Goal: Task Accomplishment & Management: Manage account settings

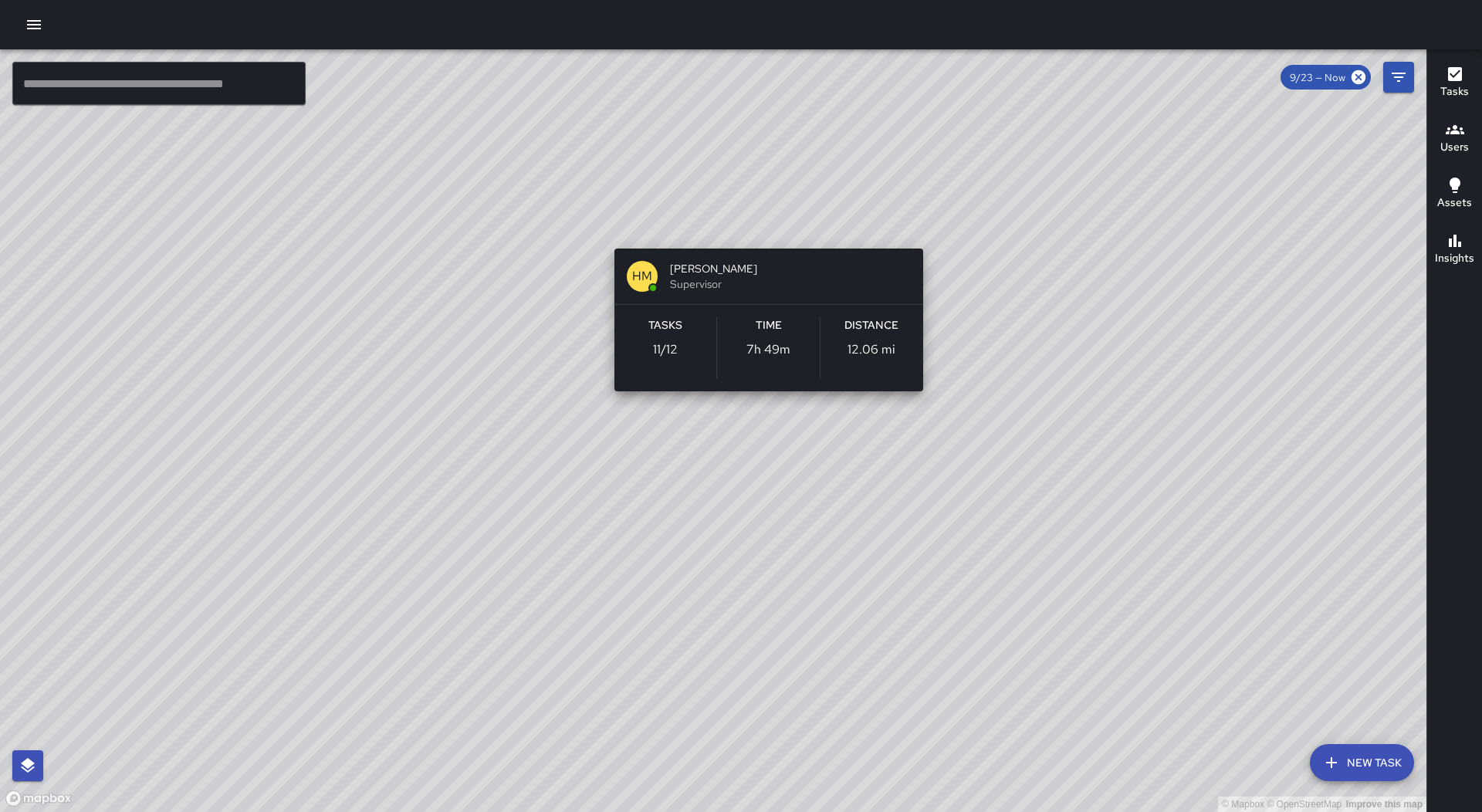
click at [762, 227] on div "© Mapbox © OpenStreetMap Improve this map HM [PERSON_NAME] Supervisor Tasks 11 …" at bounding box center [713, 430] width 1426 height 762
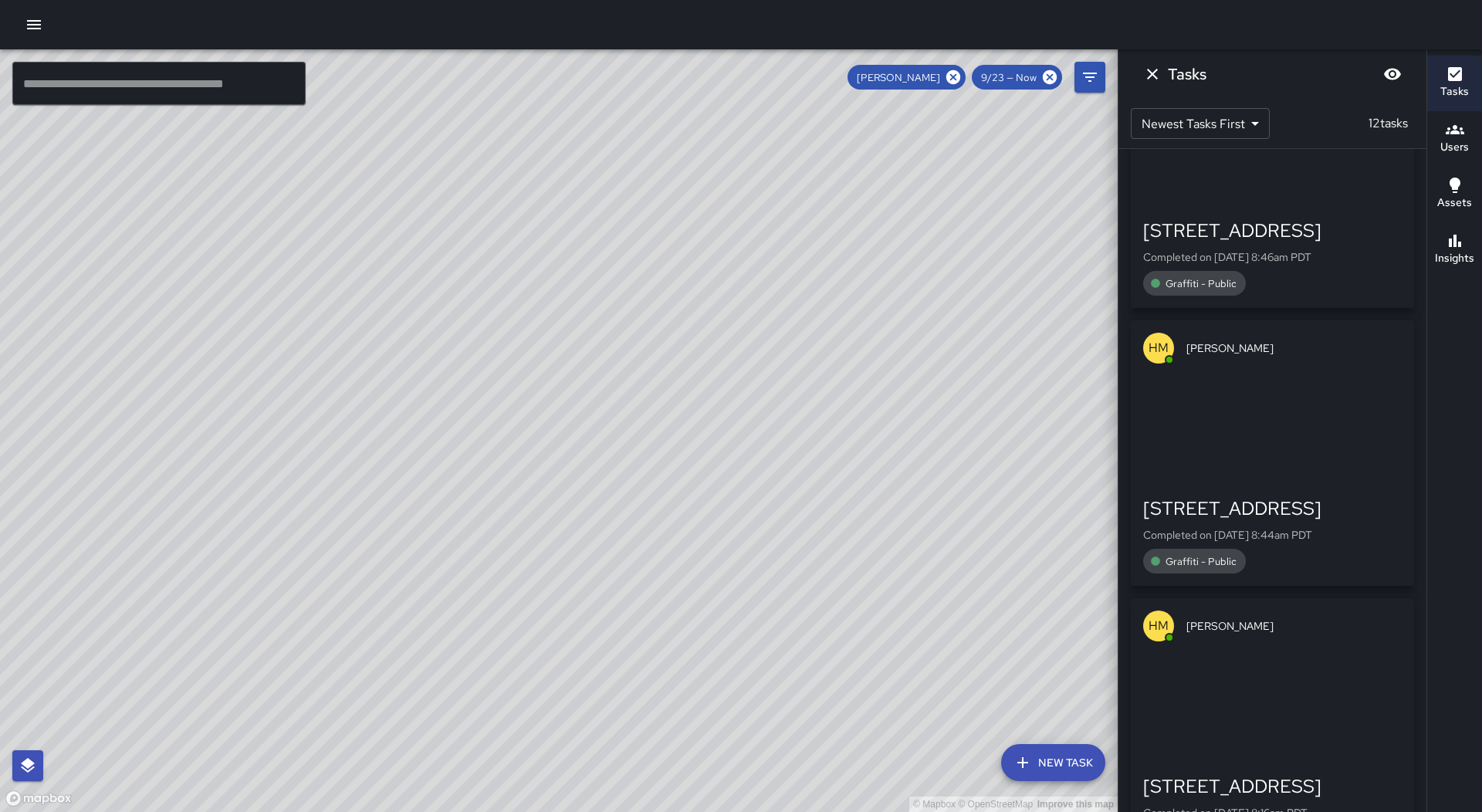
scroll to position [2359, 0]
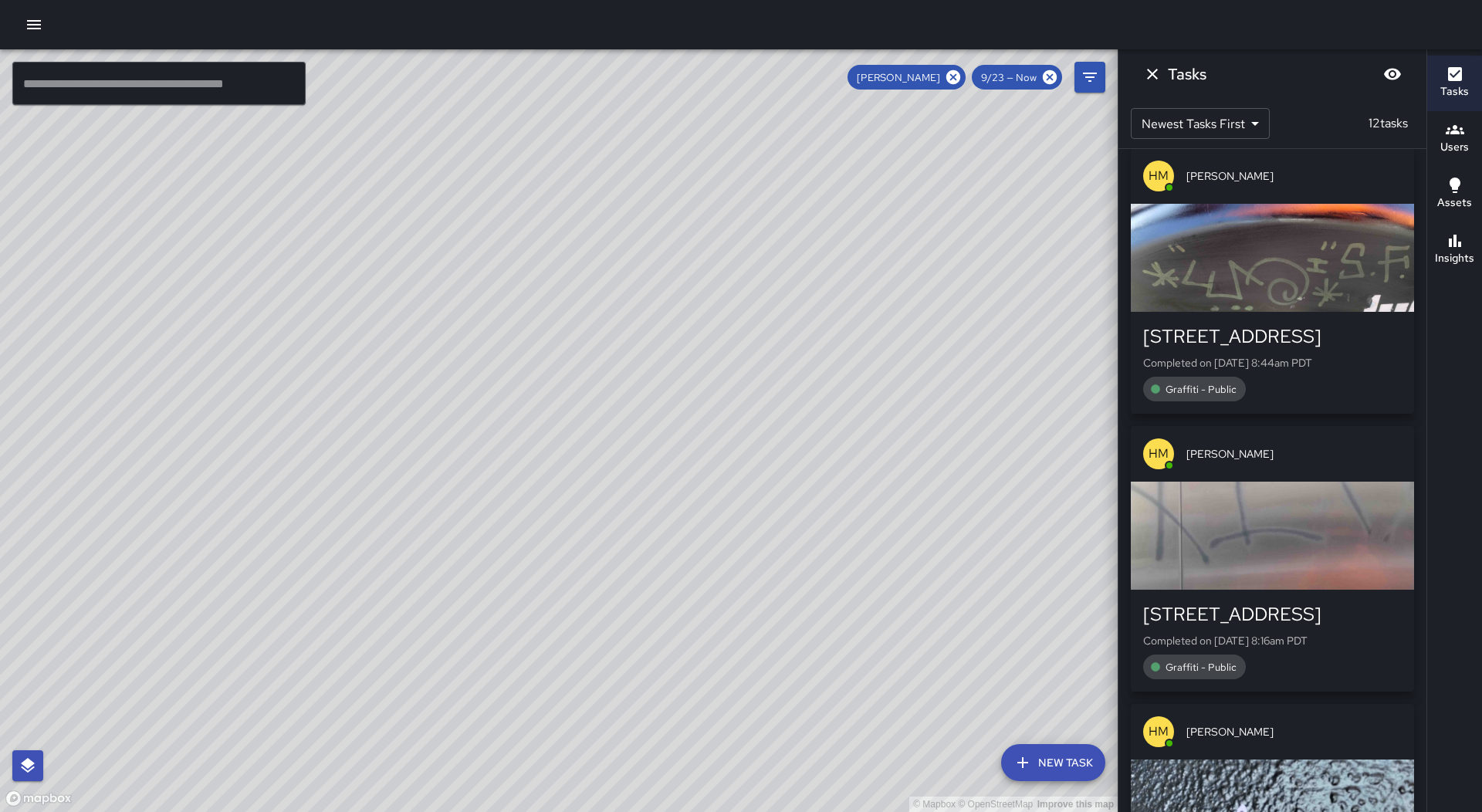
click at [1277, 482] on div "button" at bounding box center [1272, 536] width 284 height 108
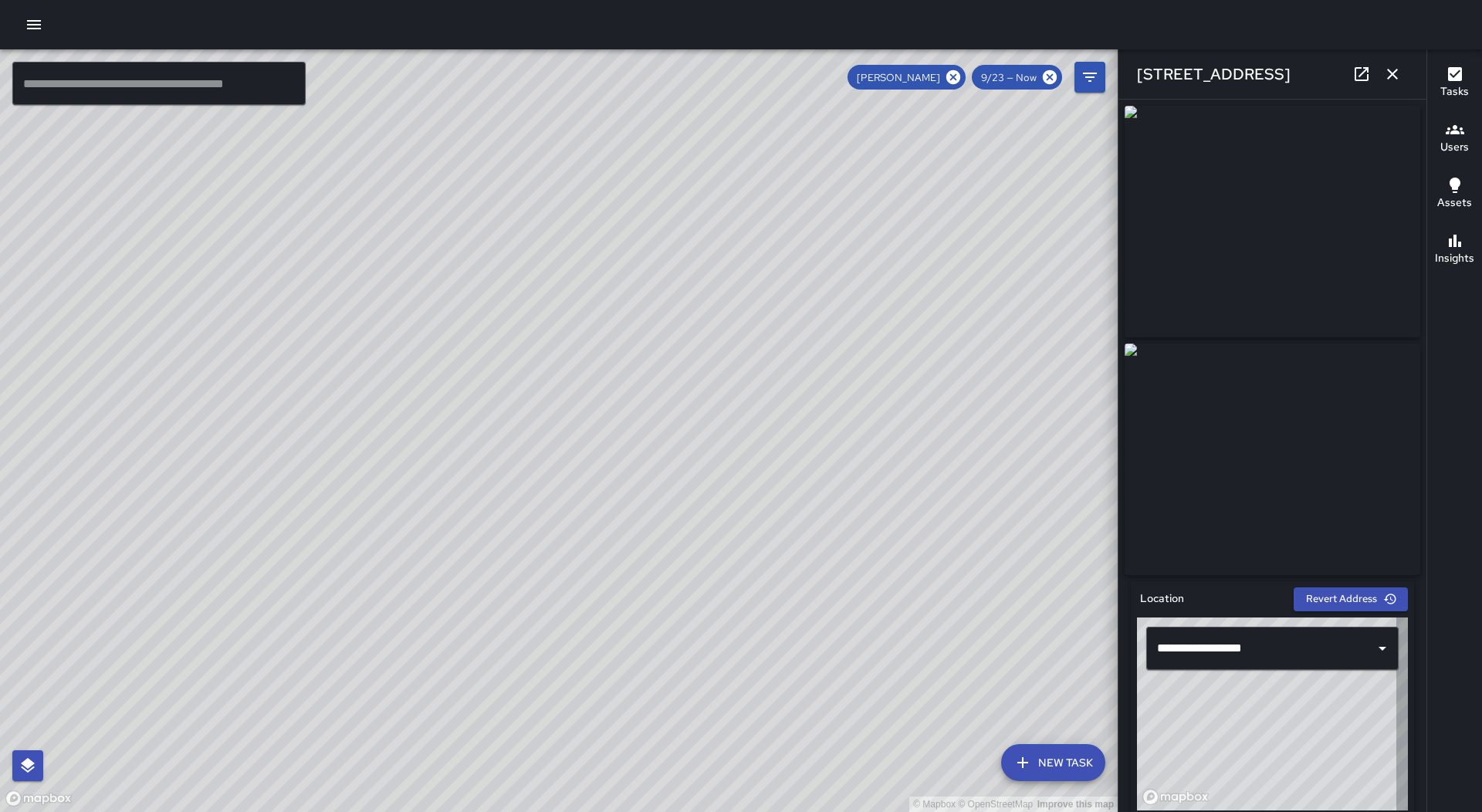
type input "**********"
click at [1389, 64] on button "button" at bounding box center [1392, 74] width 31 height 31
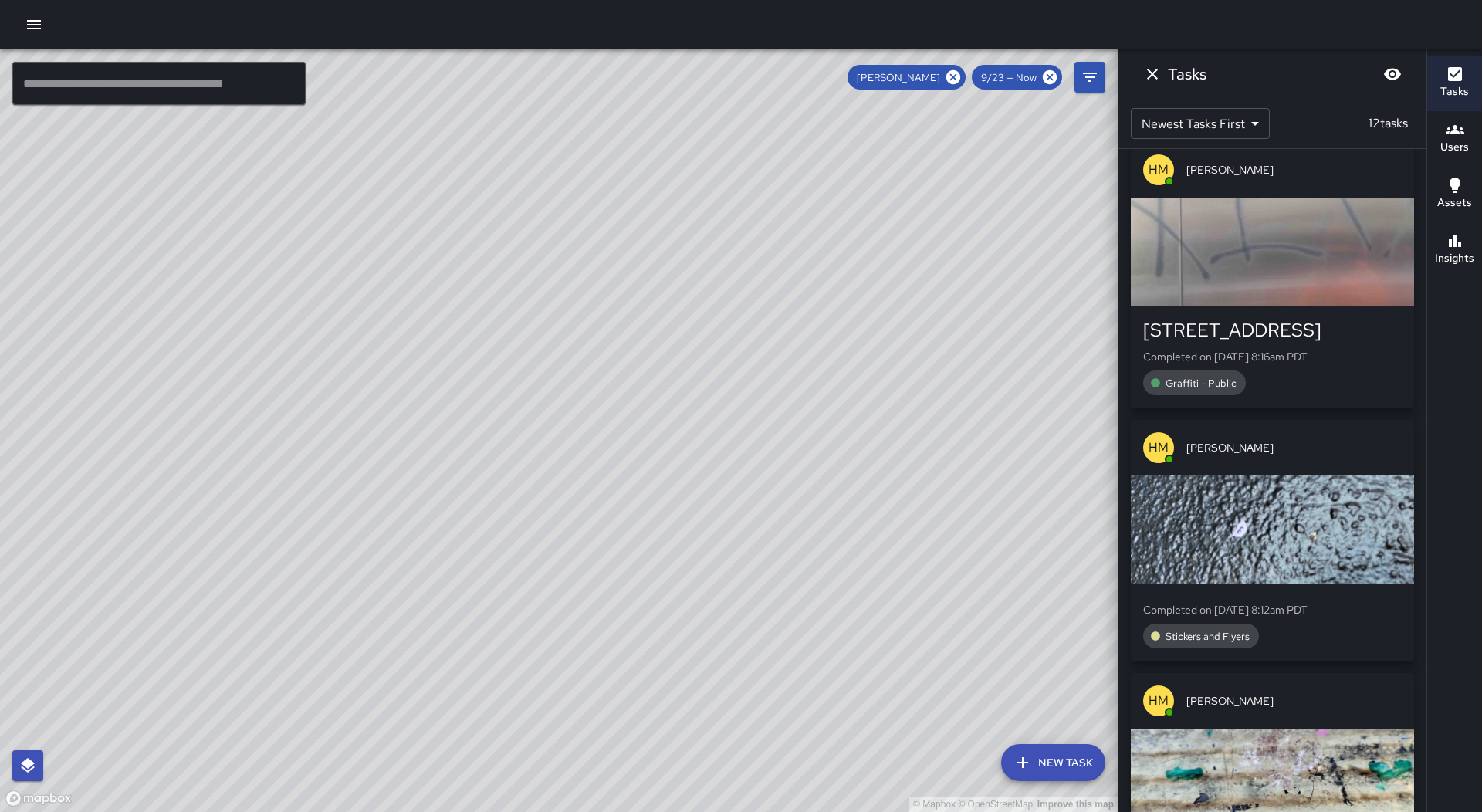
scroll to position [2658, 0]
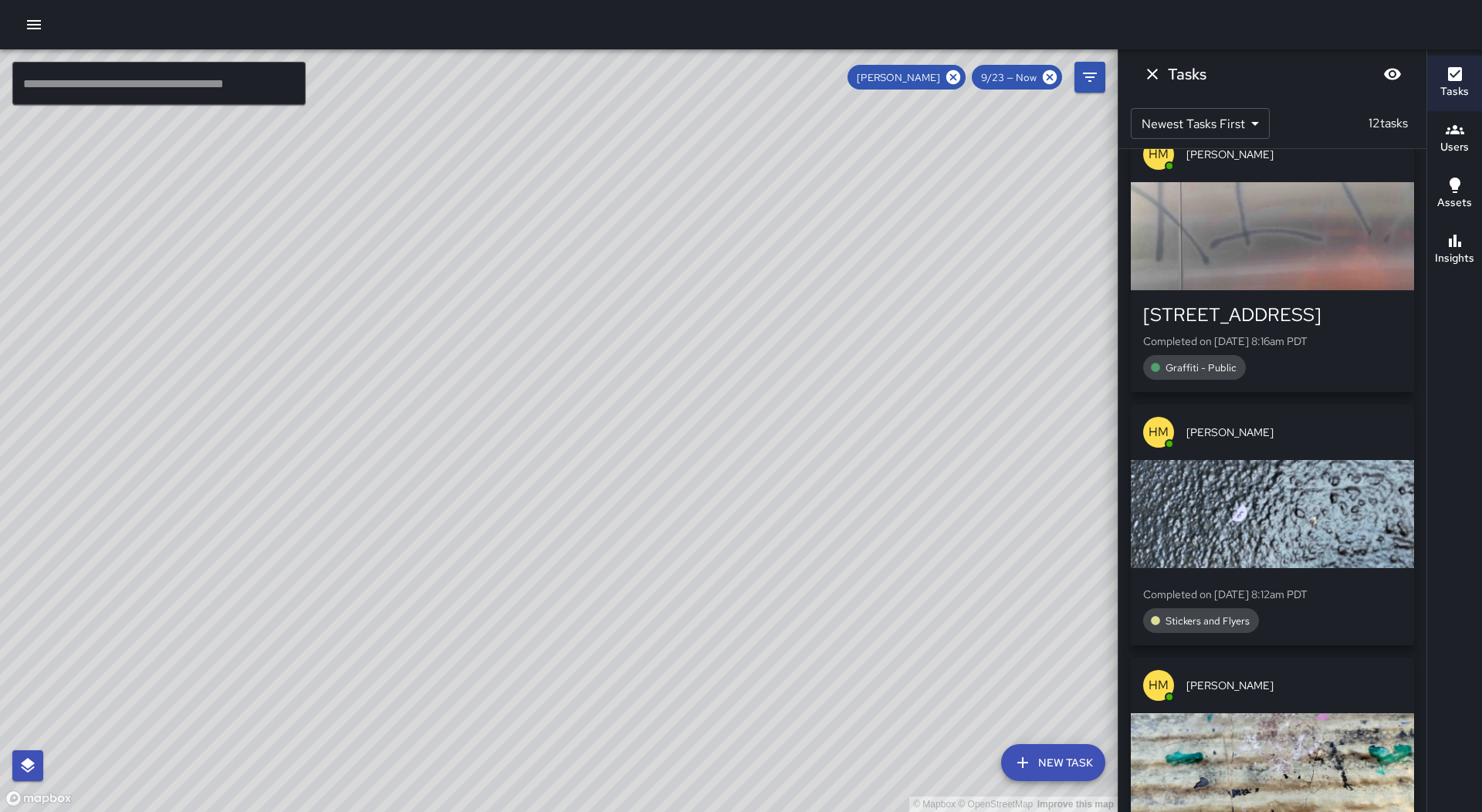
click at [27, 23] on icon "button" at bounding box center [33, 24] width 18 height 18
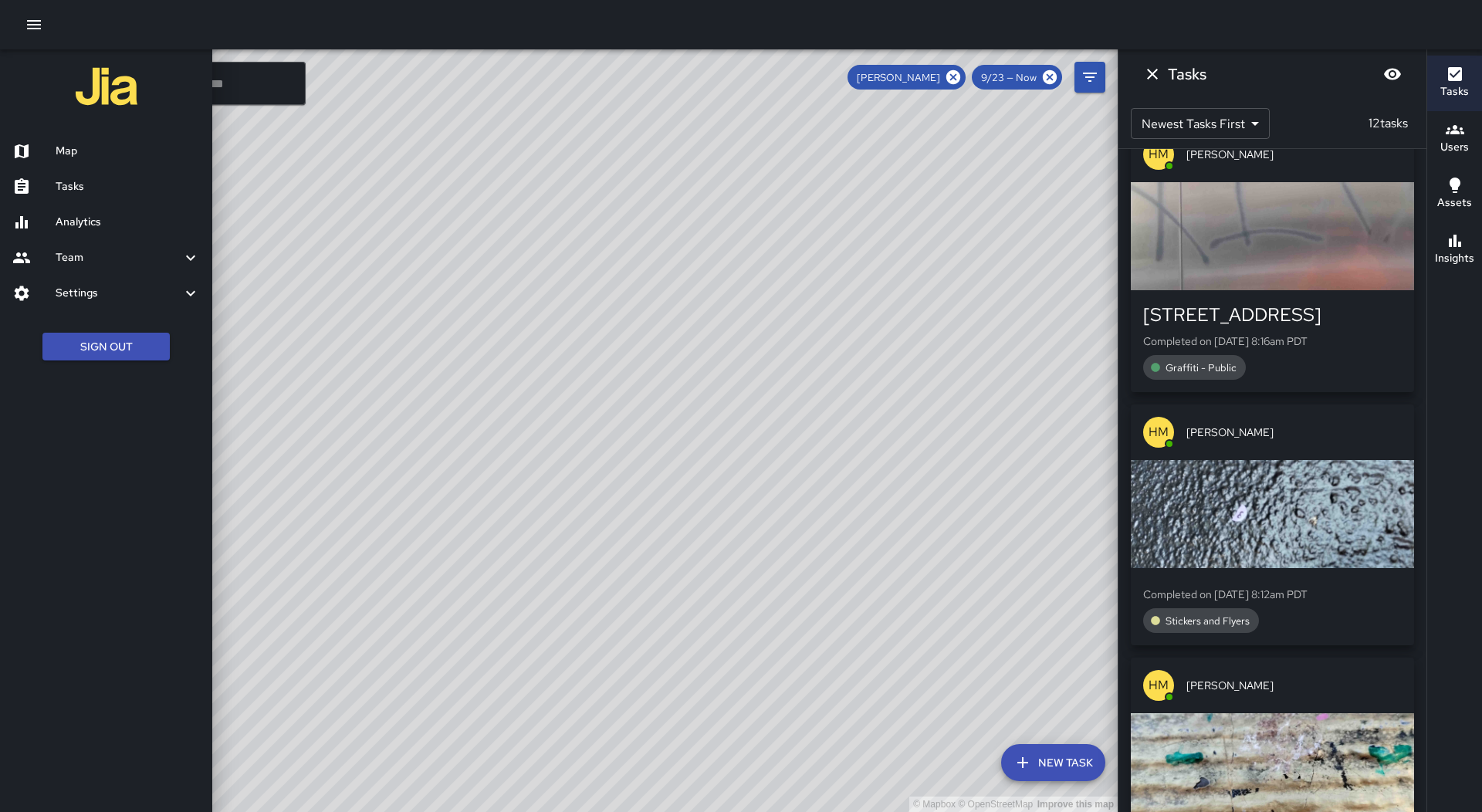
click at [106, 155] on h6 "Map" at bounding box center [128, 151] width 145 height 17
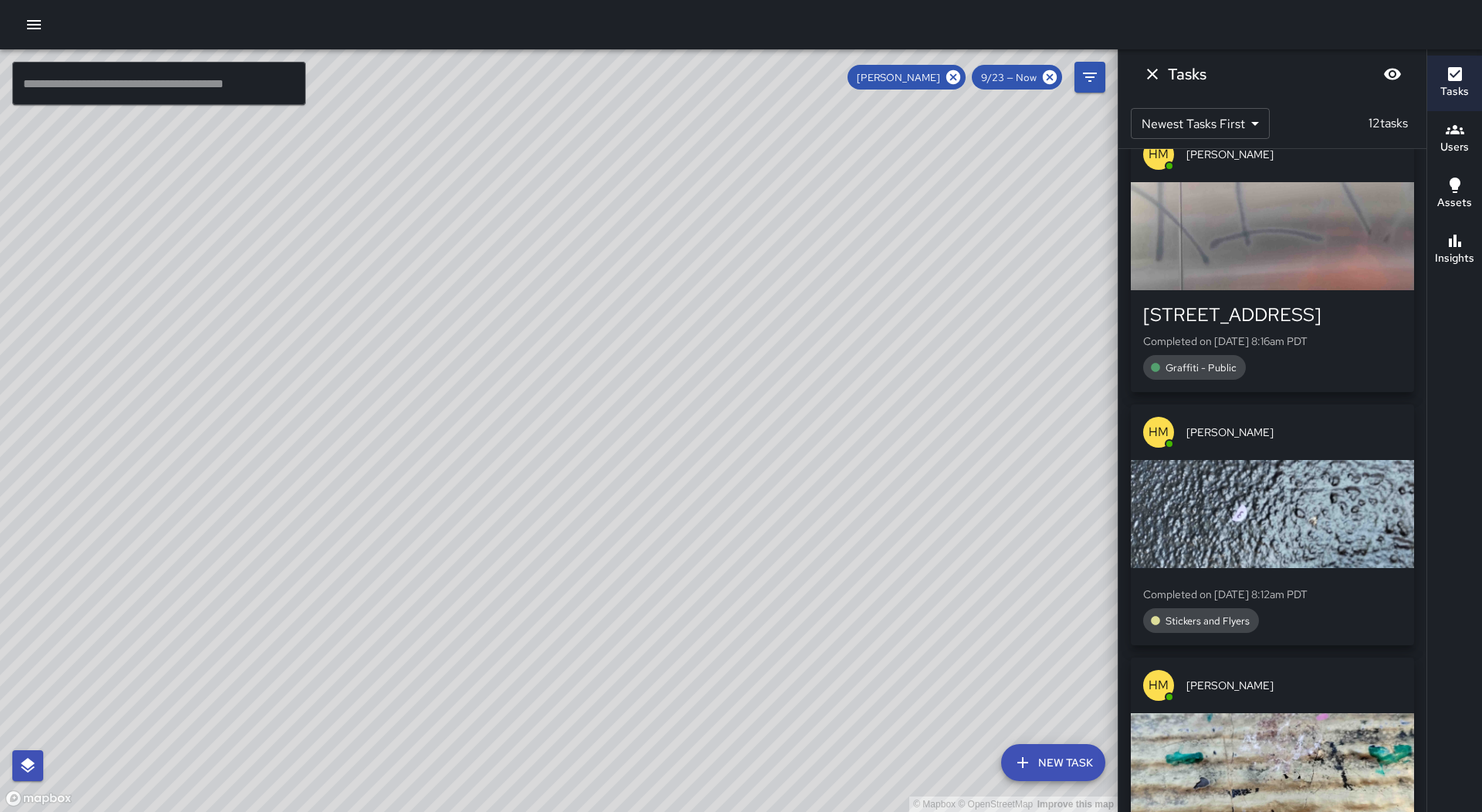
click at [955, 76] on icon at bounding box center [953, 77] width 17 height 17
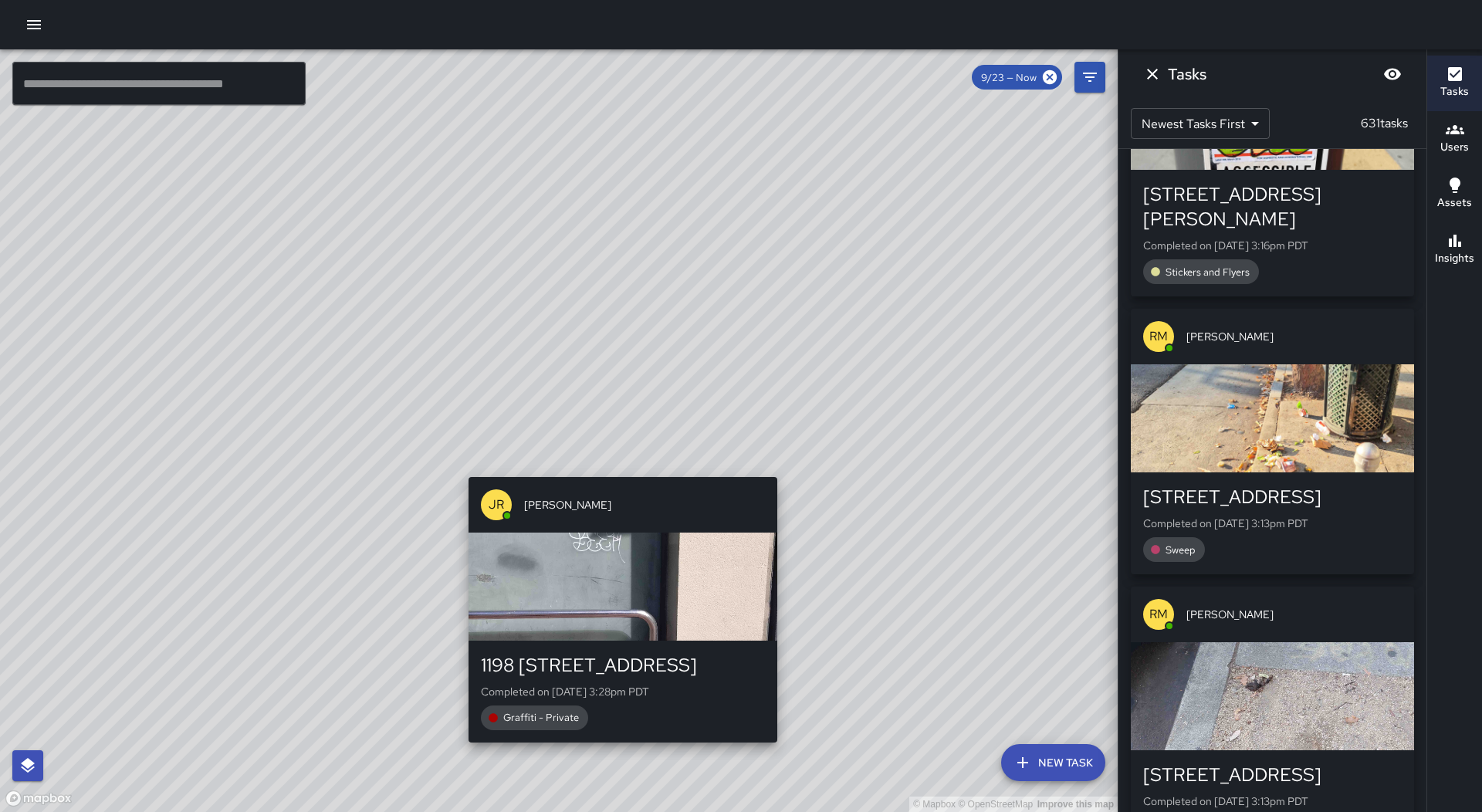
click at [622, 465] on div "© Mapbox © OpenStreetMap Improve this map JR [PERSON_NAME] 1198 [STREET_ADDRESS…" at bounding box center [559, 430] width 1118 height 762
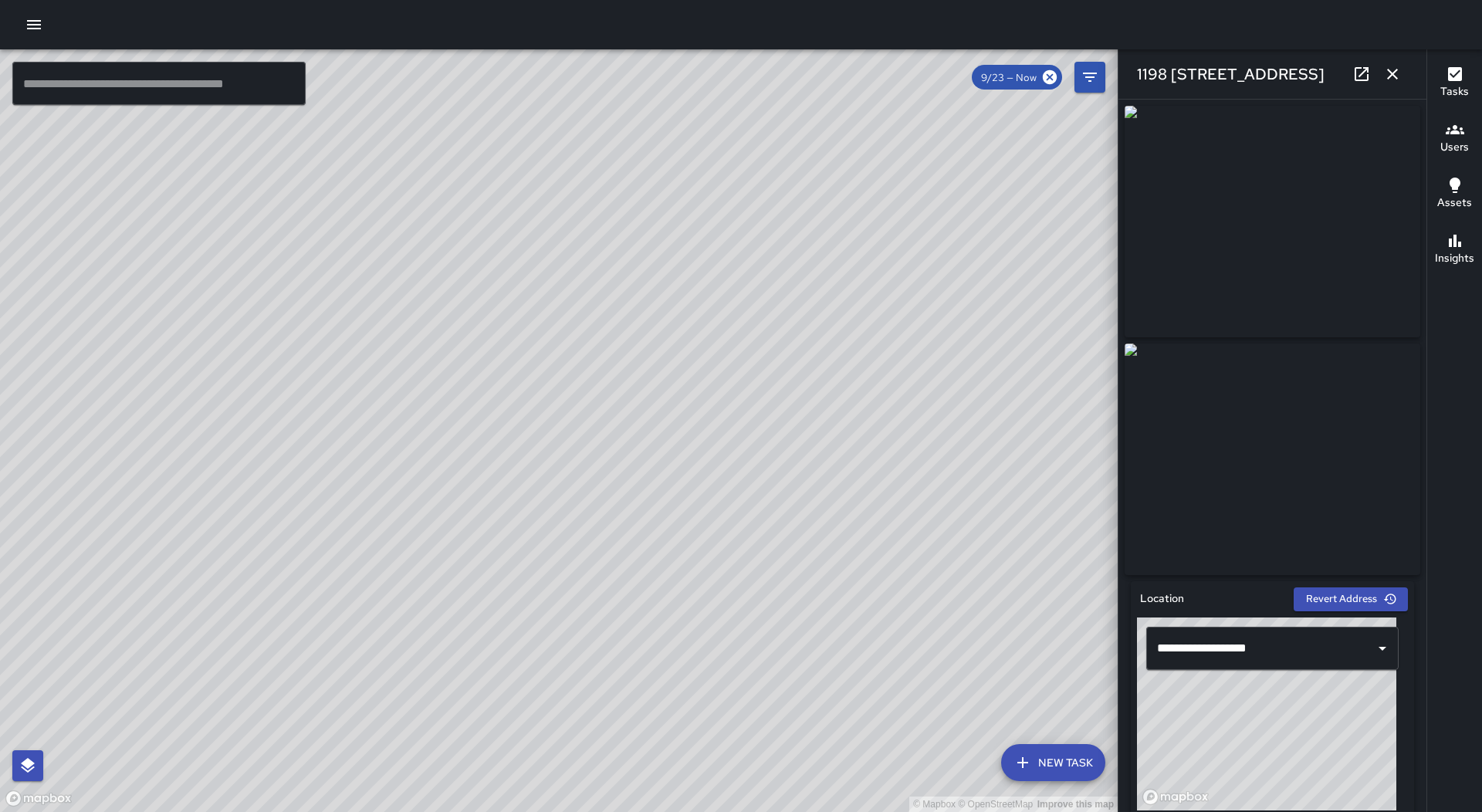
type input "**********"
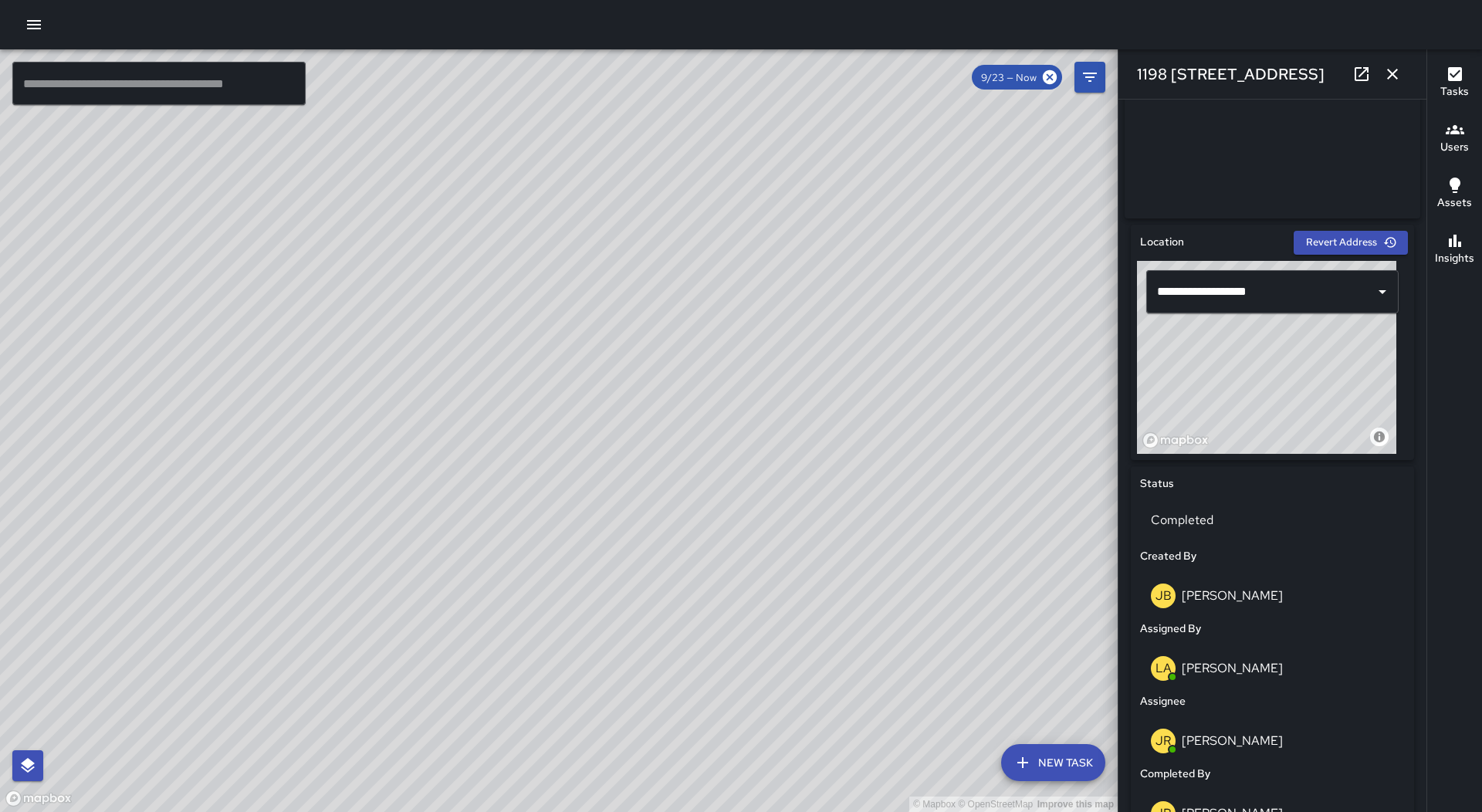
scroll to position [309, 0]
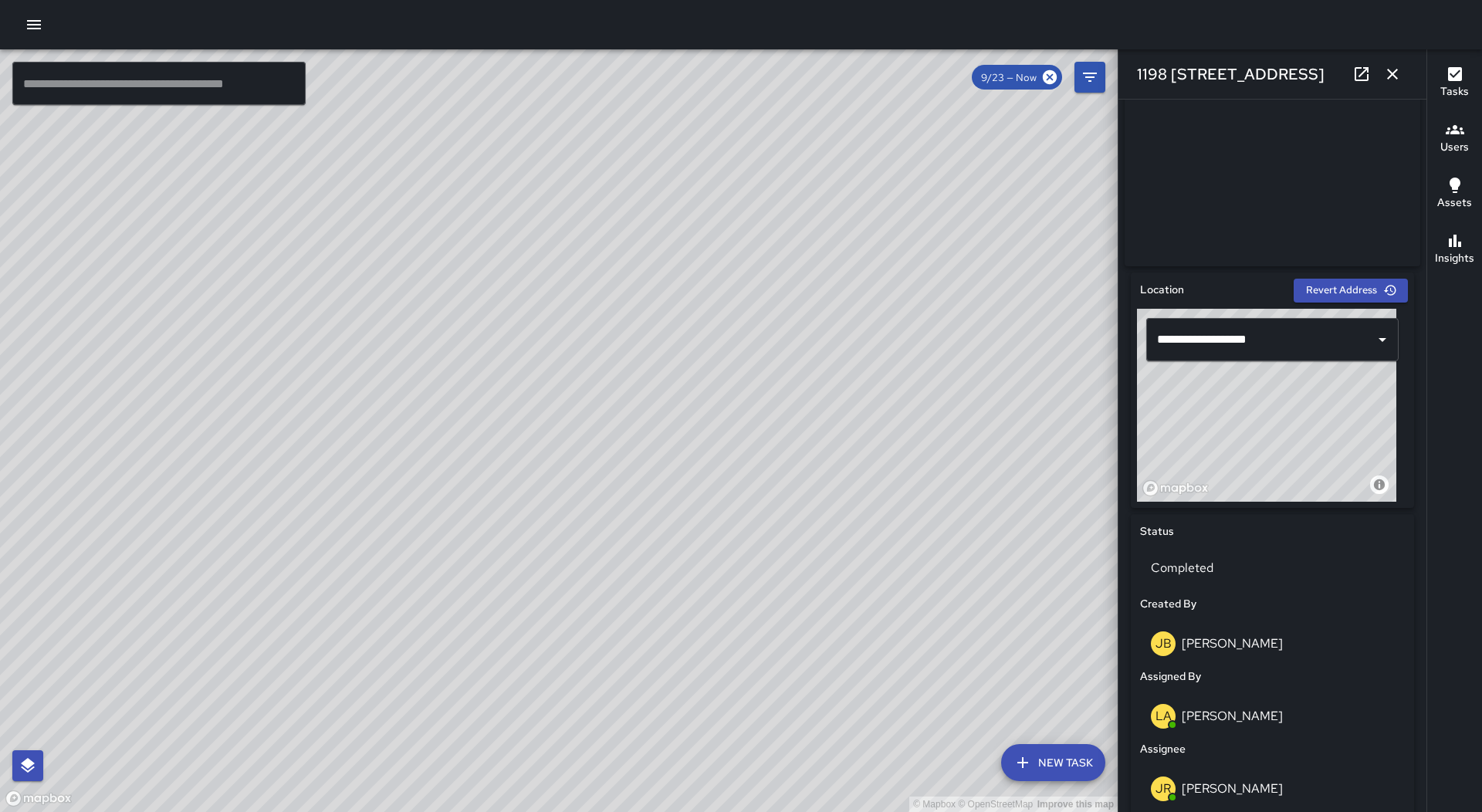
click at [1395, 72] on icon "button" at bounding box center [1393, 75] width 11 height 11
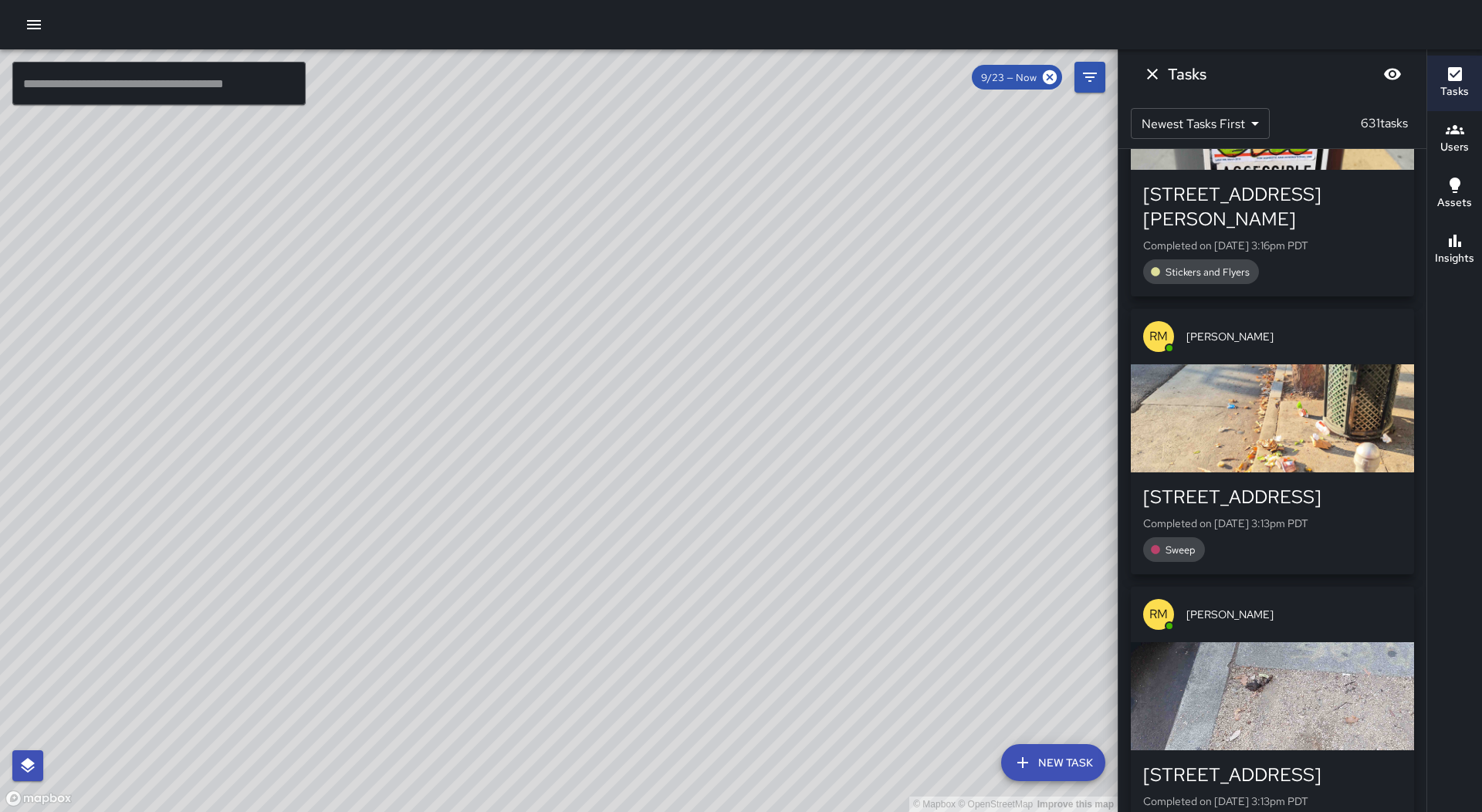
click at [25, 28] on icon "button" at bounding box center [33, 24] width 18 height 18
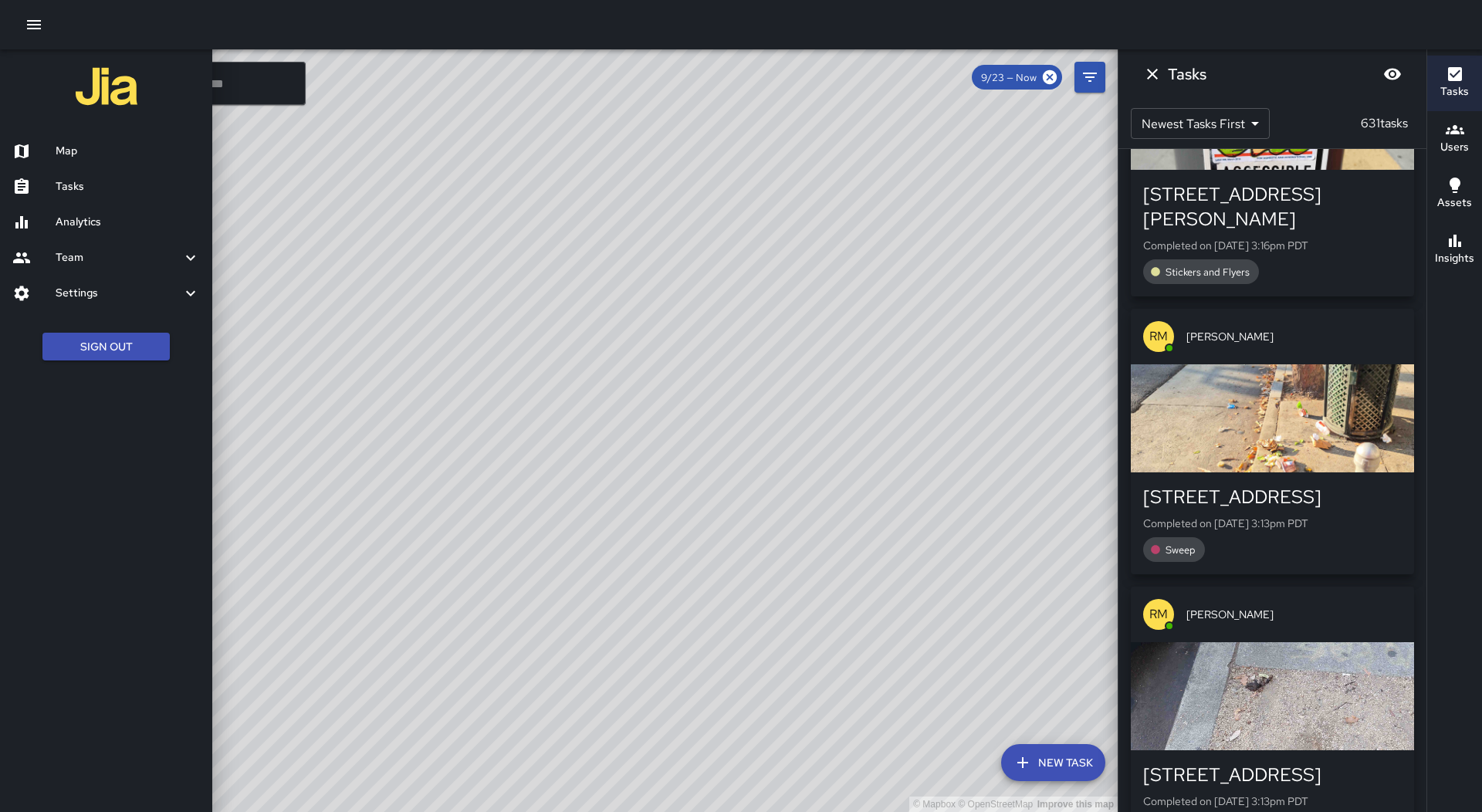
click at [971, 153] on div at bounding box center [741, 406] width 1482 height 812
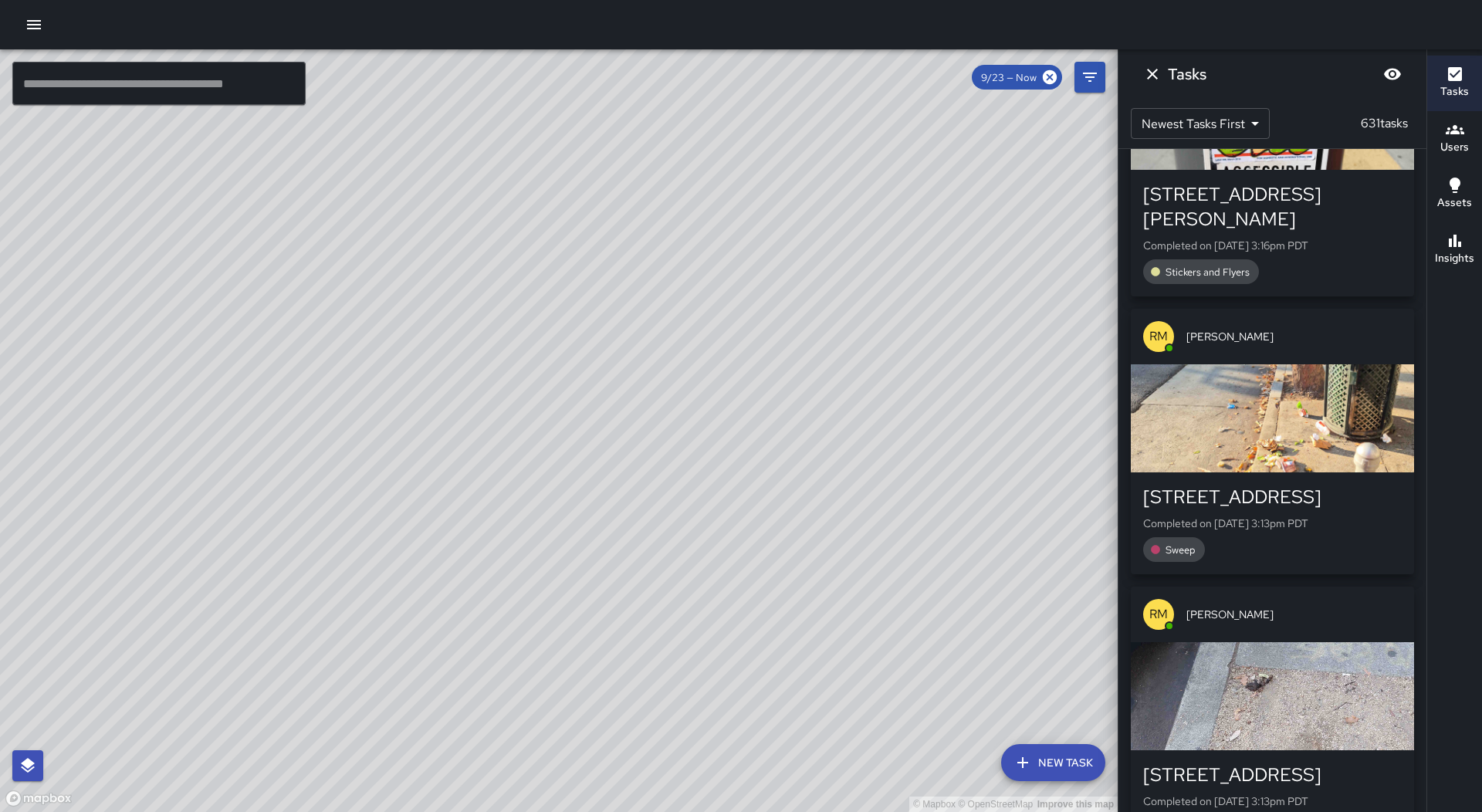
drag, startPoint x: 761, startPoint y: 623, endPoint x: 972, endPoint y: 414, distance: 297.0
click at [972, 414] on div "© Mapbox © OpenStreetMap Improve this map" at bounding box center [559, 430] width 1118 height 762
drag, startPoint x: 423, startPoint y: 567, endPoint x: 797, endPoint y: 339, distance: 438.0
click at [797, 339] on div "© Mapbox © OpenStreetMap Improve this map" at bounding box center [559, 430] width 1118 height 762
click at [642, 235] on div "© Mapbox © OpenStreetMap Improve this map RM [PERSON_NAME] Ambassador Tasks 79 …" at bounding box center [559, 430] width 1118 height 762
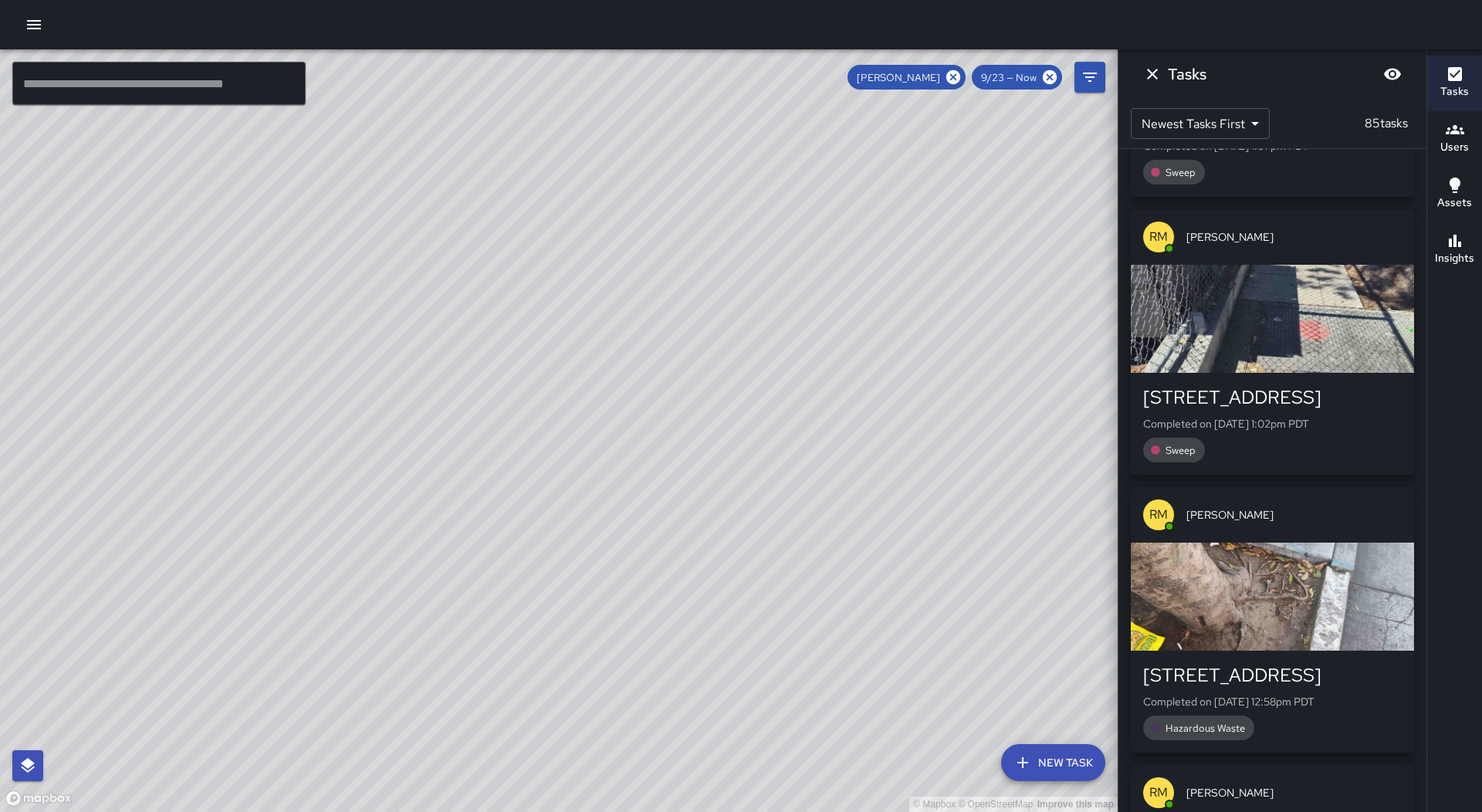
scroll to position [22768, 0]
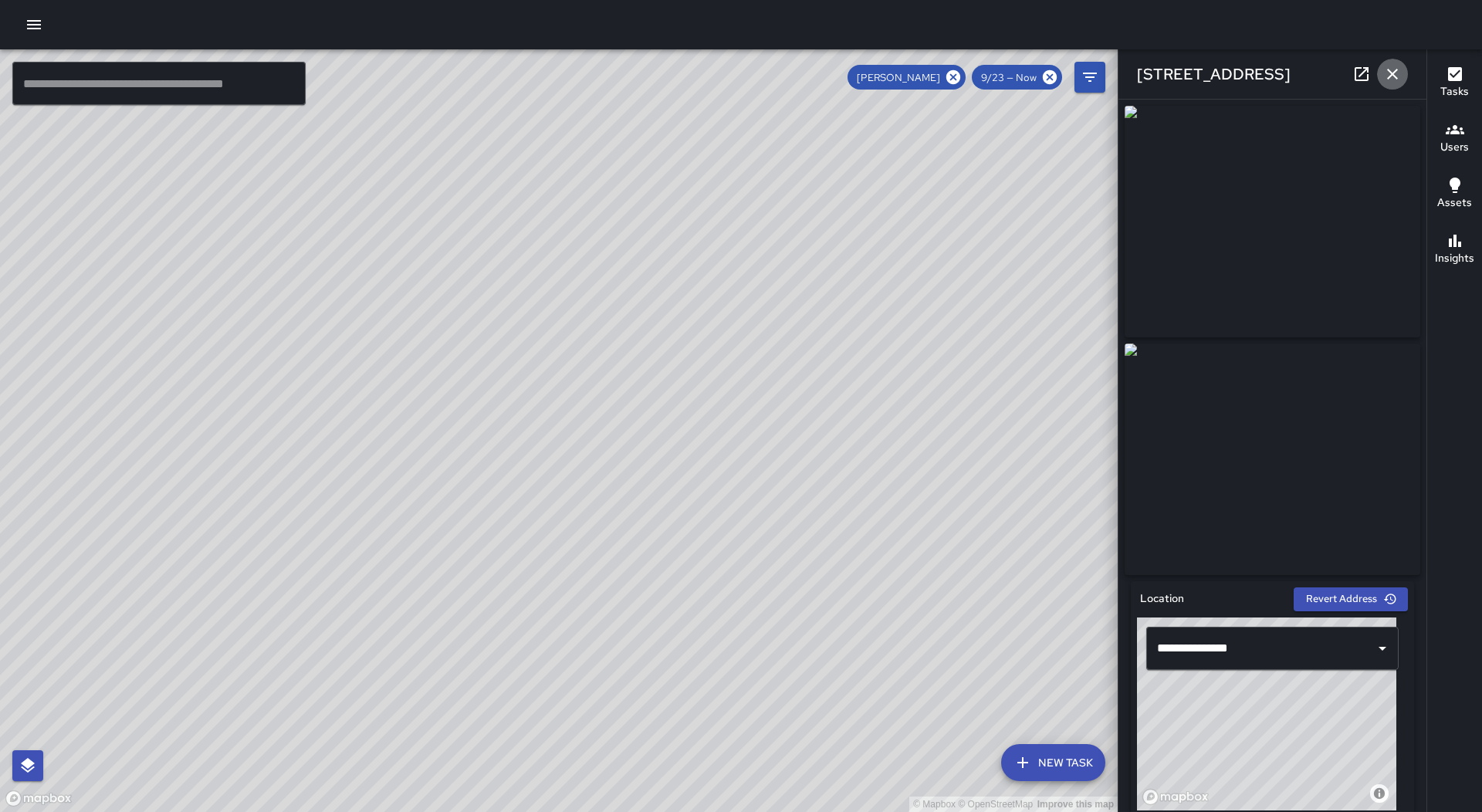
click at [1388, 71] on icon "button" at bounding box center [1392, 74] width 18 height 18
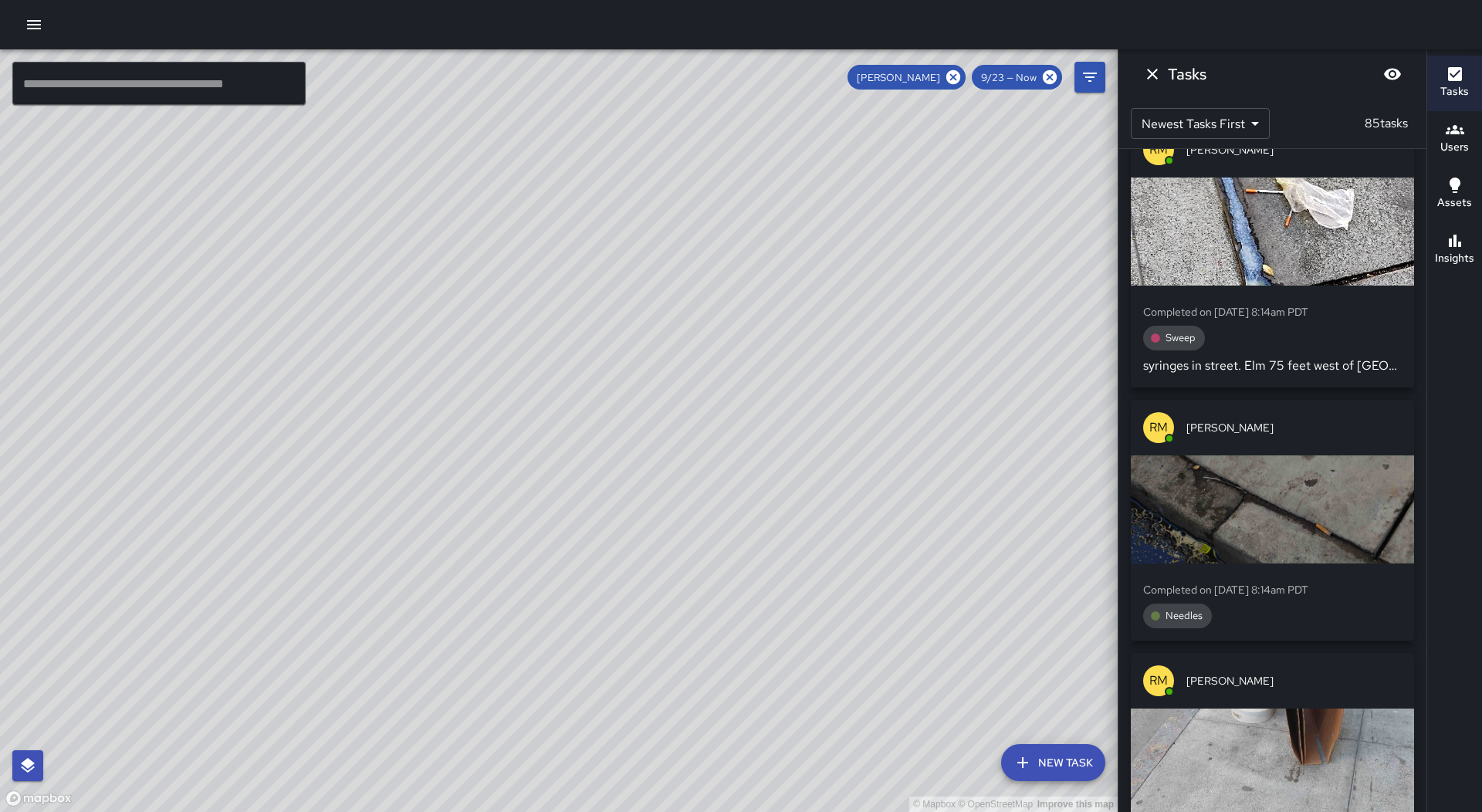
scroll to position [20761, 0]
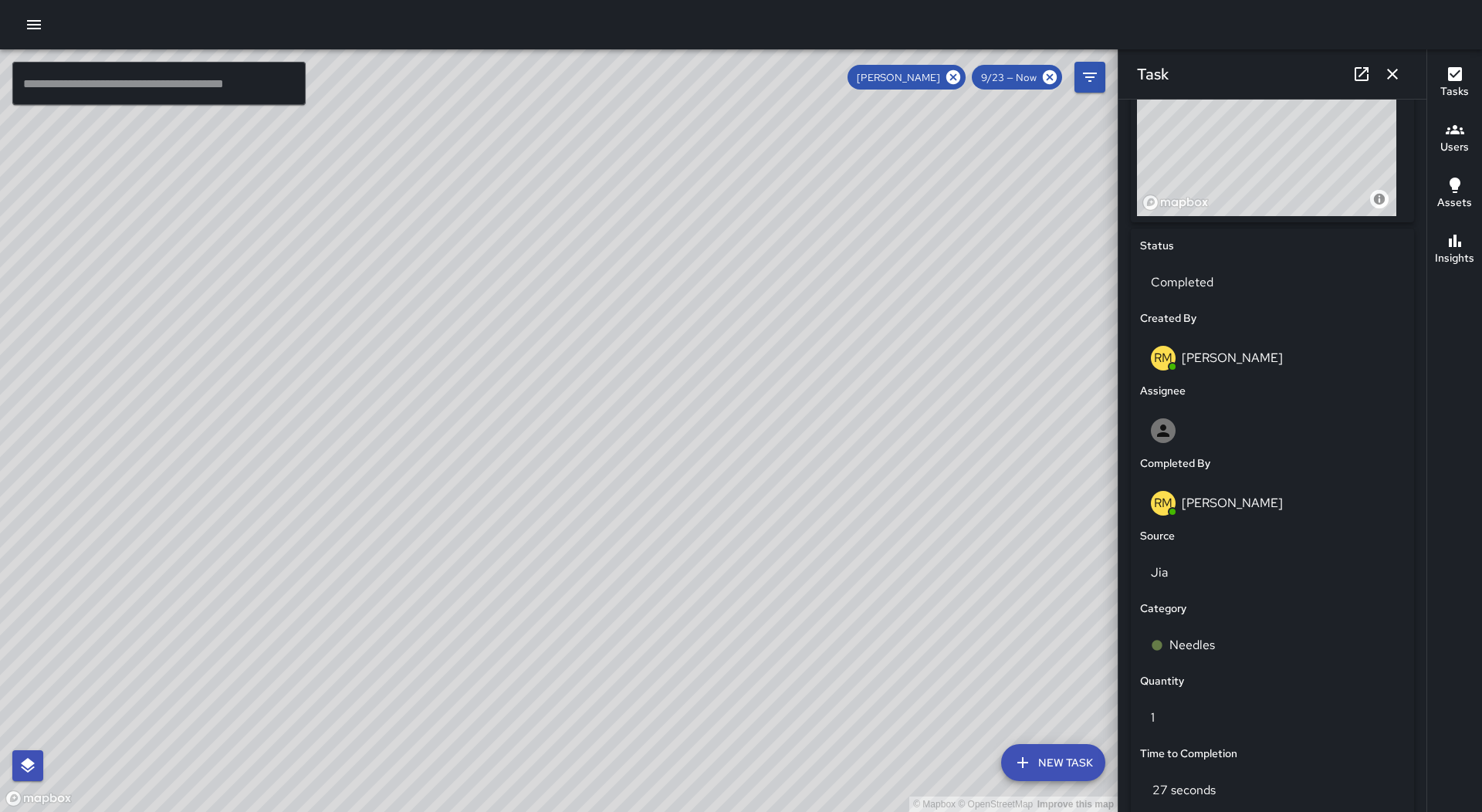
scroll to position [618, 0]
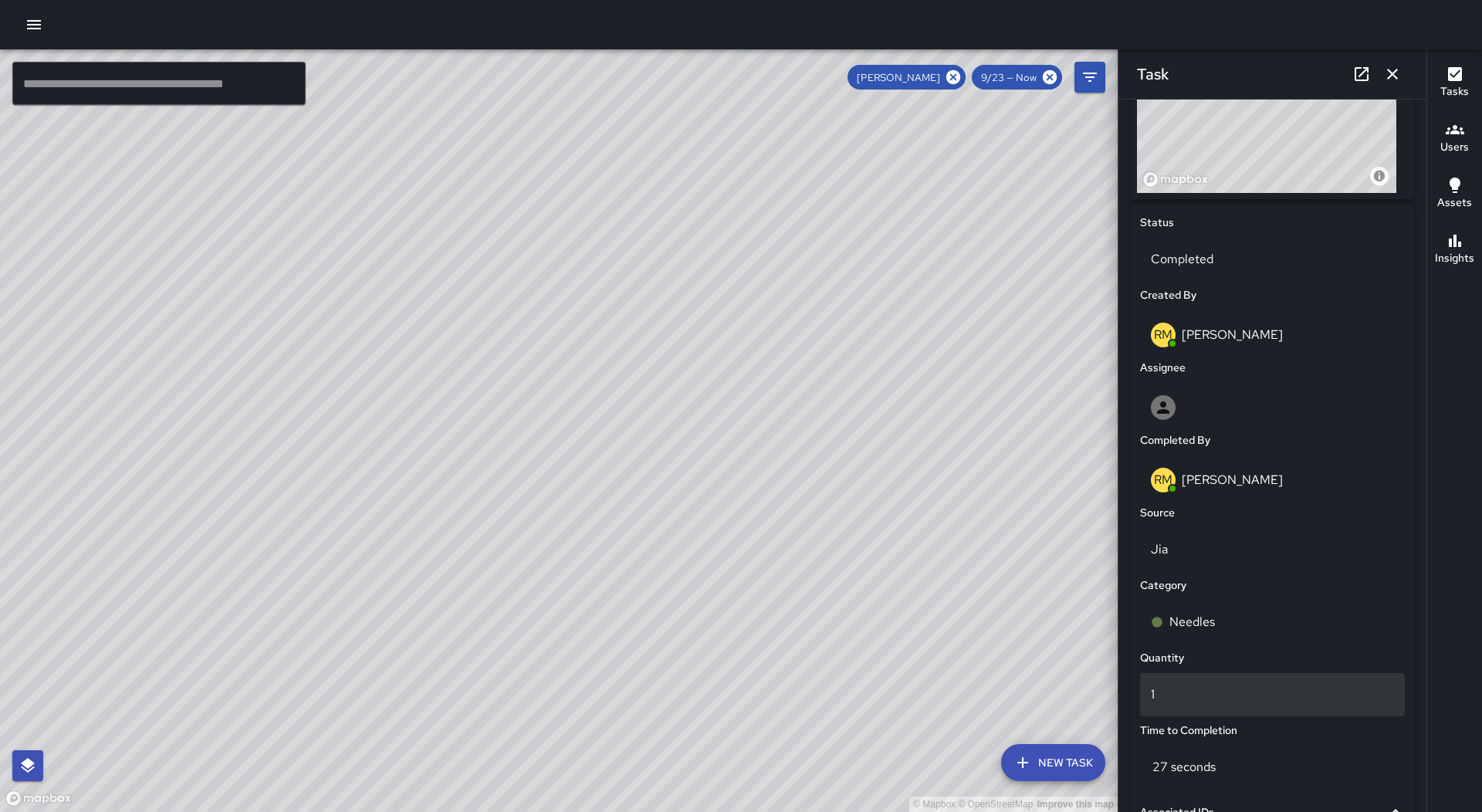
click at [1239, 694] on p "1" at bounding box center [1272, 694] width 243 height 18
type input "*"
click at [1126, 651] on div "Location Revert Address © Mapbox © OpenStreetMap Improve this map ​ Status Comp…" at bounding box center [1272, 498] width 295 height 1080
click at [1387, 72] on icon "button" at bounding box center [1392, 74] width 18 height 18
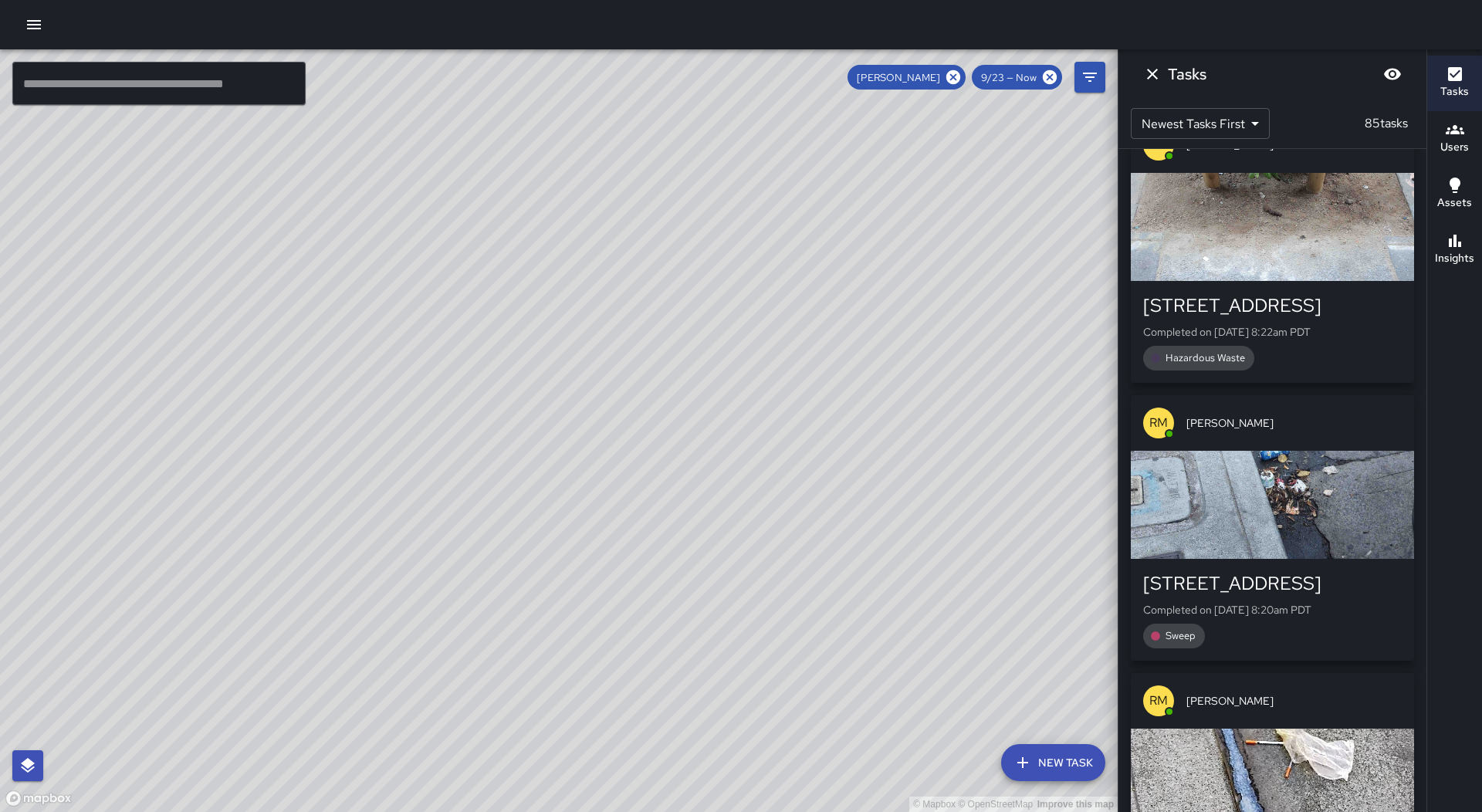
scroll to position [20067, 0]
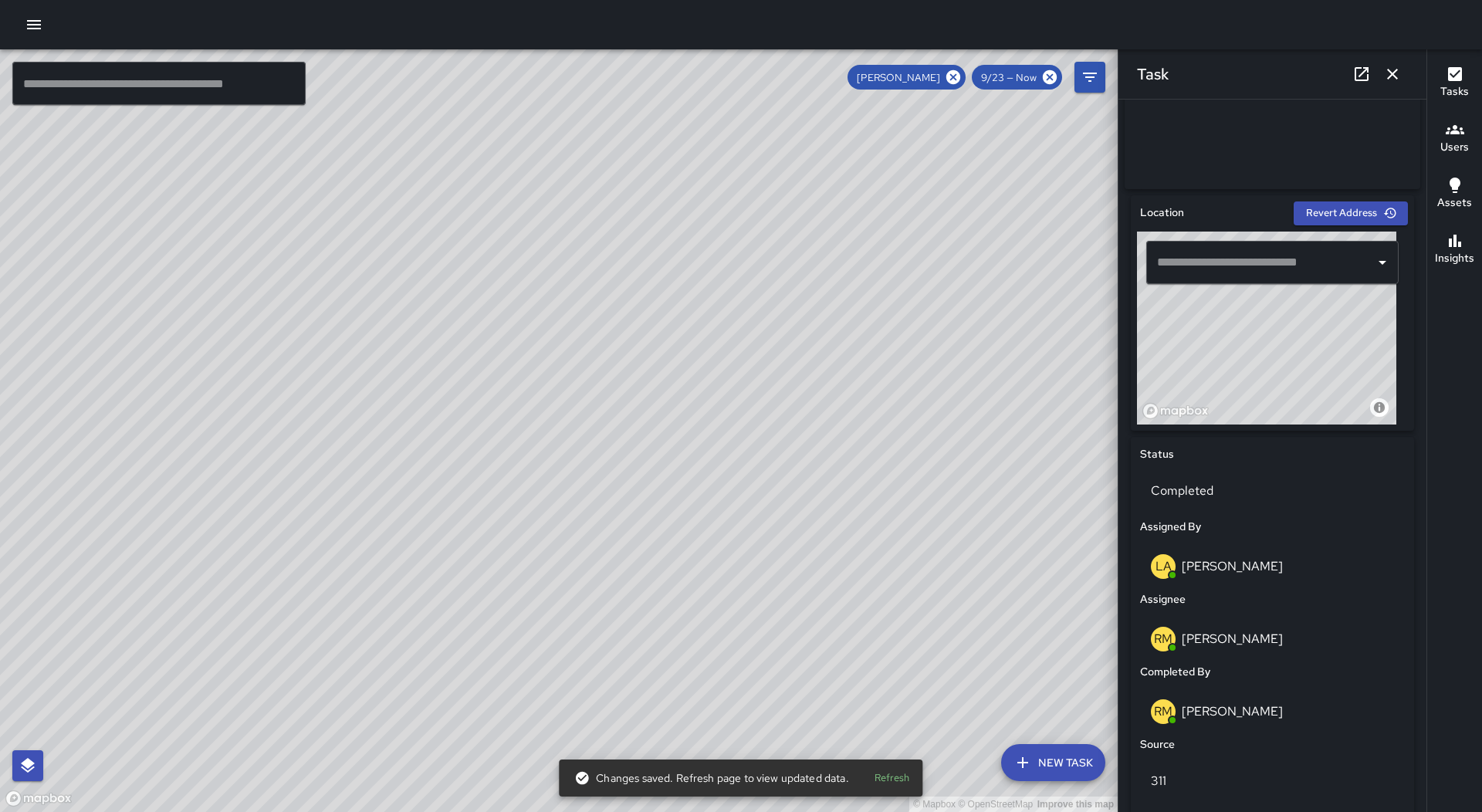
scroll to position [695, 0]
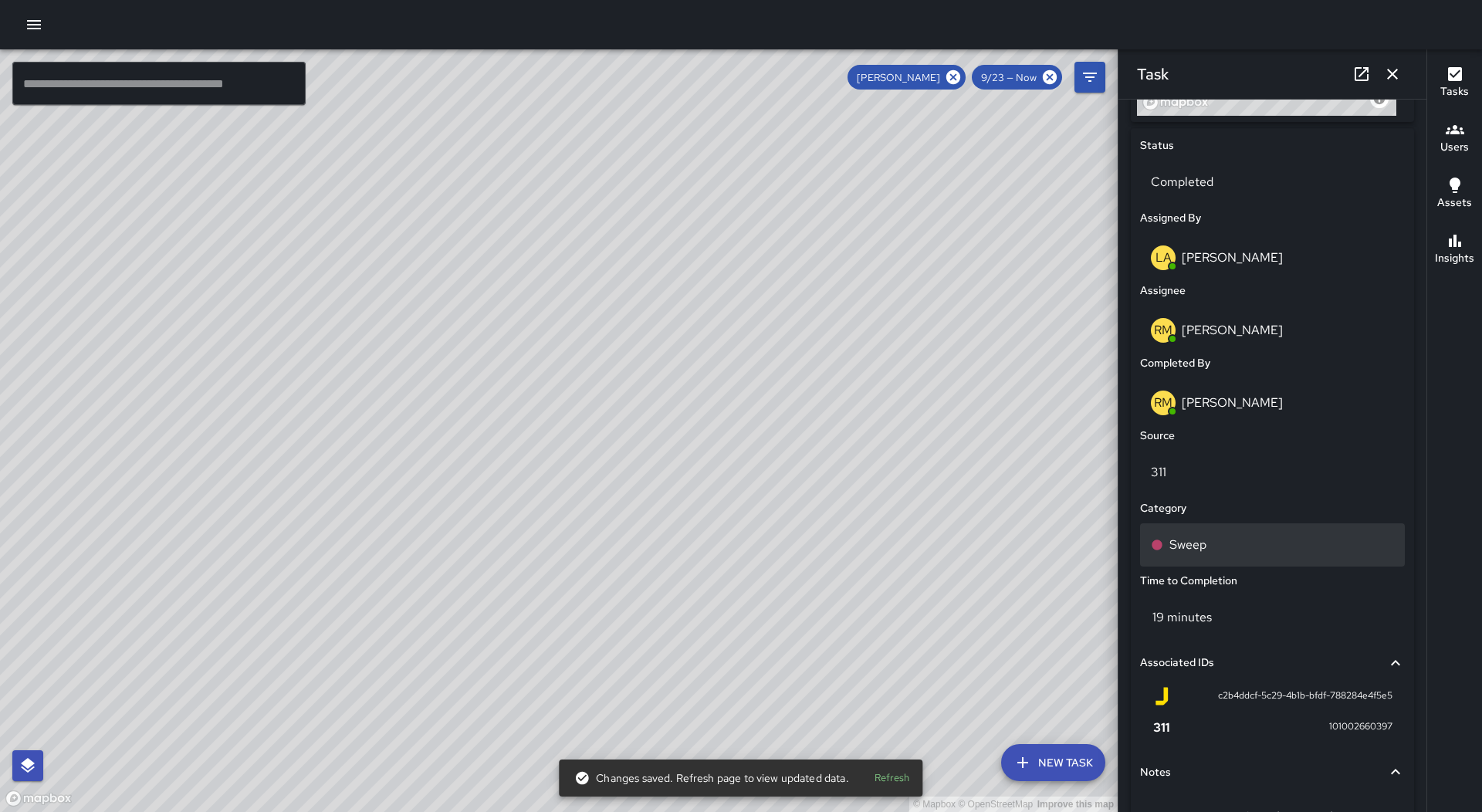
click at [1242, 546] on div "Sweep" at bounding box center [1272, 545] width 243 height 18
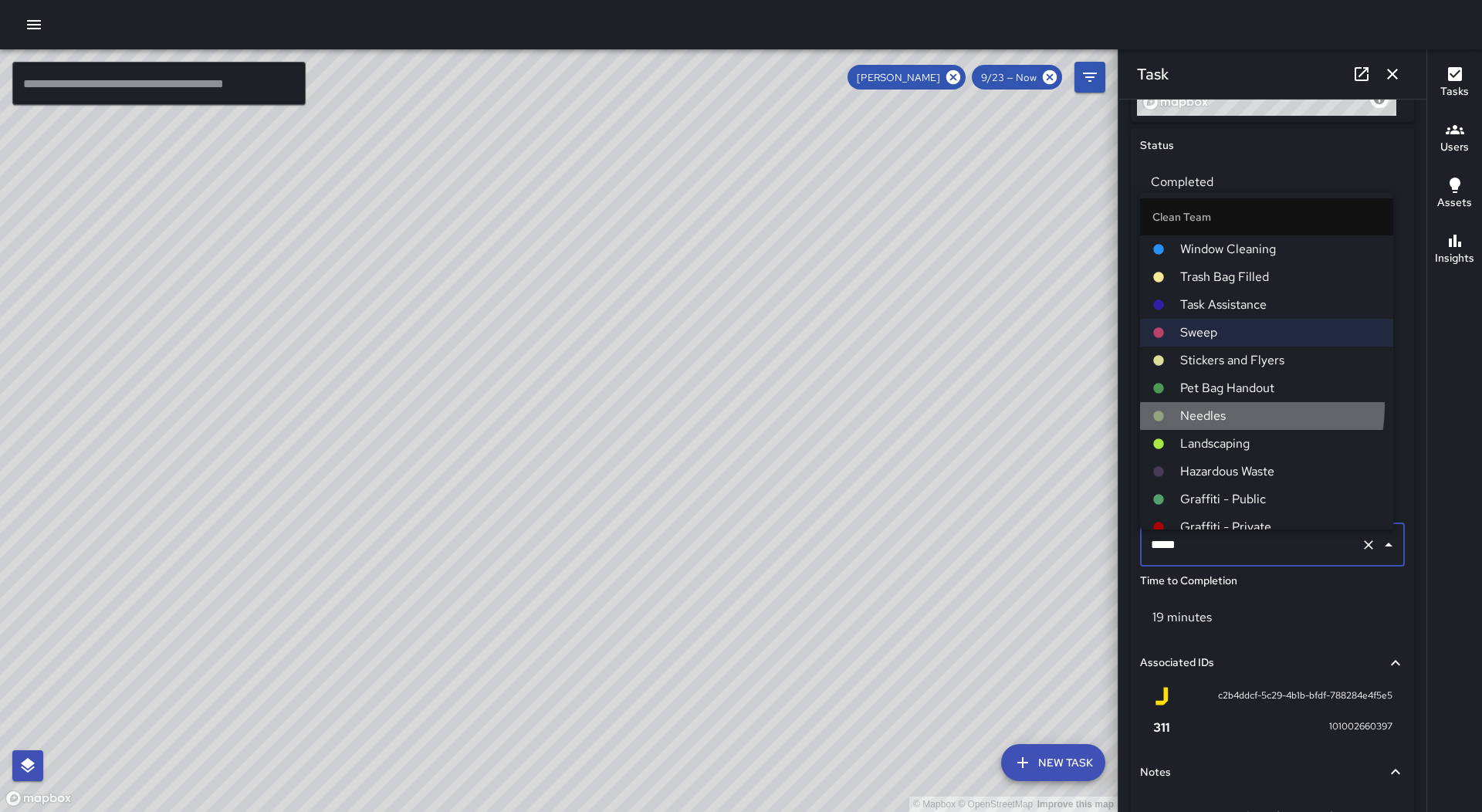
click at [1236, 406] on span "Needles" at bounding box center [1280, 415] width 201 height 18
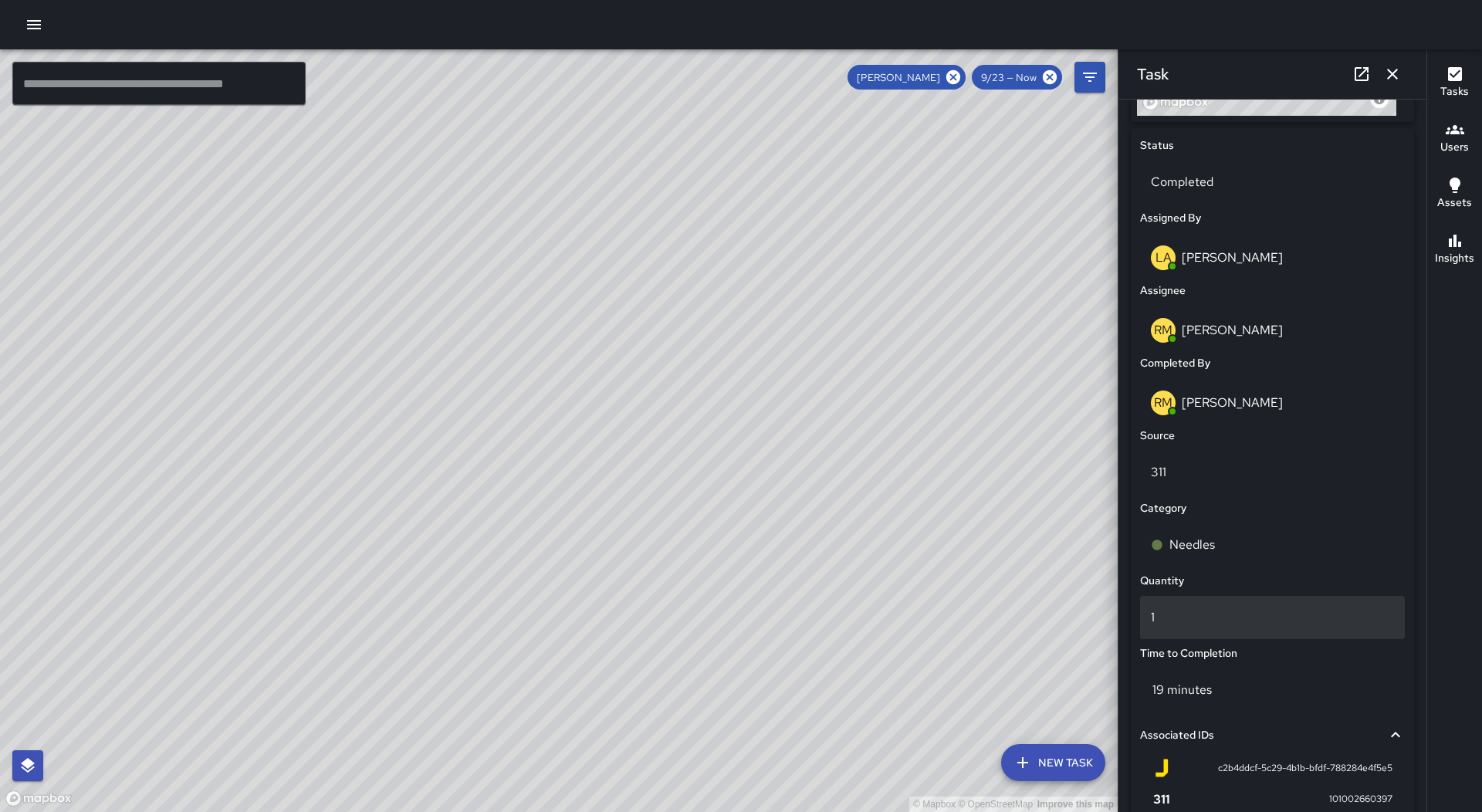
click at [1225, 613] on div "1" at bounding box center [1272, 617] width 264 height 43
type input "*"
click at [1125, 560] on div "Location Revert Address © Mapbox © OpenStreetMap Improve this map ​ Status Comp…" at bounding box center [1272, 444] width 295 height 1127
click at [1392, 83] on icon "button" at bounding box center [1392, 74] width 18 height 18
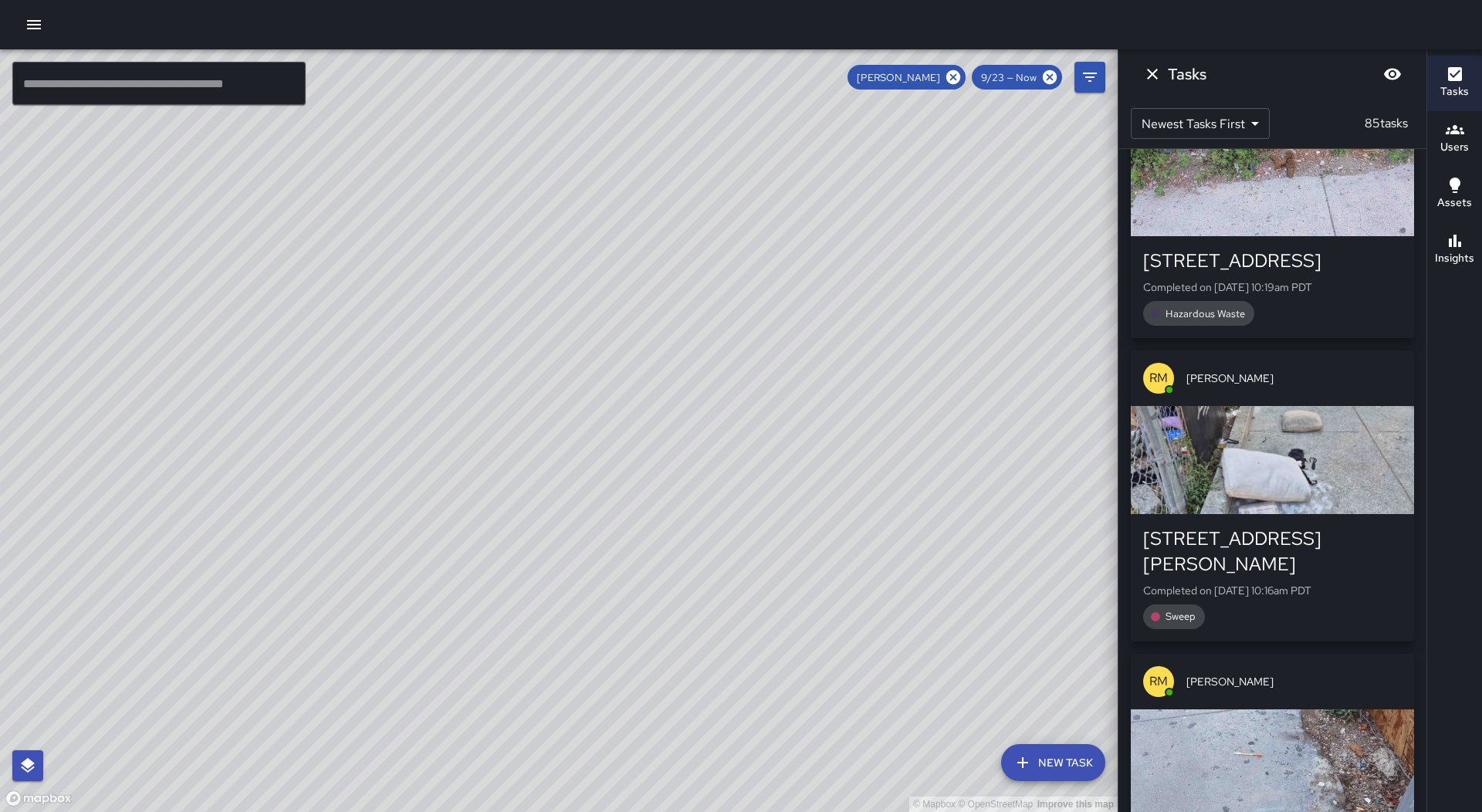
scroll to position [11194, 0]
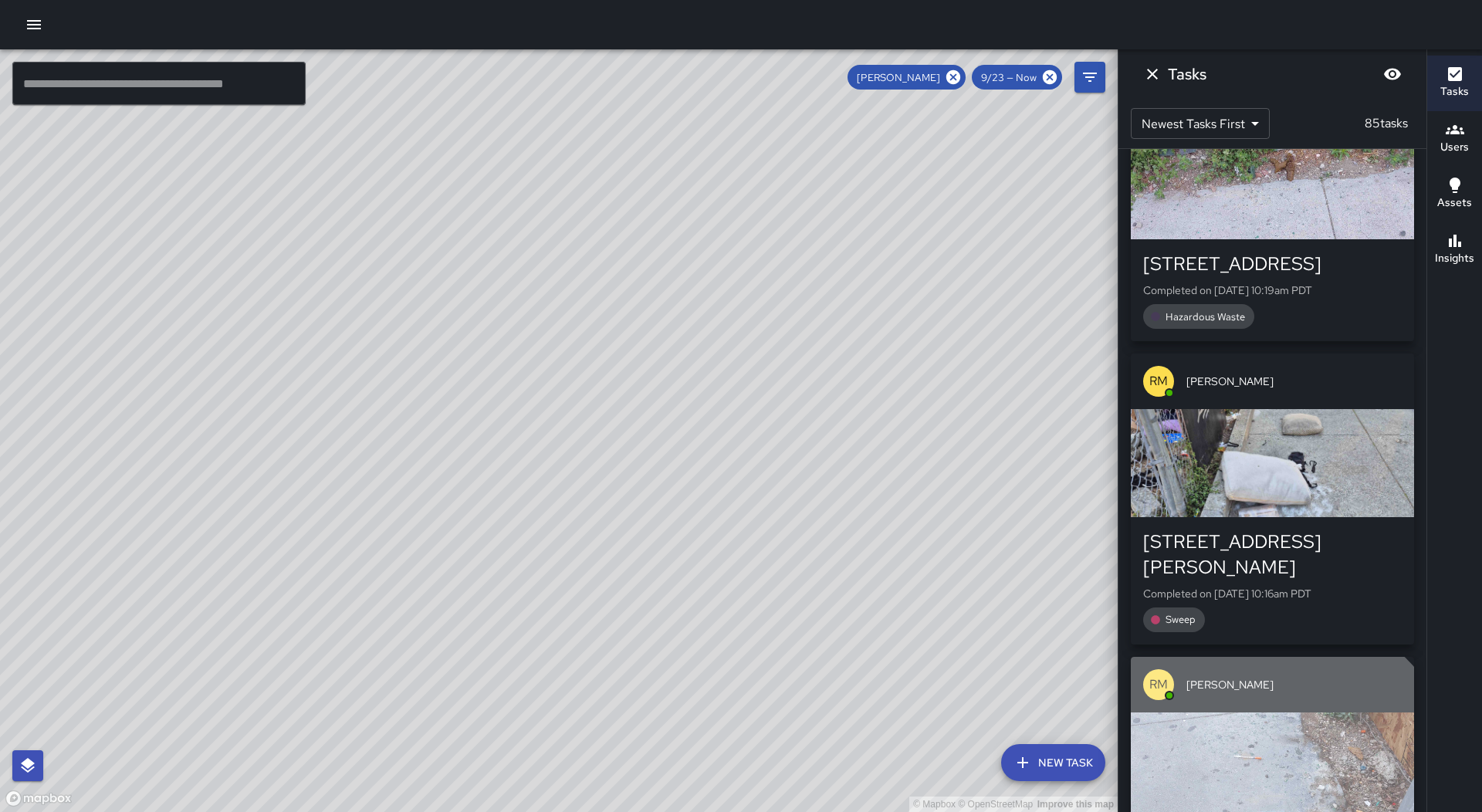
click at [1248, 712] on div "button" at bounding box center [1272, 766] width 284 height 108
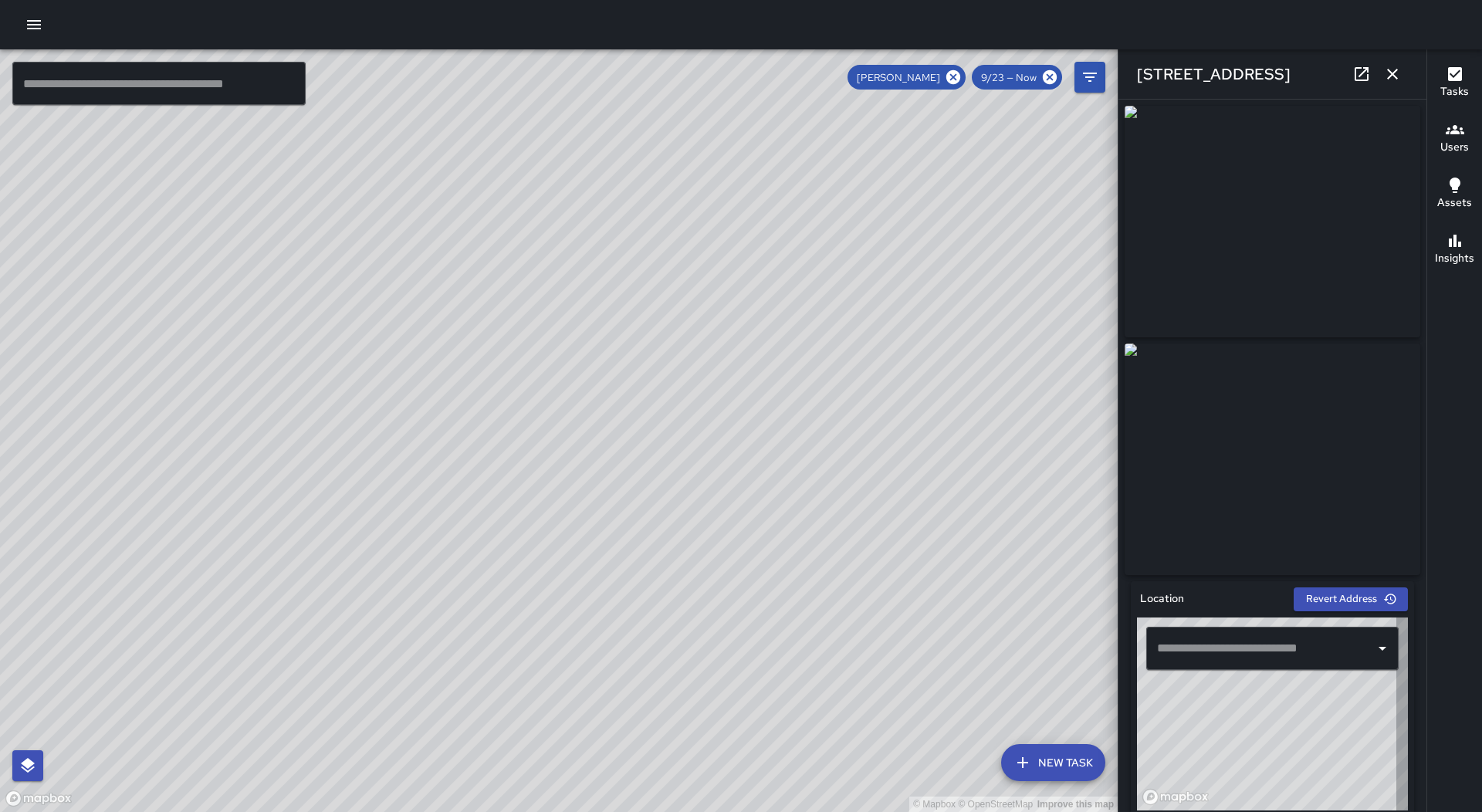
type input "**********"
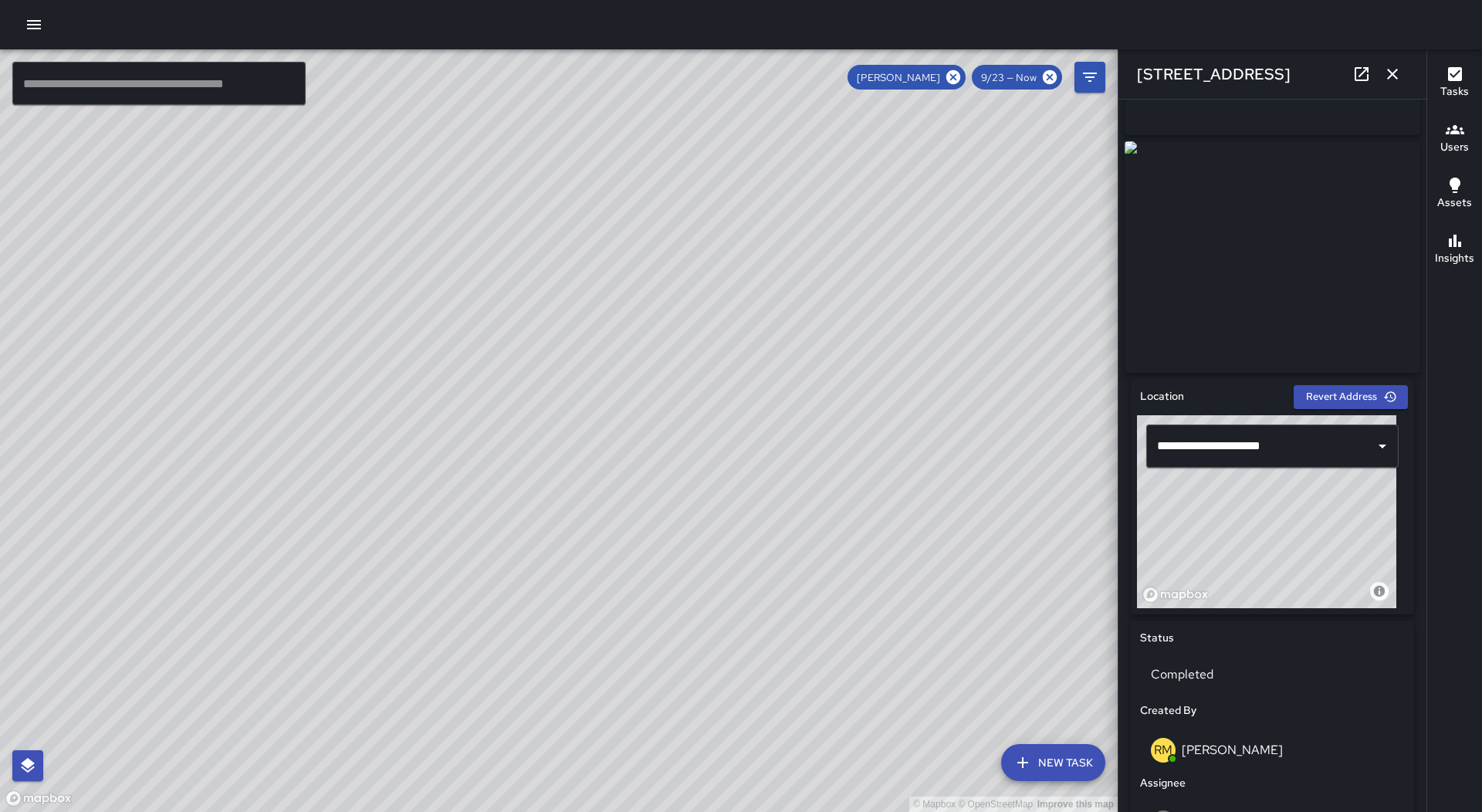
scroll to position [540, 0]
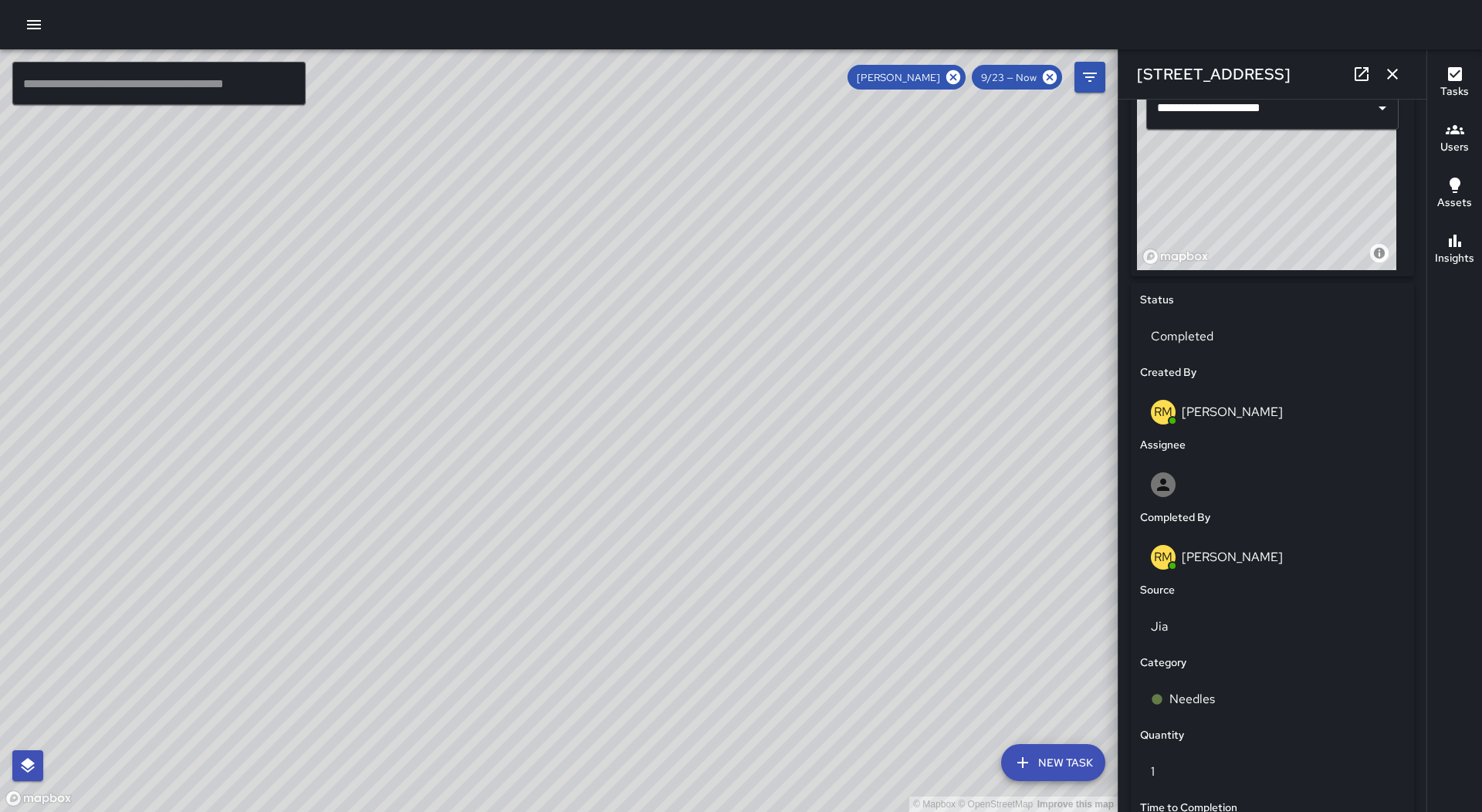
click at [1389, 70] on icon "button" at bounding box center [1393, 75] width 11 height 11
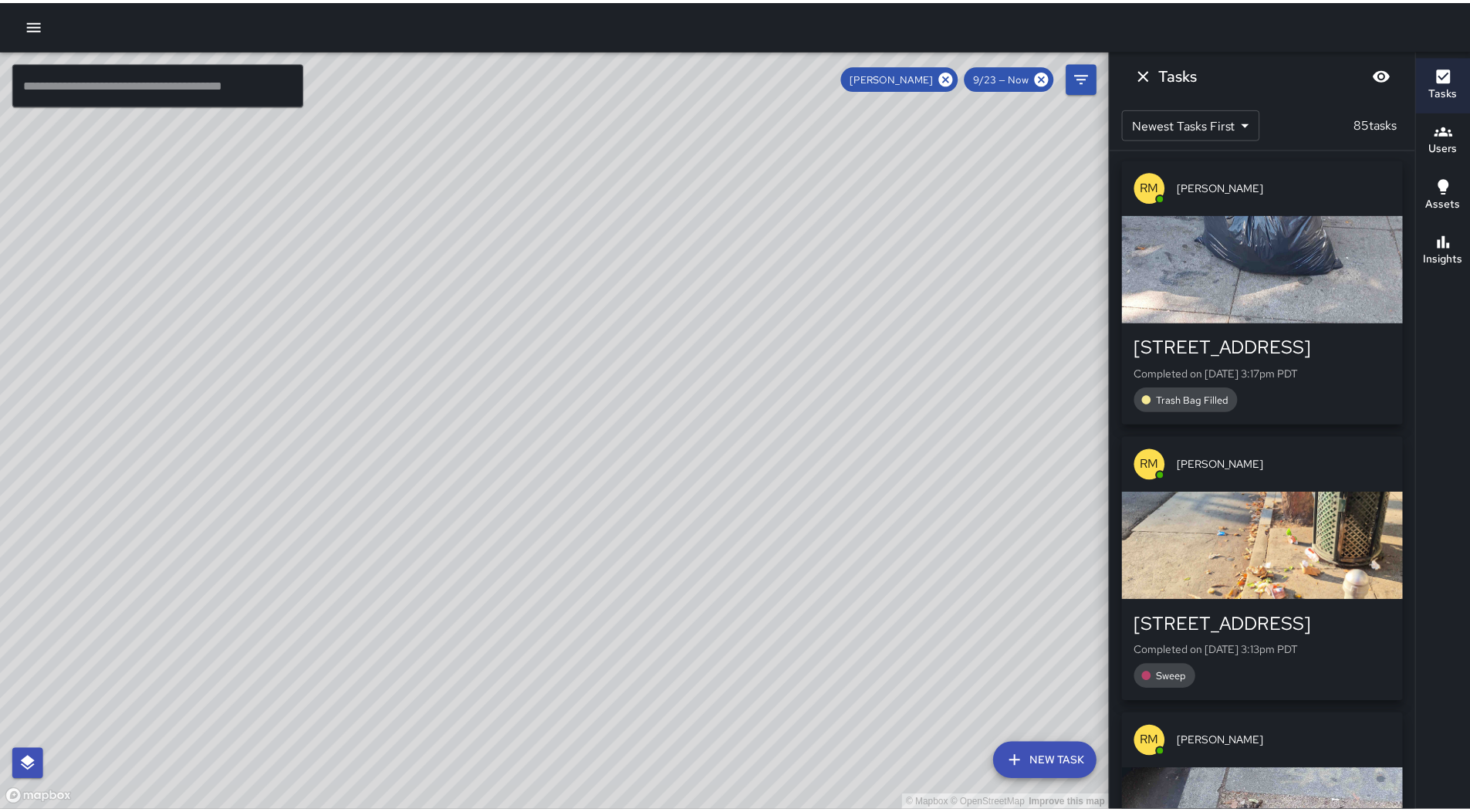
scroll to position [0, 0]
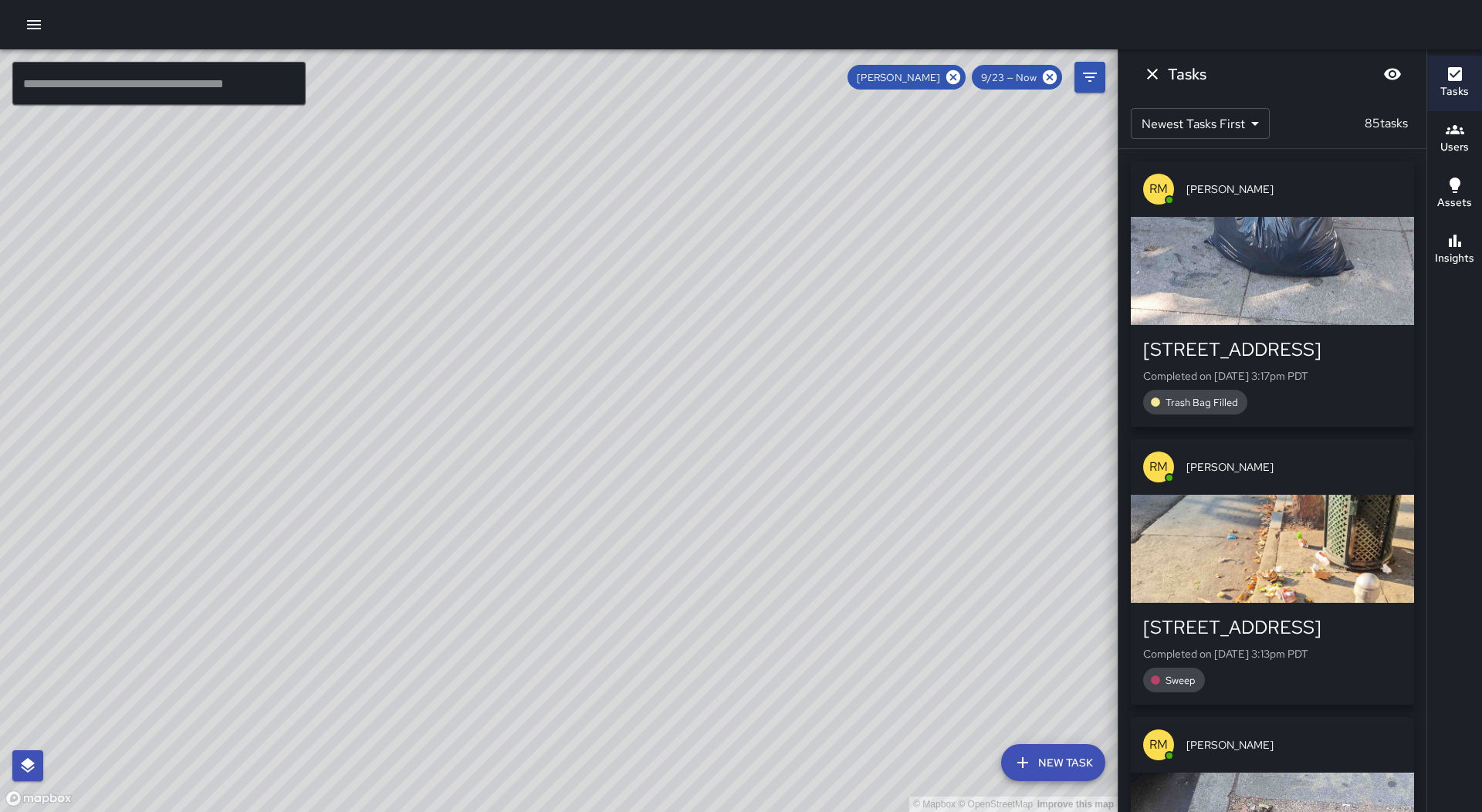
click at [1148, 71] on icon "Dismiss" at bounding box center [1152, 74] width 18 height 18
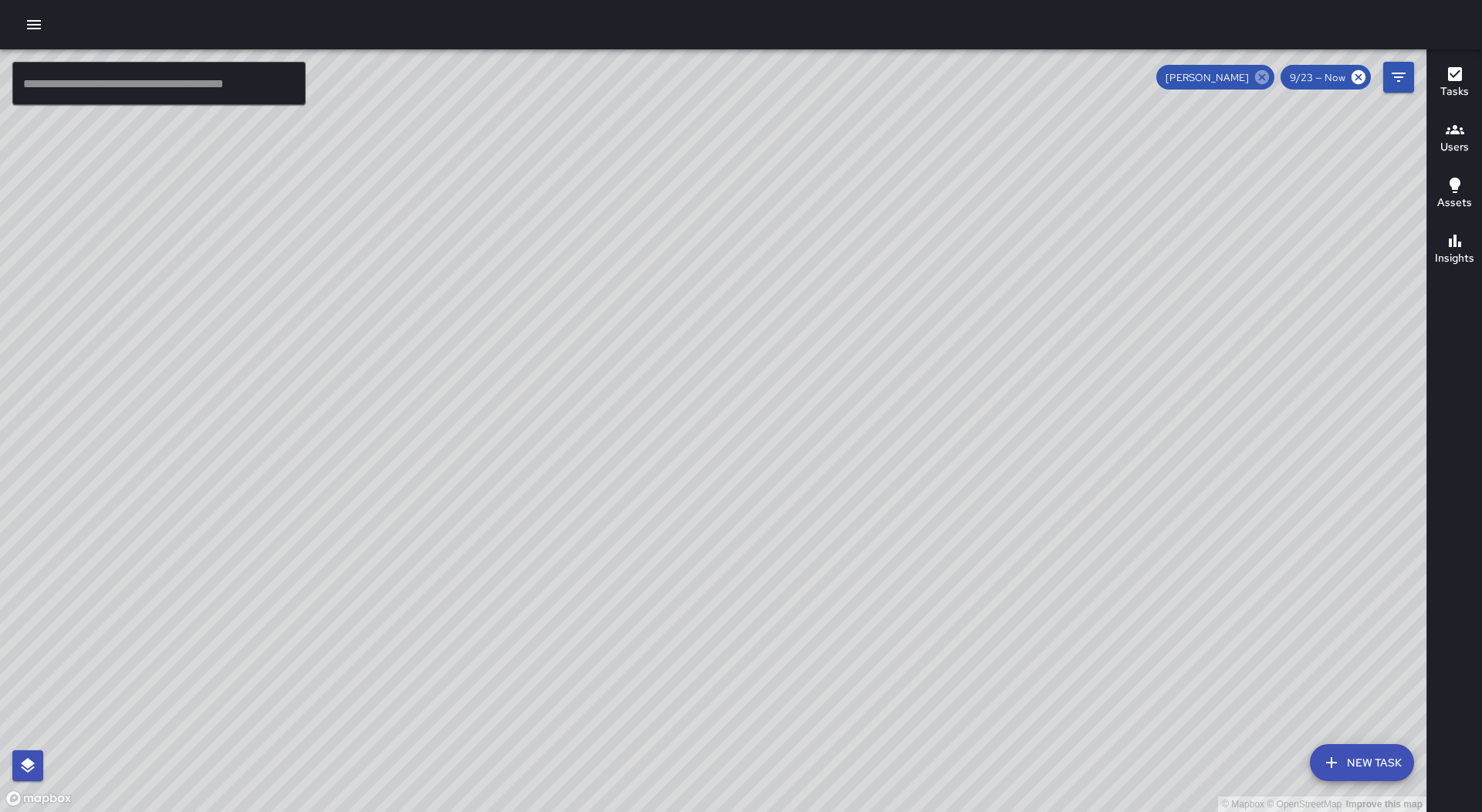
click at [1268, 83] on icon at bounding box center [1262, 77] width 17 height 17
drag, startPoint x: 1088, startPoint y: 655, endPoint x: 720, endPoint y: 306, distance: 507.2
click at [720, 306] on div "© Mapbox © OpenStreetMap Improve this map" at bounding box center [713, 430] width 1426 height 762
click at [43, 2] on div at bounding box center [741, 25] width 1482 height 49
click at [39, 14] on button "button" at bounding box center [33, 25] width 31 height 31
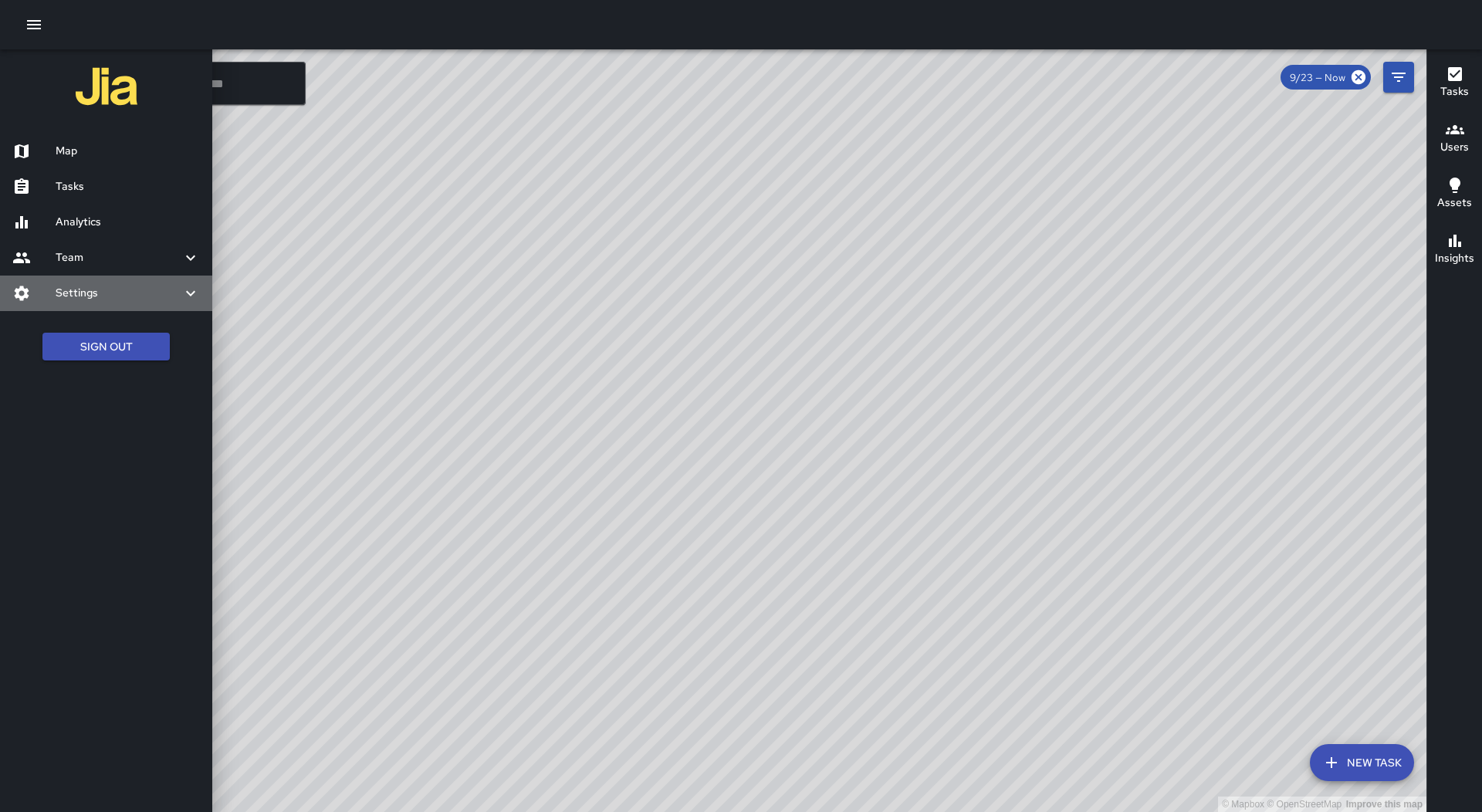
click at [166, 290] on h6 "Settings" at bounding box center [118, 293] width 125 height 17
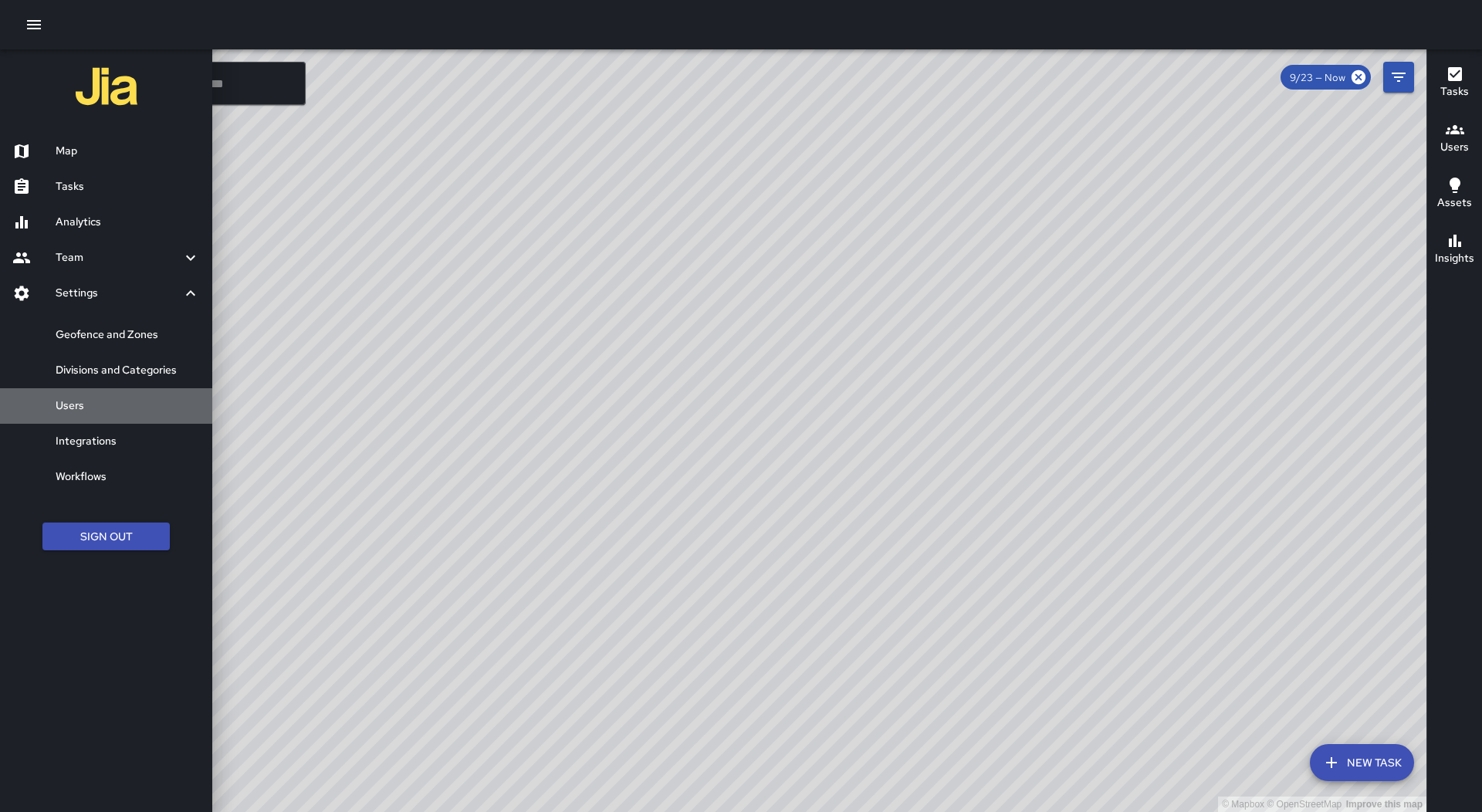
click at [135, 411] on h6 "Users" at bounding box center [128, 406] width 145 height 17
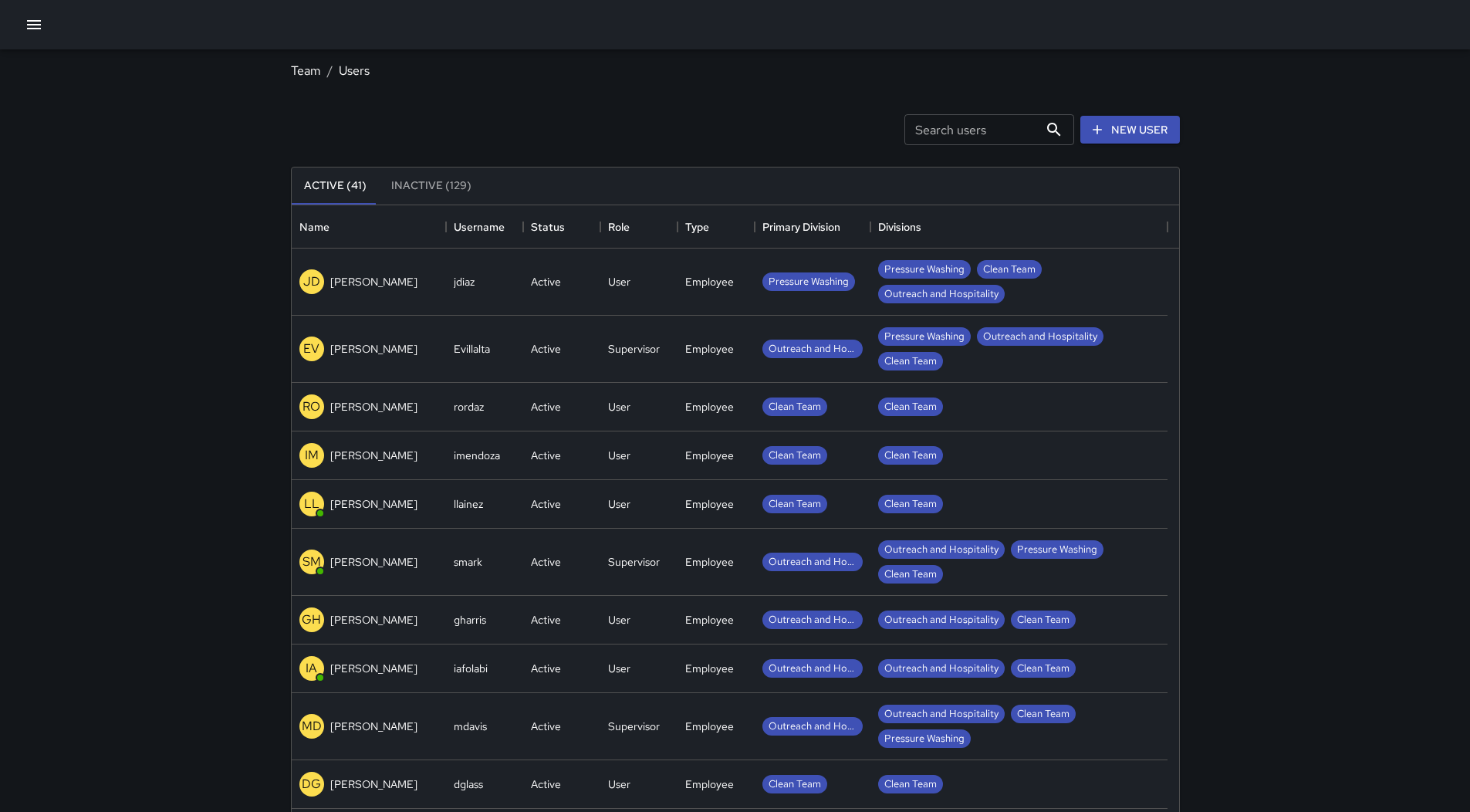
scroll to position [683, 875]
drag, startPoint x: 0, startPoint y: 8, endPoint x: 15, endPoint y: 17, distance: 17.5
click at [9, 11] on div at bounding box center [735, 25] width 1470 height 49
click at [17, 17] on div at bounding box center [735, 25] width 1470 height 49
click at [16, 25] on div at bounding box center [735, 25] width 1470 height 49
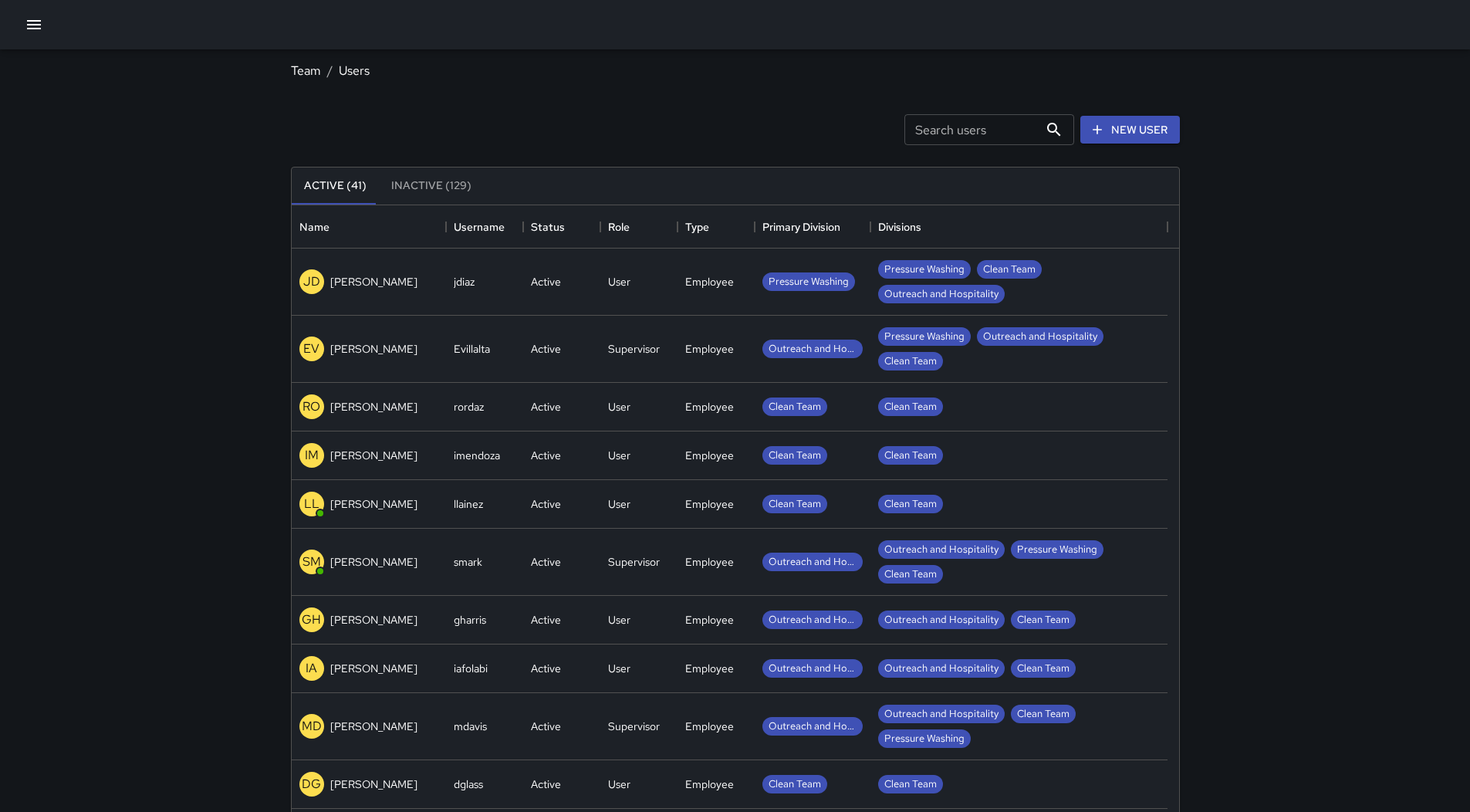
click at [25, 25] on button "button" at bounding box center [33, 25] width 31 height 31
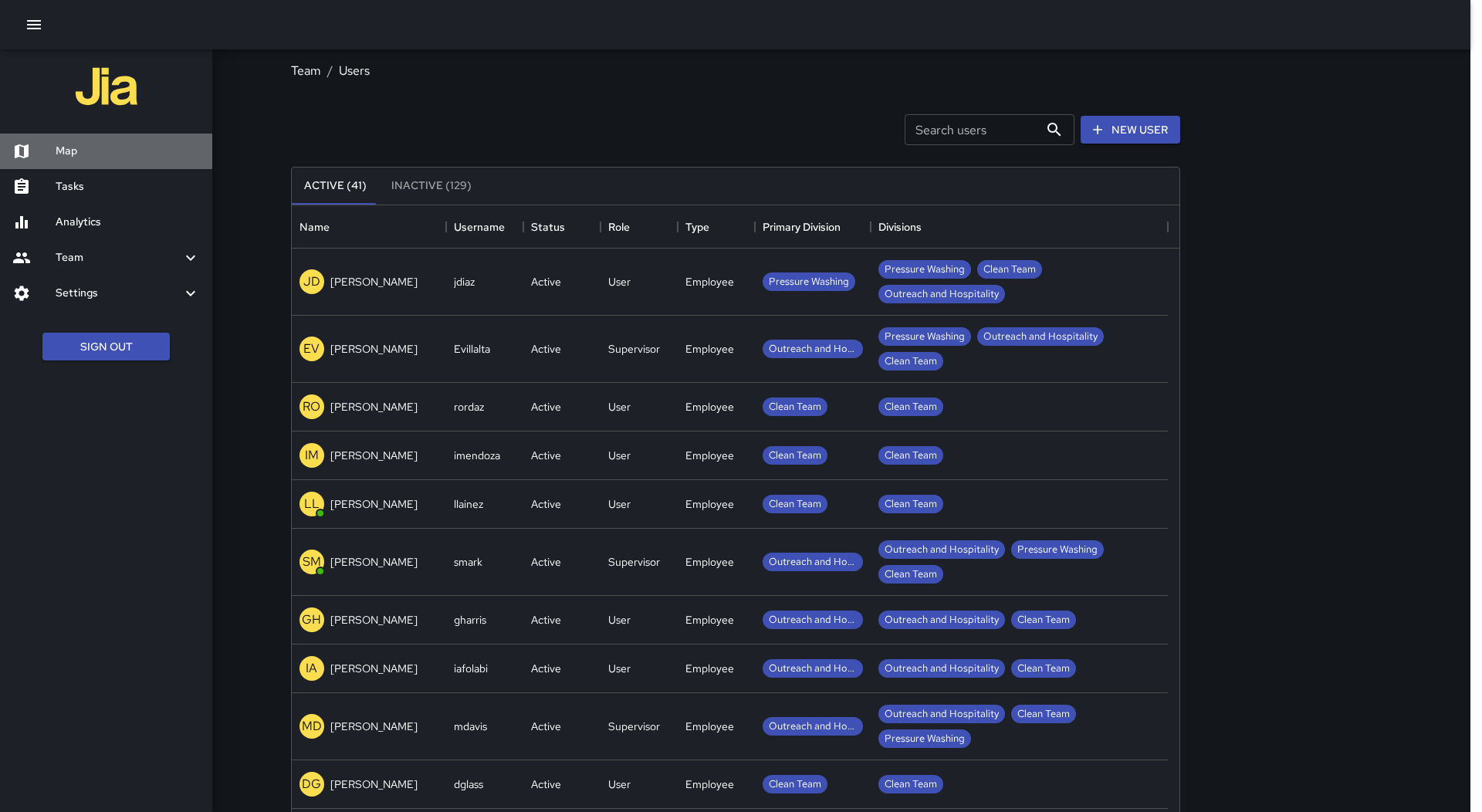
click at [108, 141] on div "Map" at bounding box center [106, 151] width 212 height 36
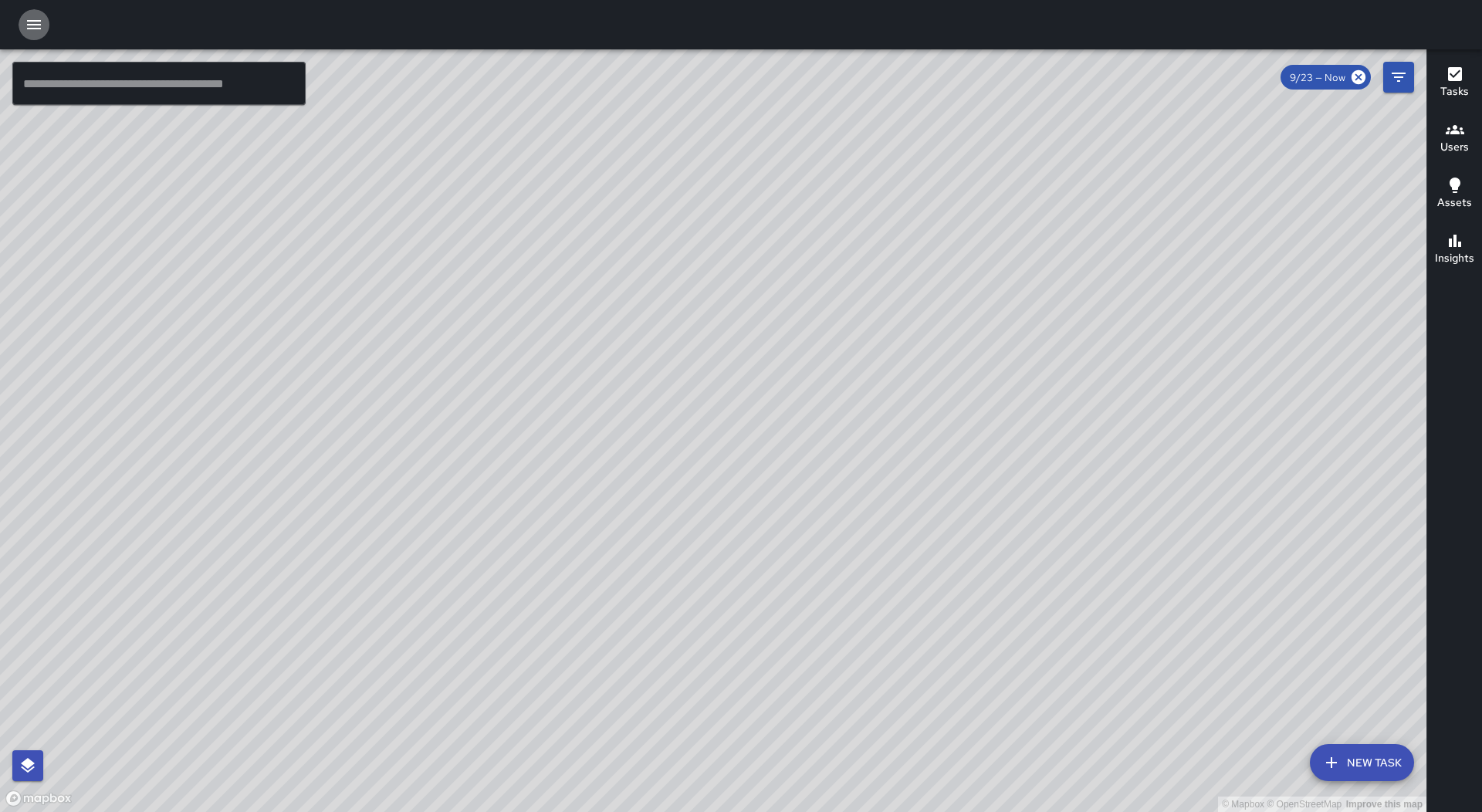
click at [29, 21] on icon "button" at bounding box center [33, 25] width 14 height 10
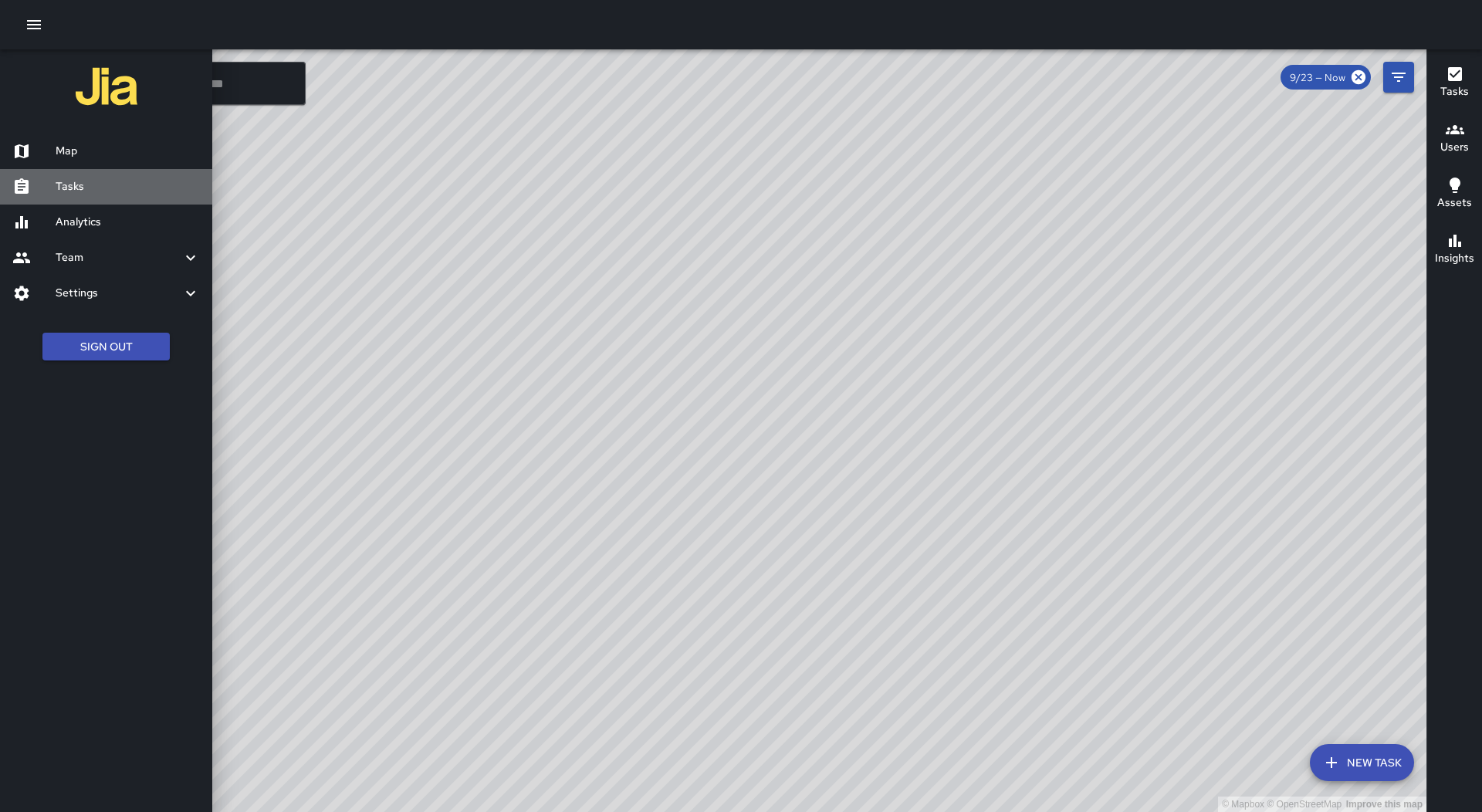
click at [93, 192] on h6 "Tasks" at bounding box center [128, 187] width 145 height 17
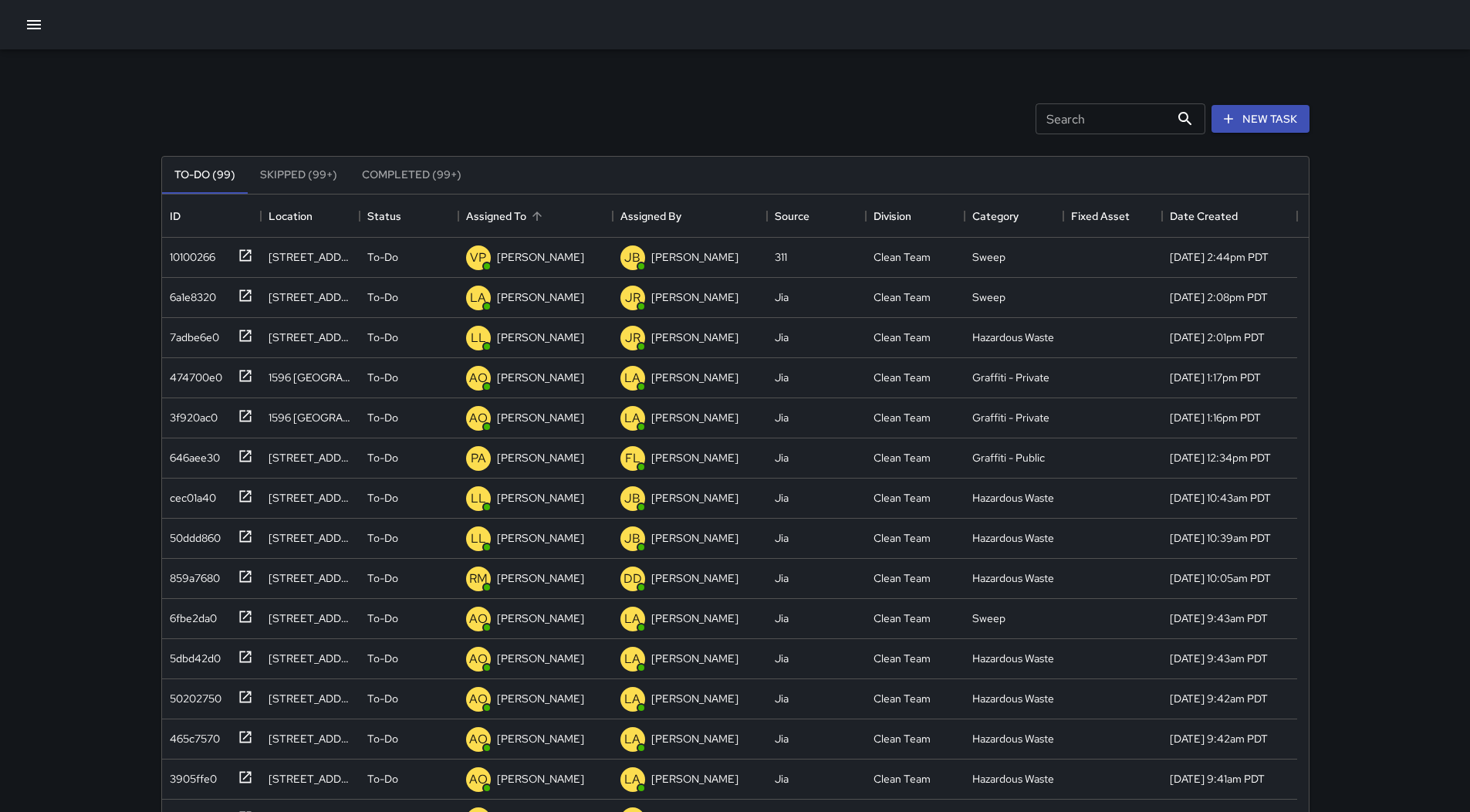
scroll to position [642, 1135]
click at [565, 209] on div "Assigned To" at bounding box center [535, 216] width 139 height 43
click at [187, 257] on div "7adbe6e0" at bounding box center [191, 253] width 56 height 21
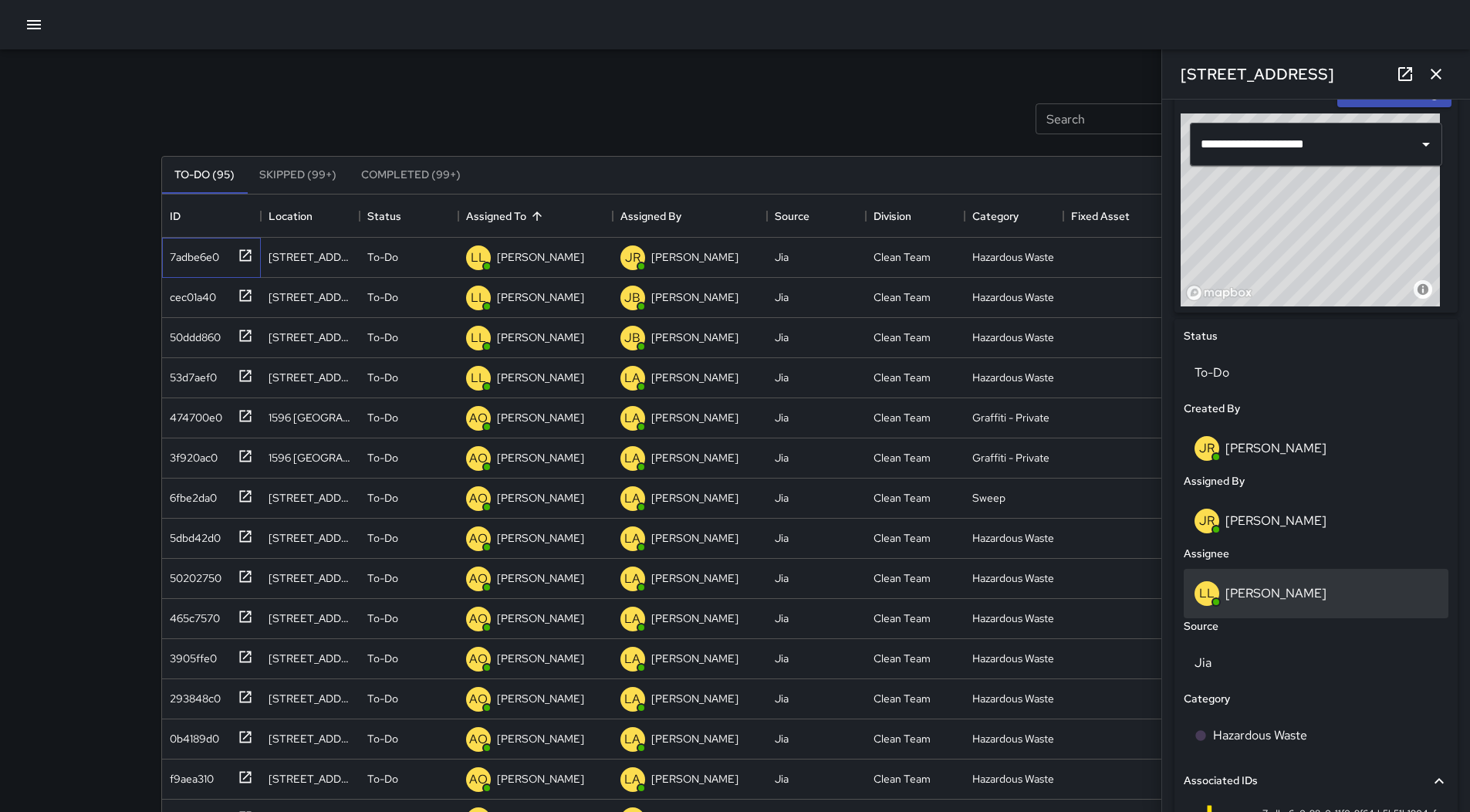
scroll to position [458, 0]
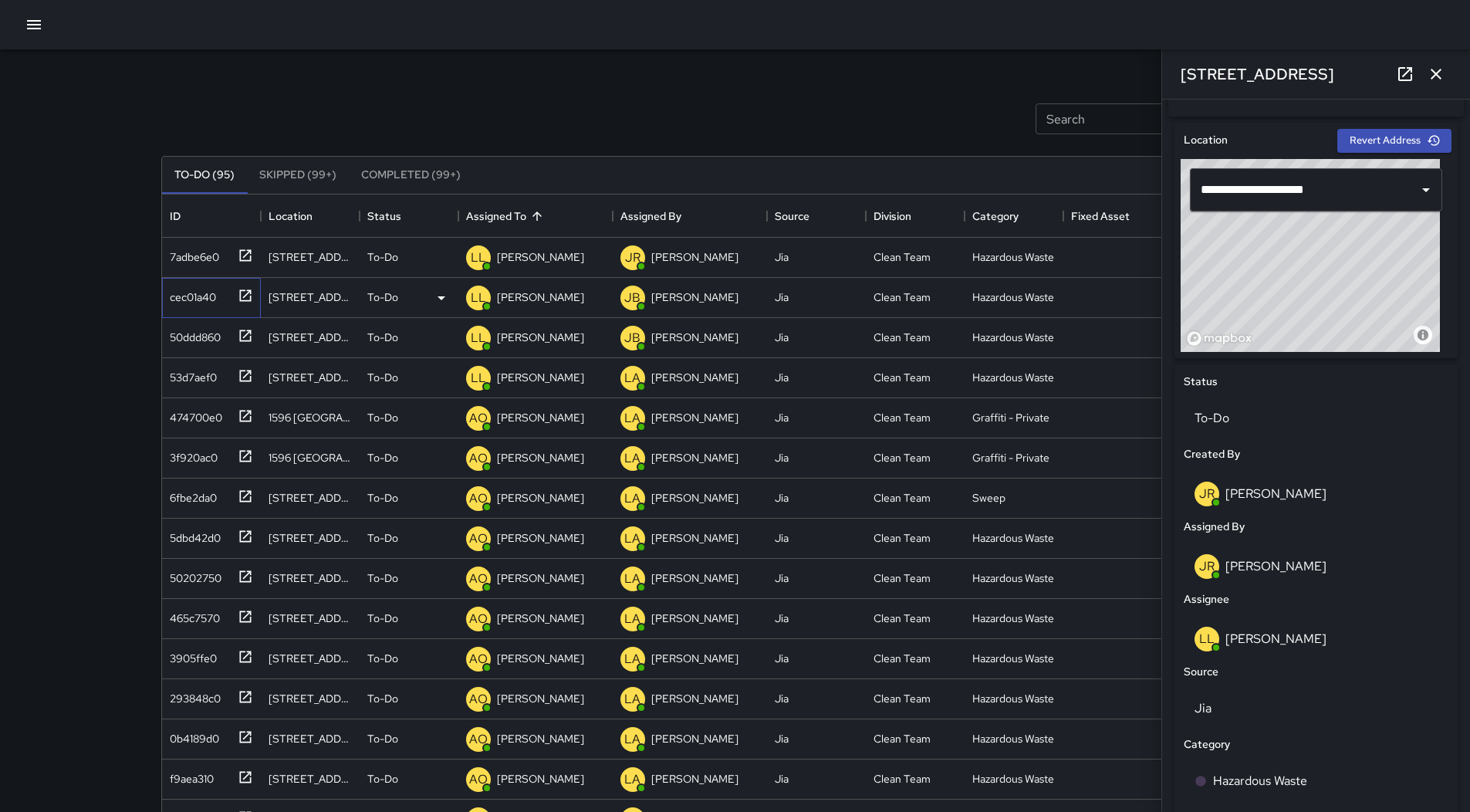
click at [204, 290] on div "cec01a40" at bounding box center [190, 294] width 52 height 21
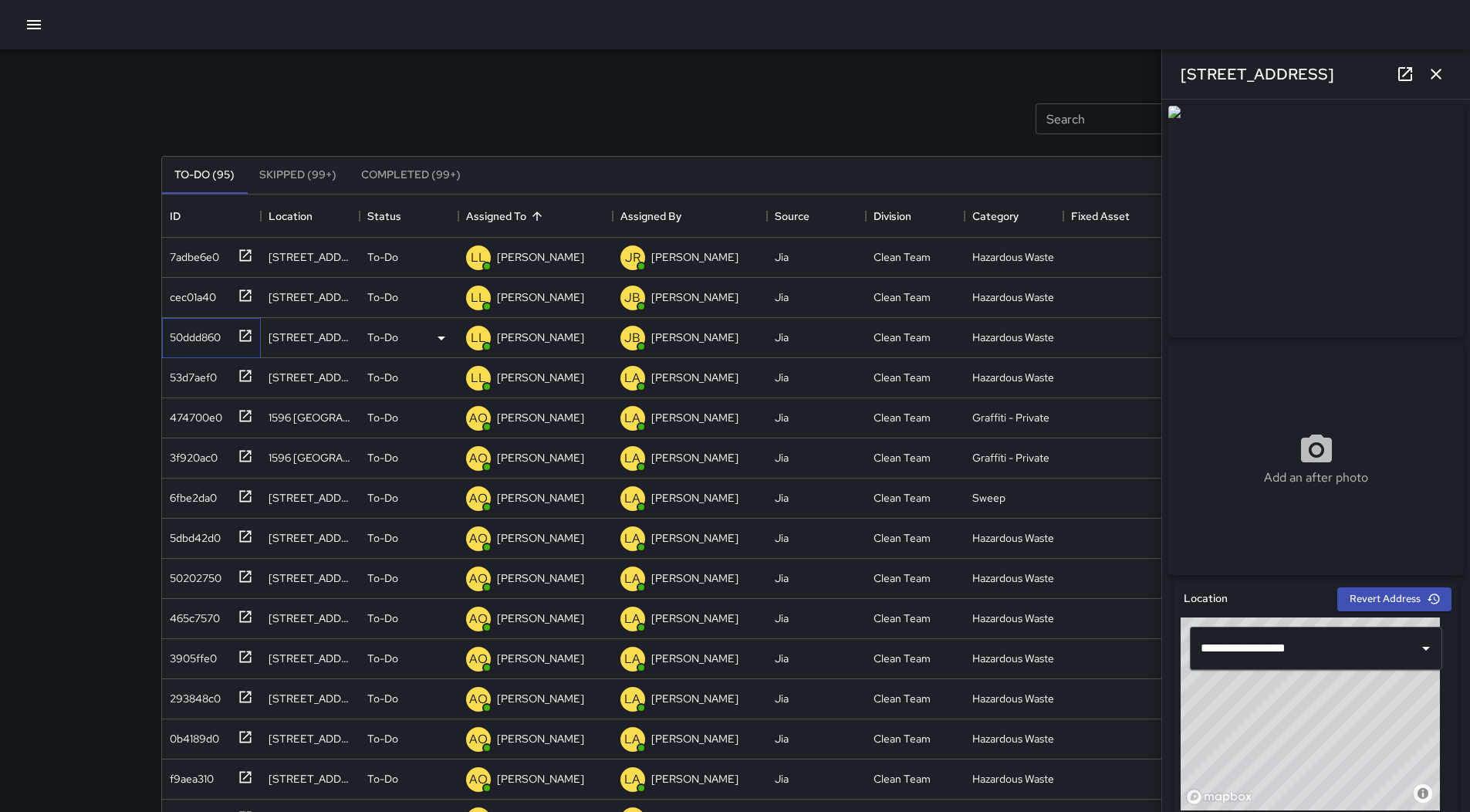
click at [210, 341] on div "50ddd860" at bounding box center [192, 333] width 57 height 21
click at [216, 377] on div "53d7aef0" at bounding box center [190, 374] width 53 height 21
click at [529, 264] on p "[PERSON_NAME]" at bounding box center [541, 256] width 87 height 15
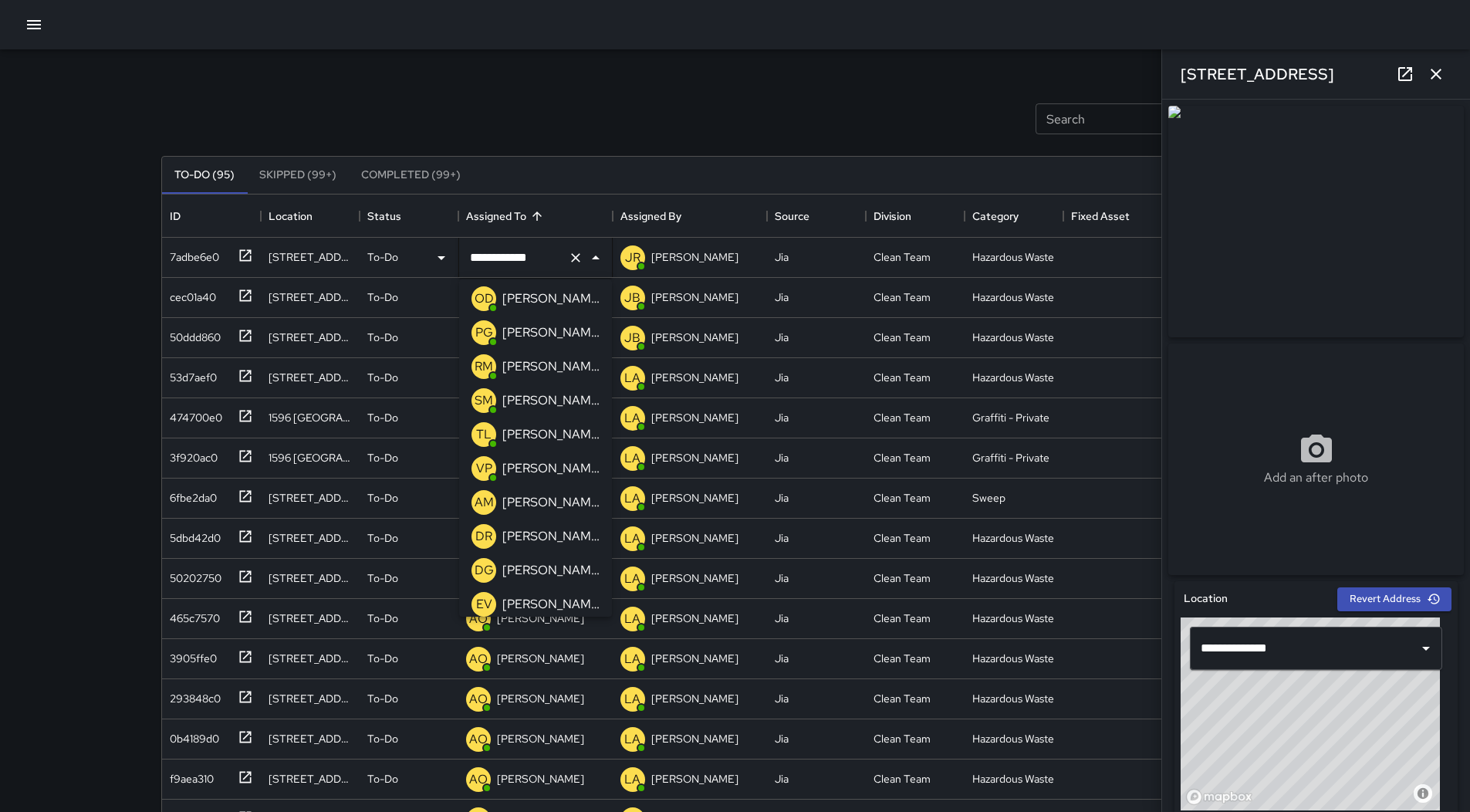
scroll to position [394, 0]
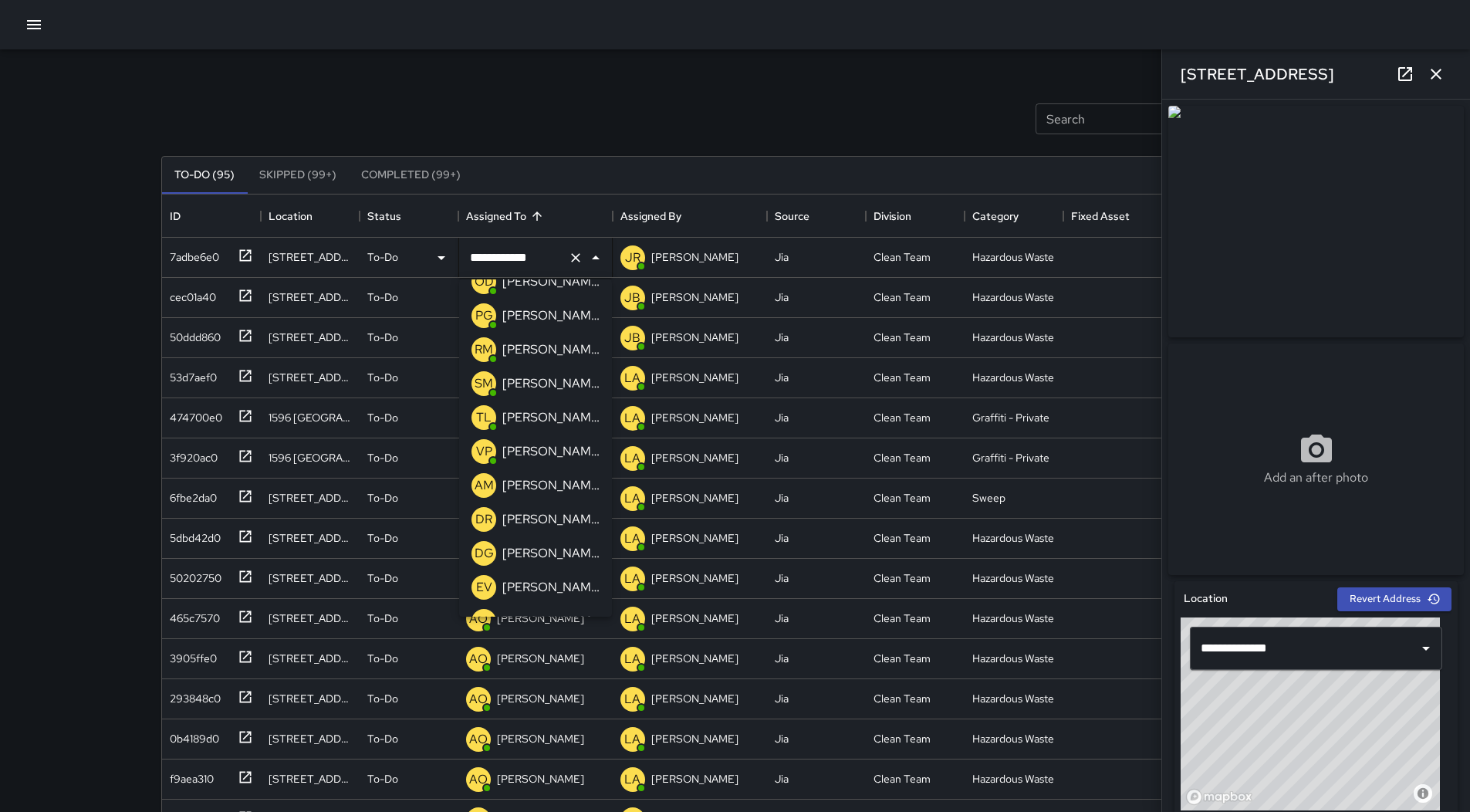
click at [525, 459] on p "[PERSON_NAME]" at bounding box center [551, 451] width 97 height 18
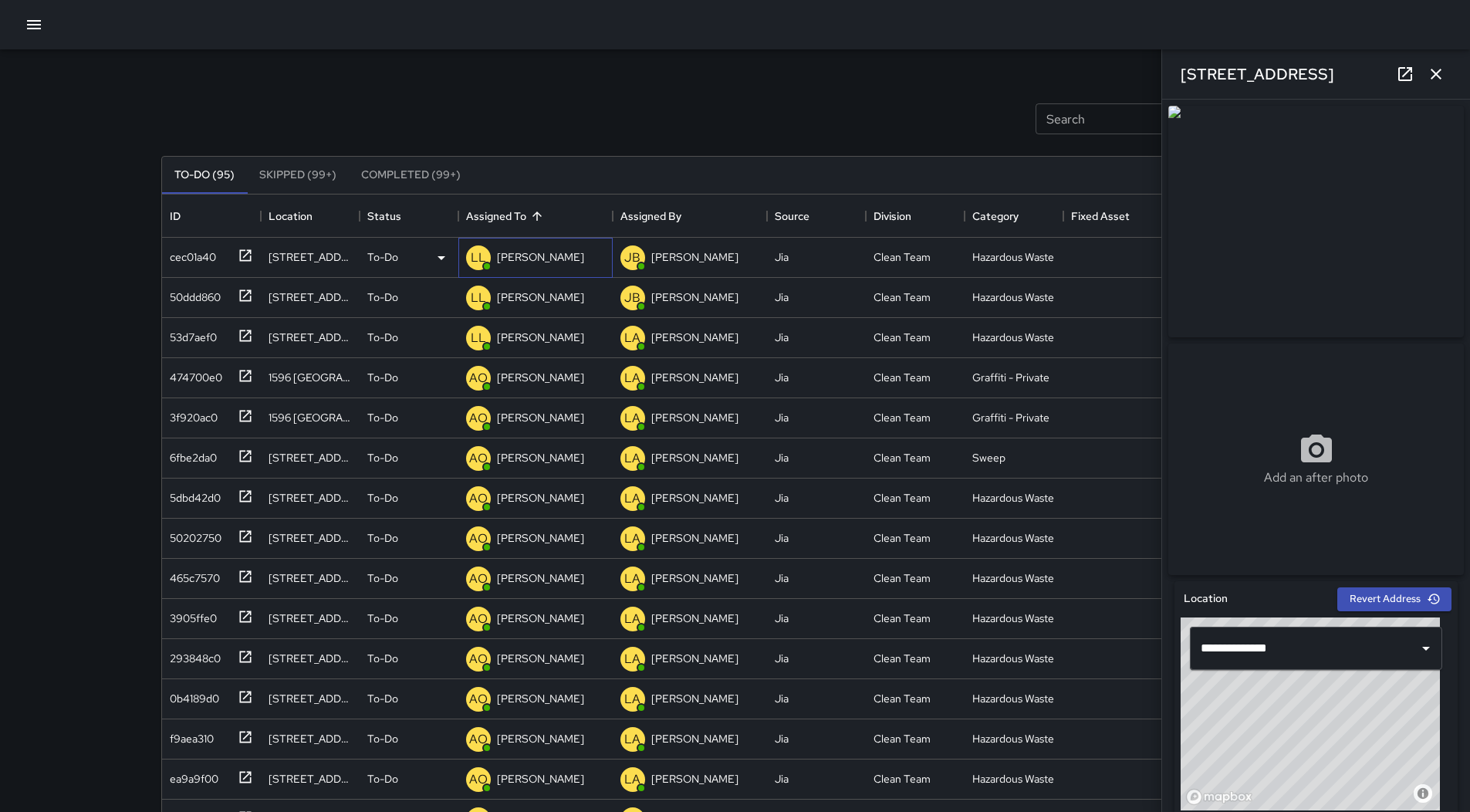
click at [531, 265] on div "[PERSON_NAME]" at bounding box center [541, 256] width 94 height 21
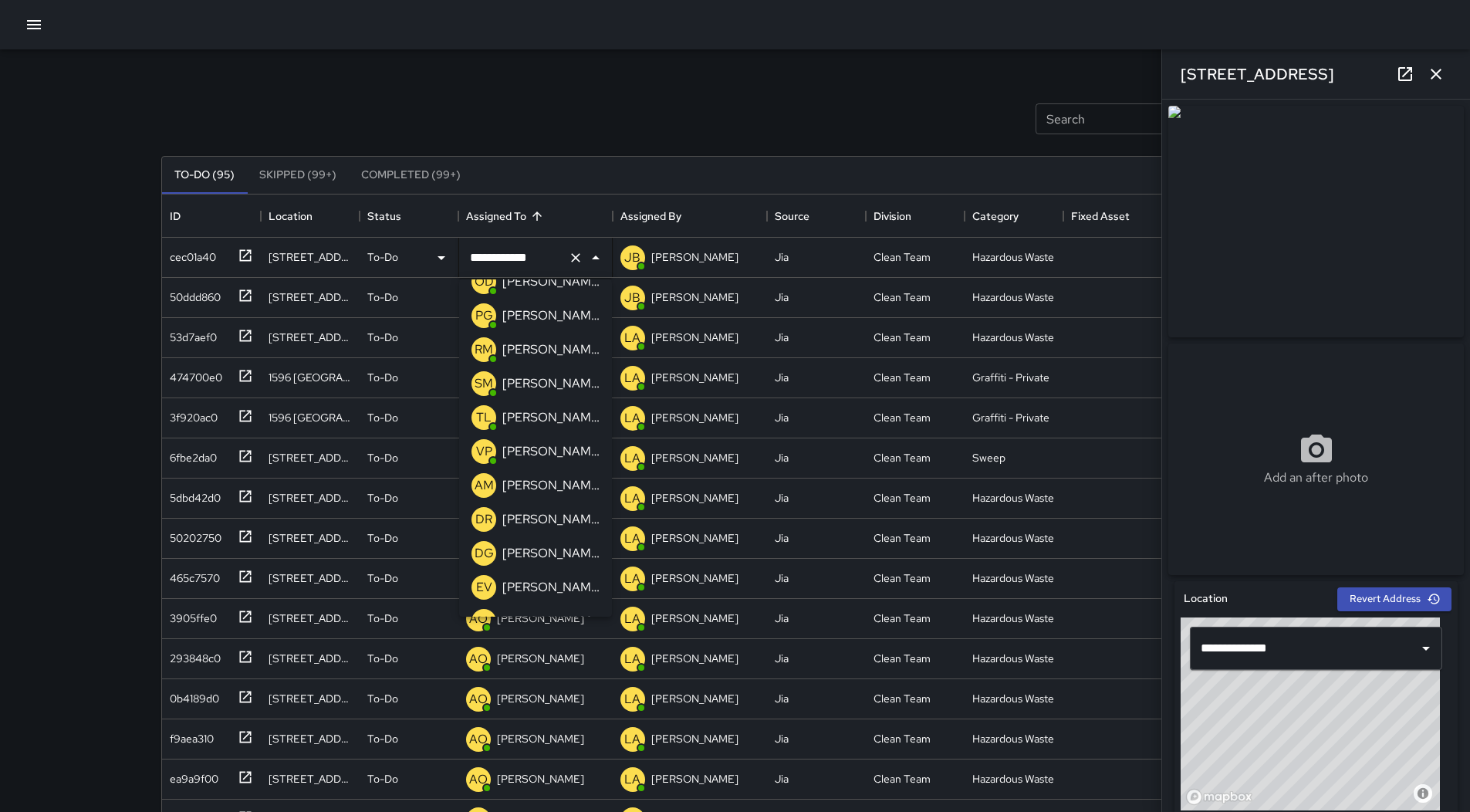
click at [538, 459] on p "[PERSON_NAME]" at bounding box center [551, 451] width 97 height 18
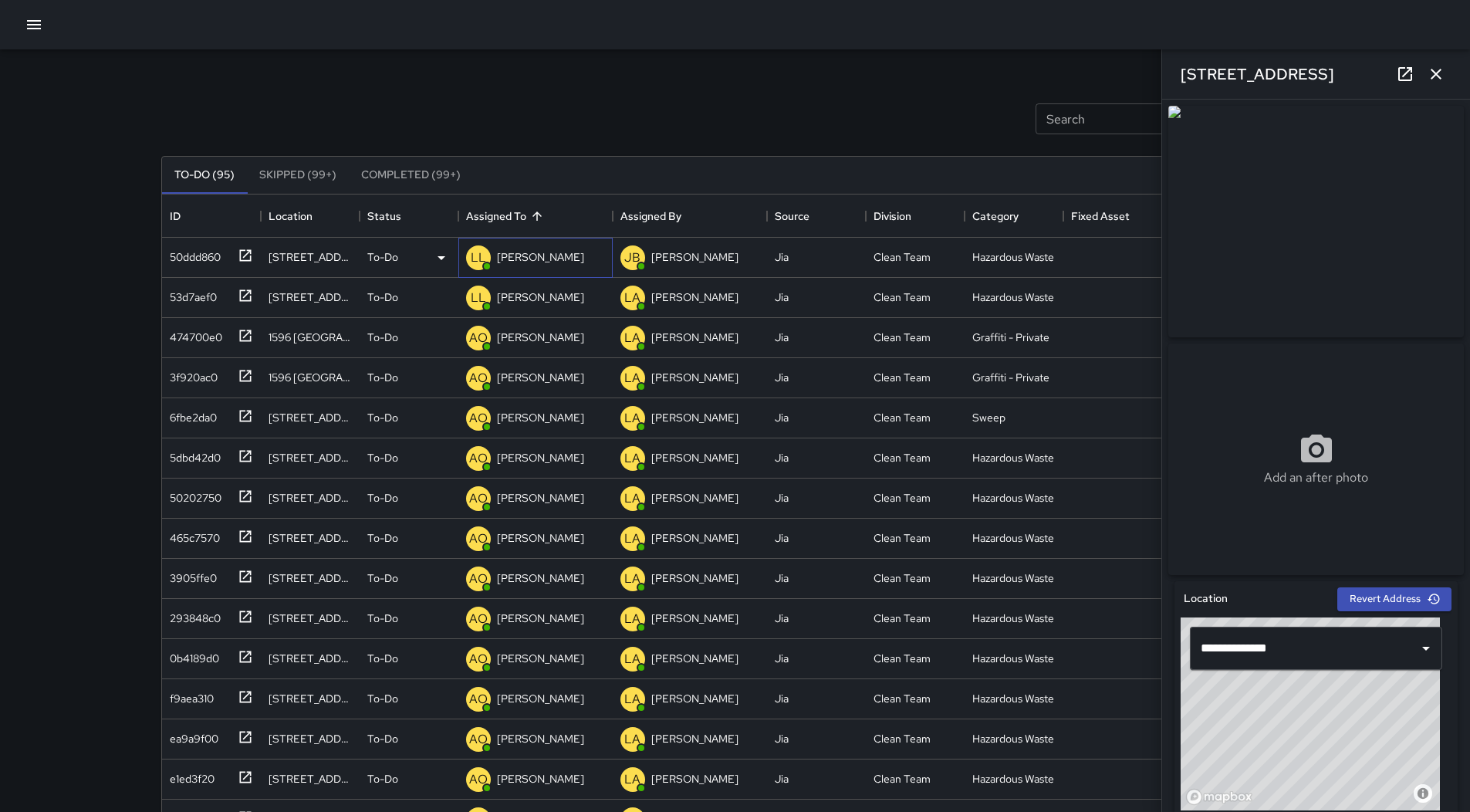
click at [544, 272] on div "LL [PERSON_NAME]" at bounding box center [535, 257] width 154 height 40
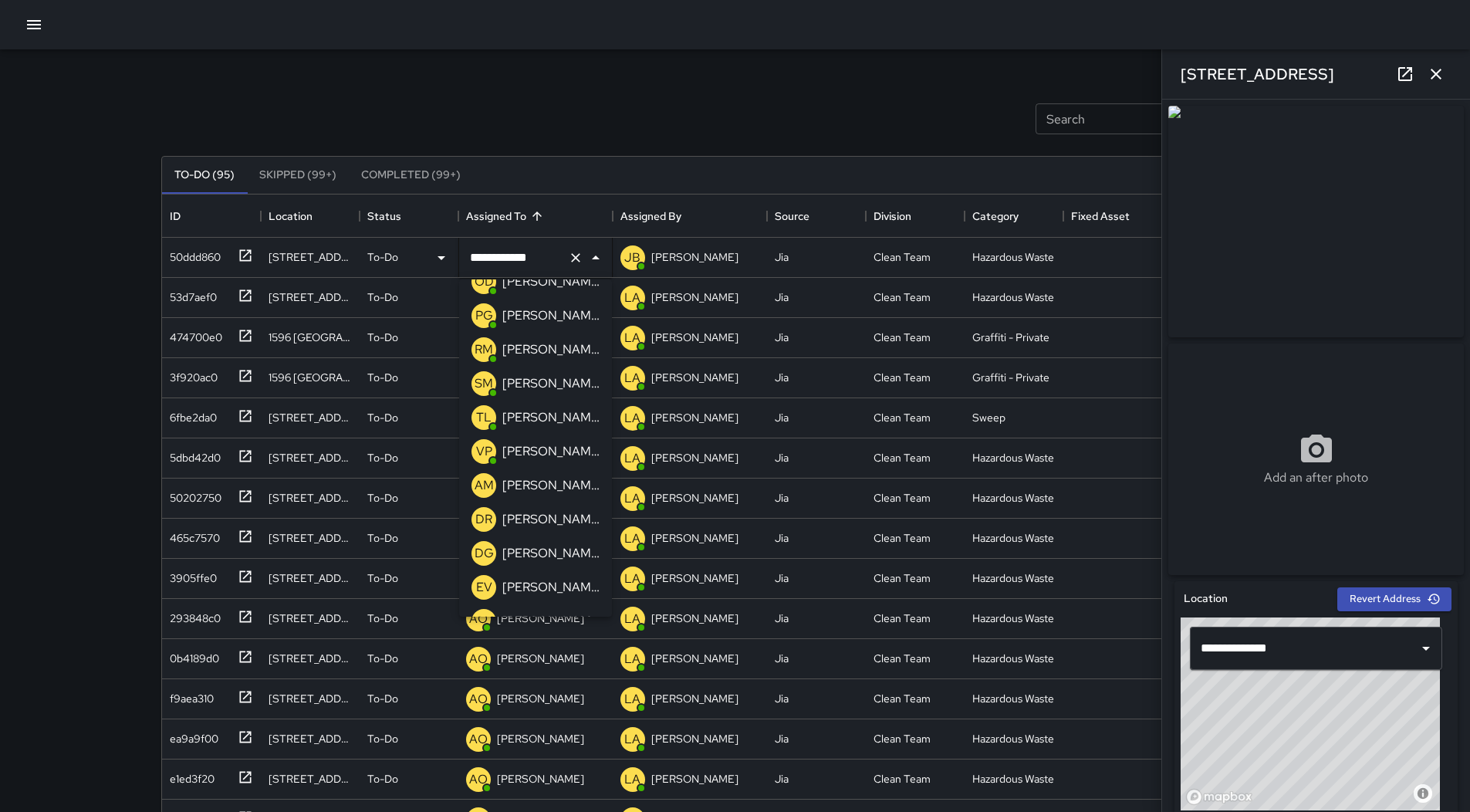
click at [547, 446] on p "[PERSON_NAME]" at bounding box center [551, 451] width 97 height 18
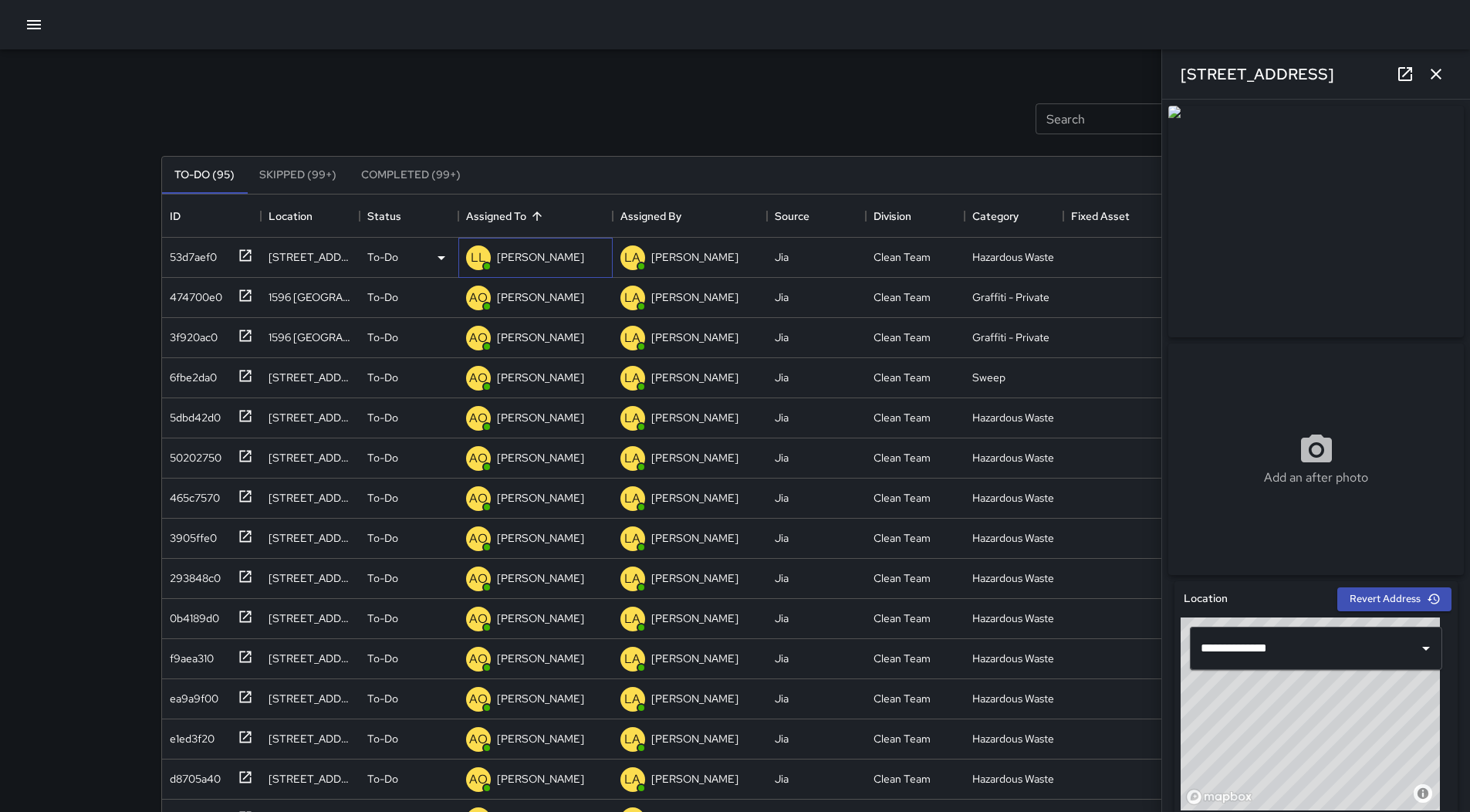
click at [525, 263] on p "[PERSON_NAME]" at bounding box center [541, 256] width 87 height 15
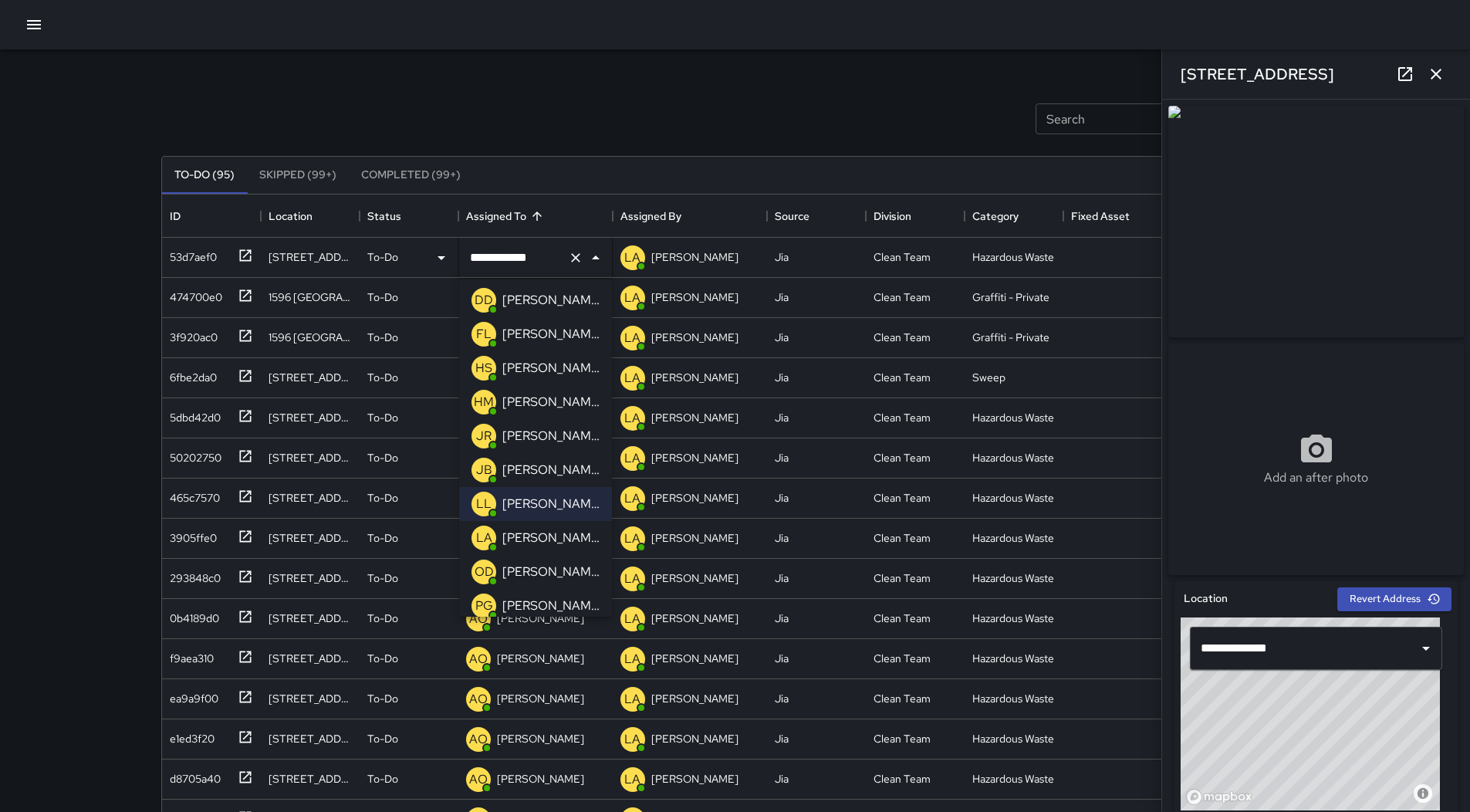
scroll to position [317, 0]
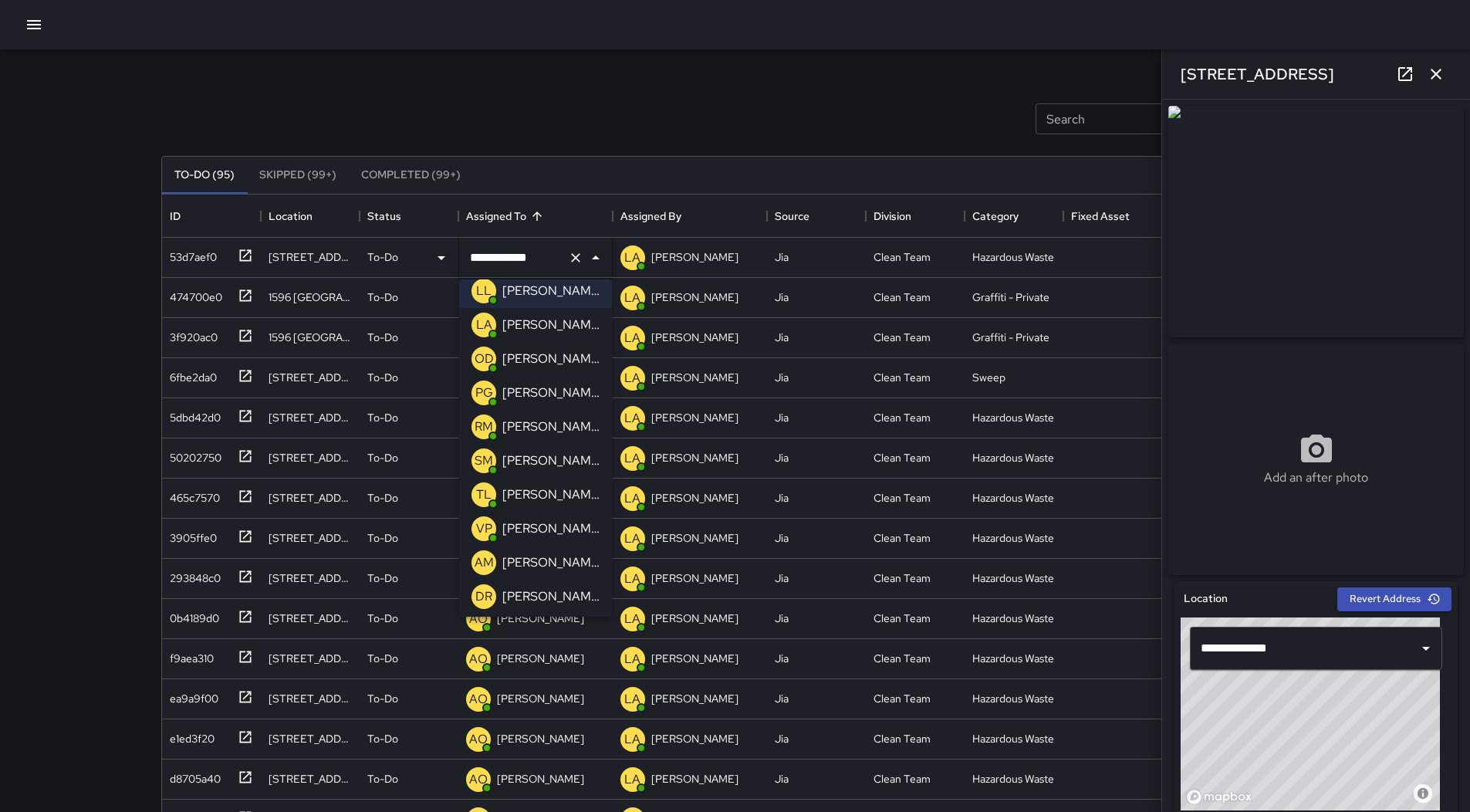
click at [549, 523] on p "[PERSON_NAME]" at bounding box center [551, 528] width 97 height 18
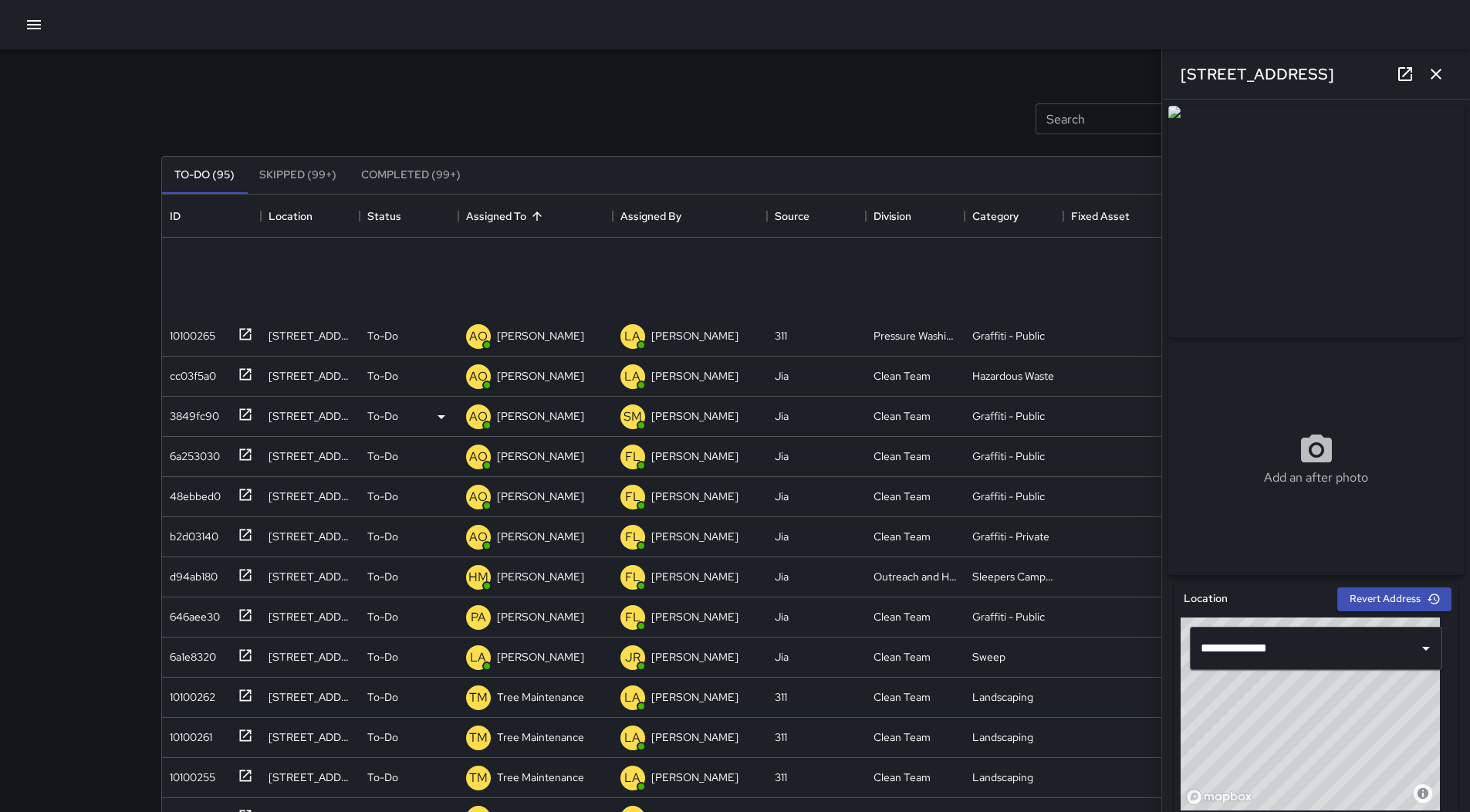
scroll to position [1003, 0]
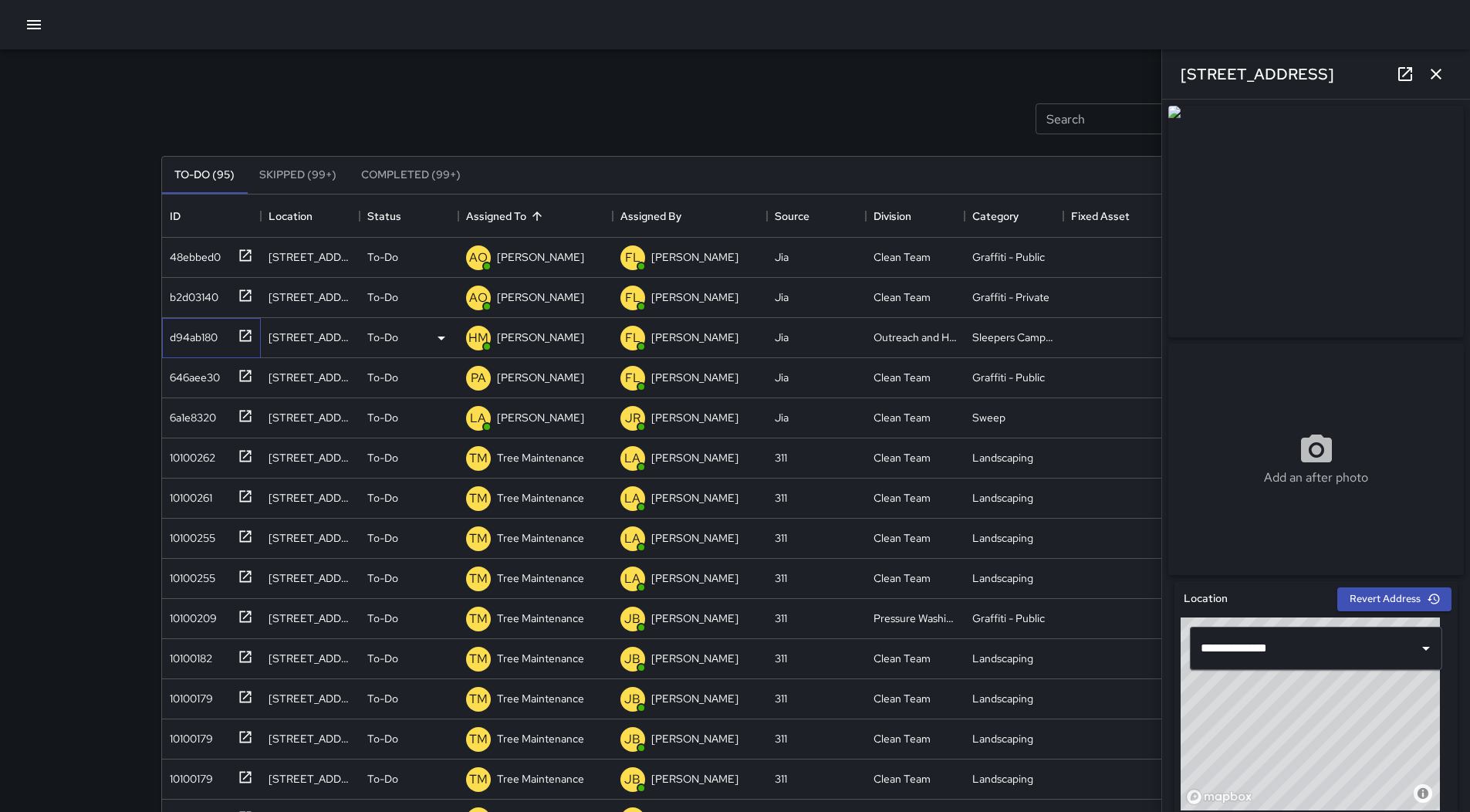
click at [188, 329] on div "d94ab180" at bounding box center [190, 333] width 54 height 21
click at [537, 329] on div "[PERSON_NAME]" at bounding box center [541, 337] width 94 height 21
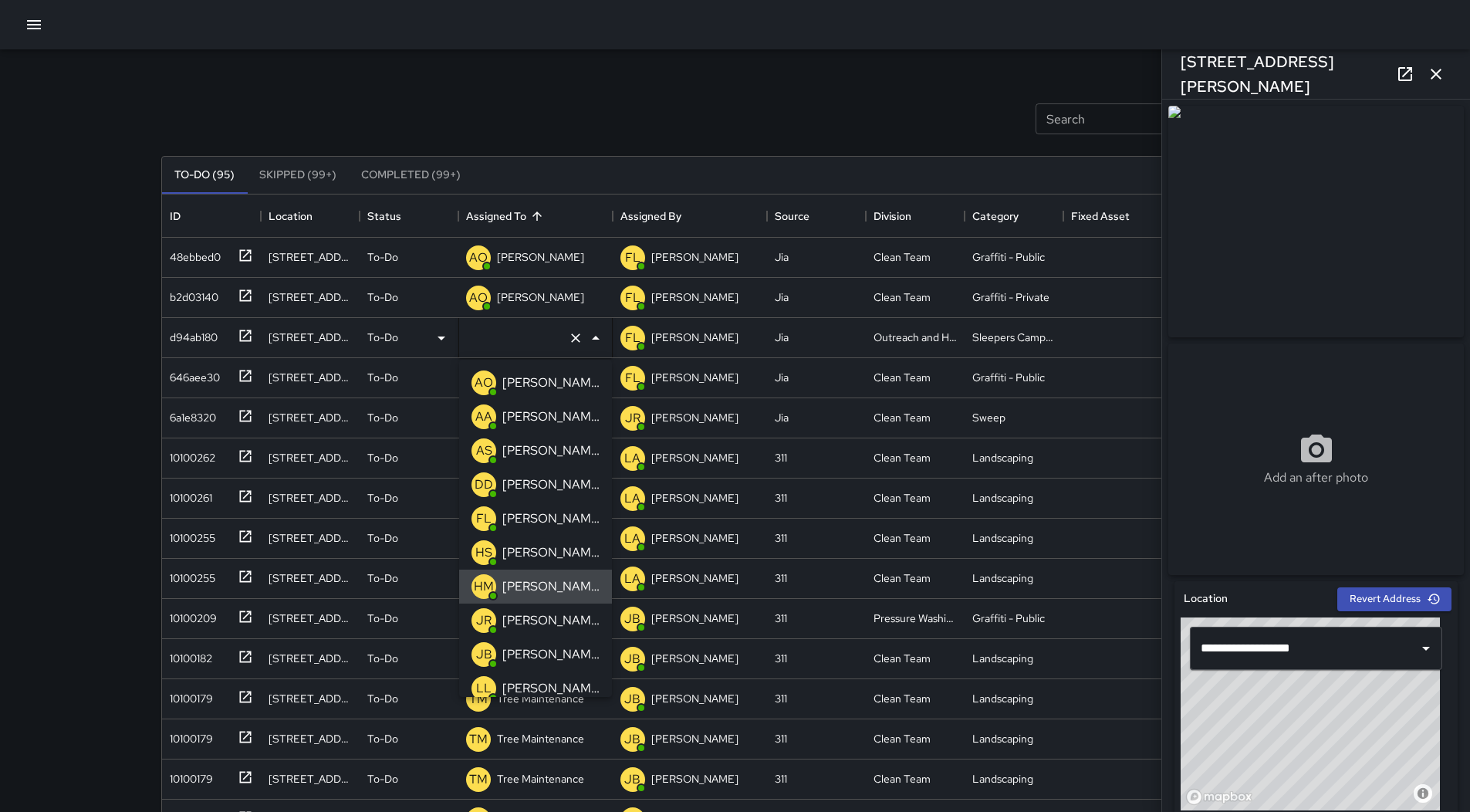
type input "**********"
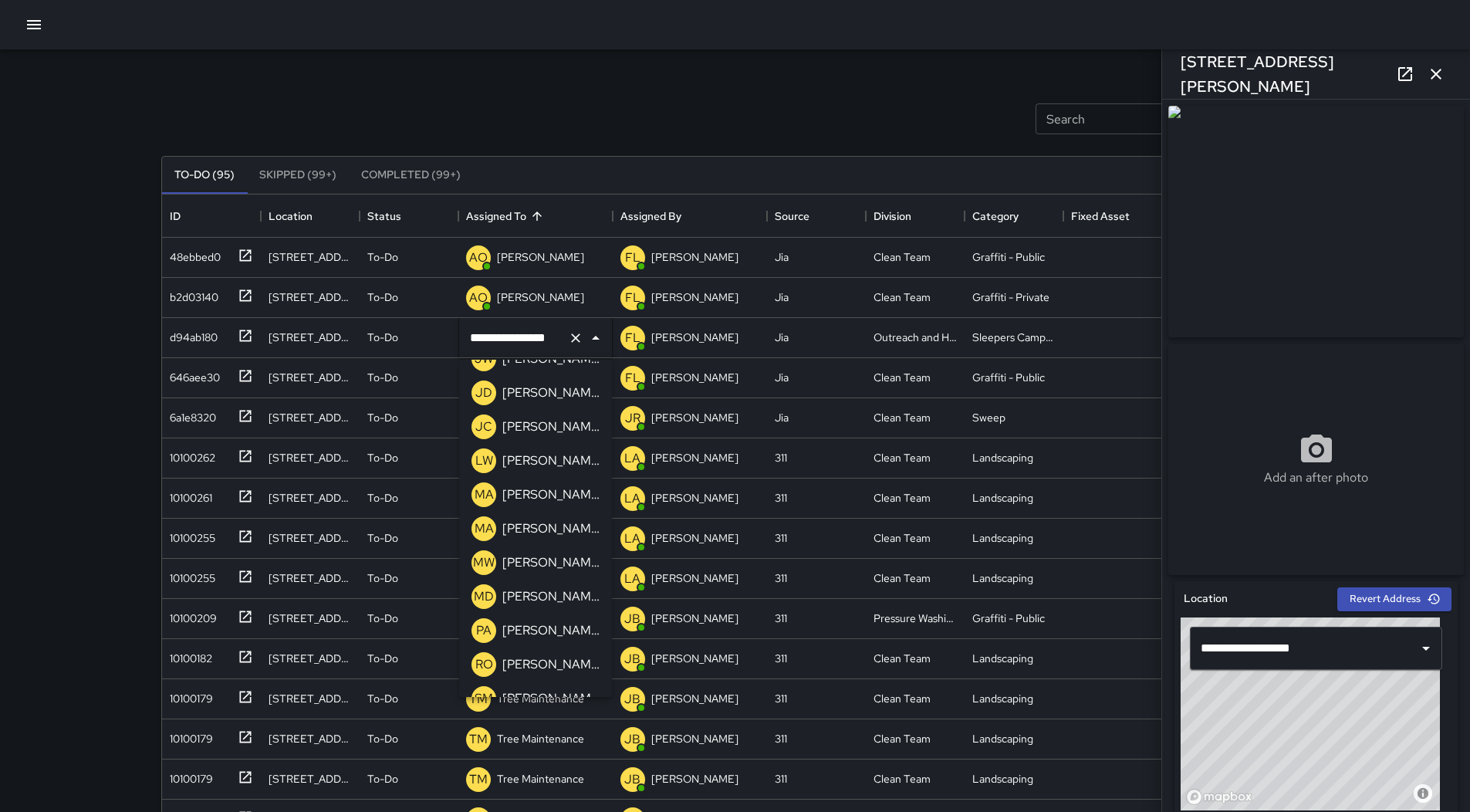
scroll to position [926, 0]
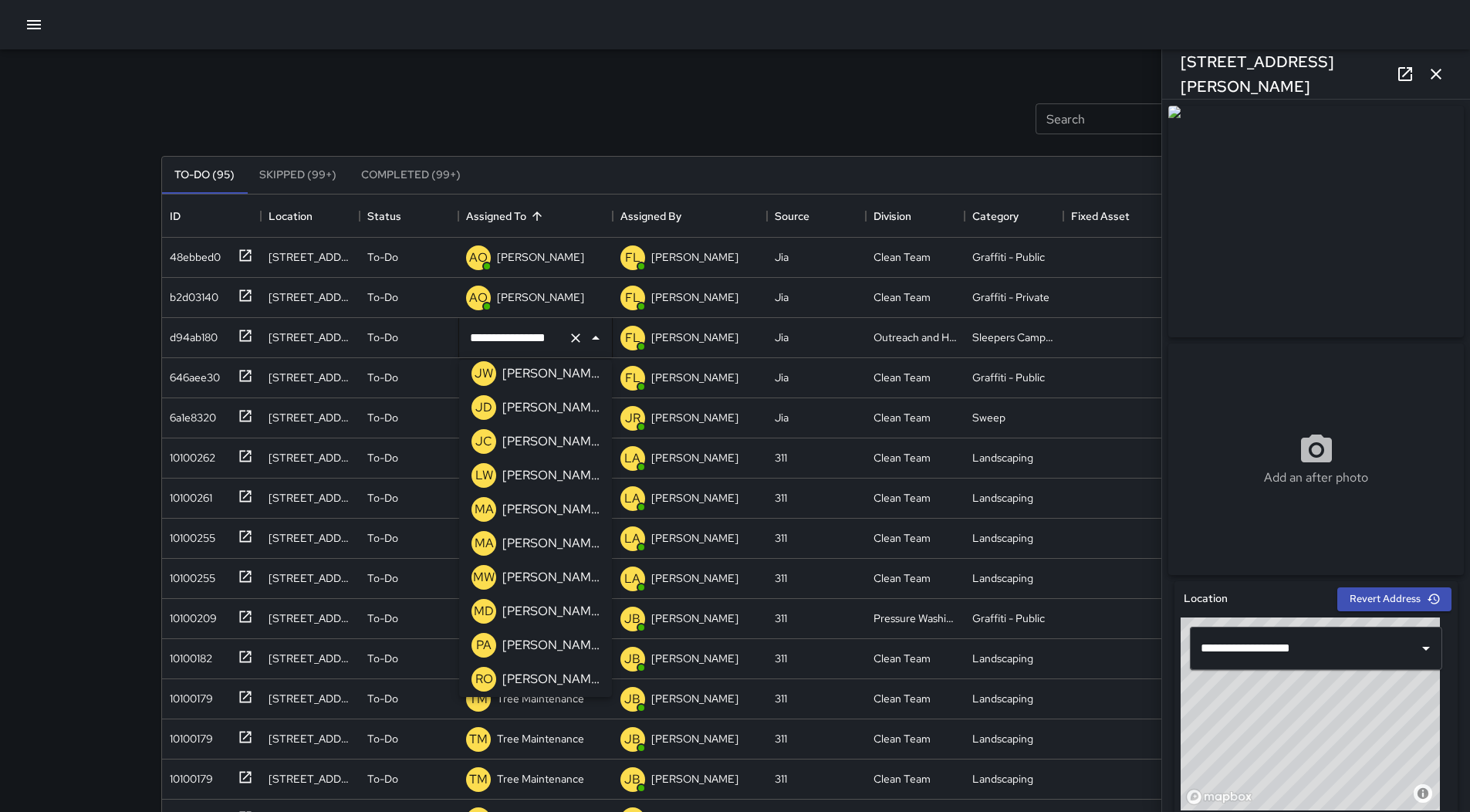
click at [561, 472] on p "[PERSON_NAME][US_STATE]" at bounding box center [551, 475] width 97 height 18
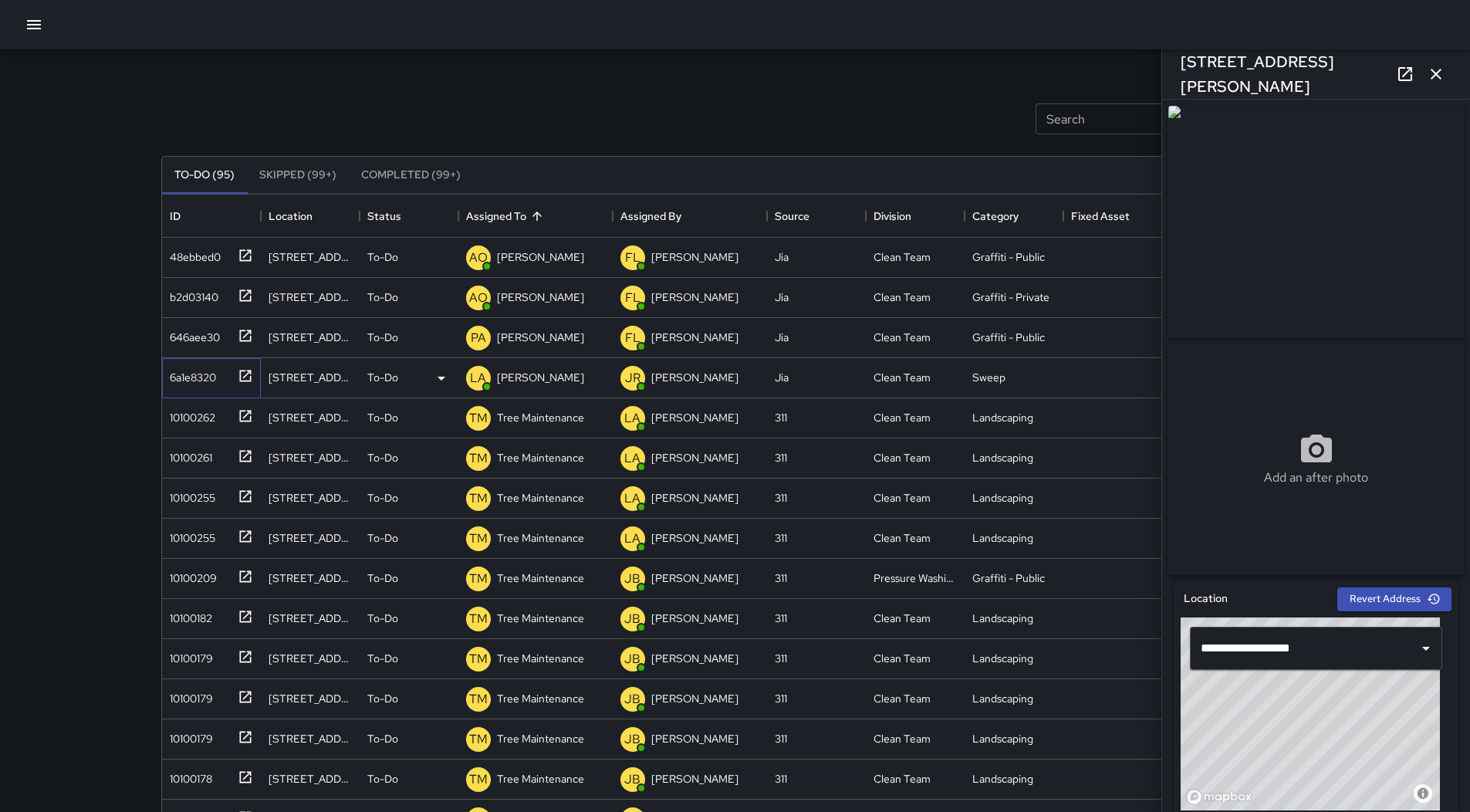
click at [170, 387] on div "6a1e8320" at bounding box center [208, 375] width 90 height 25
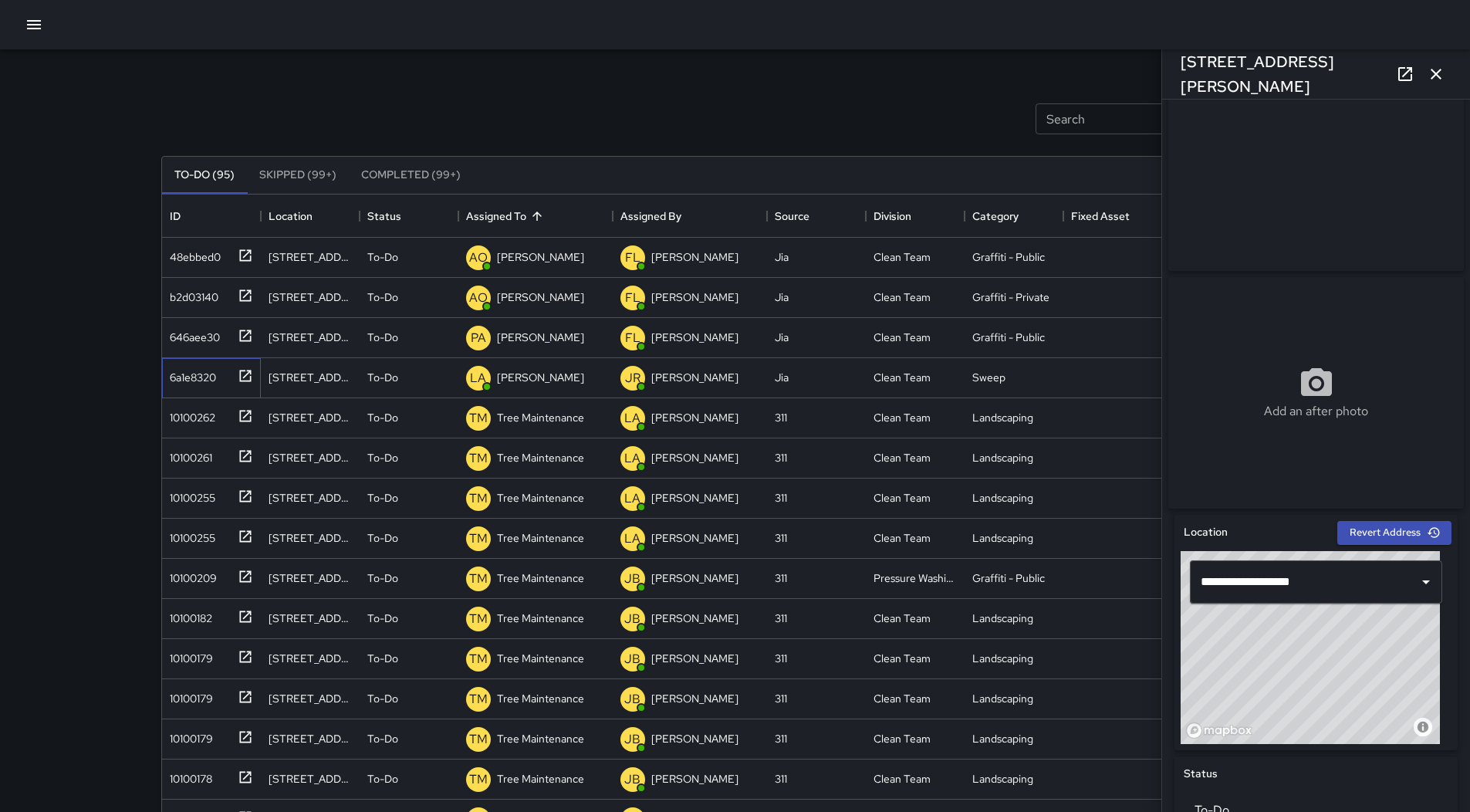
scroll to position [0, 0]
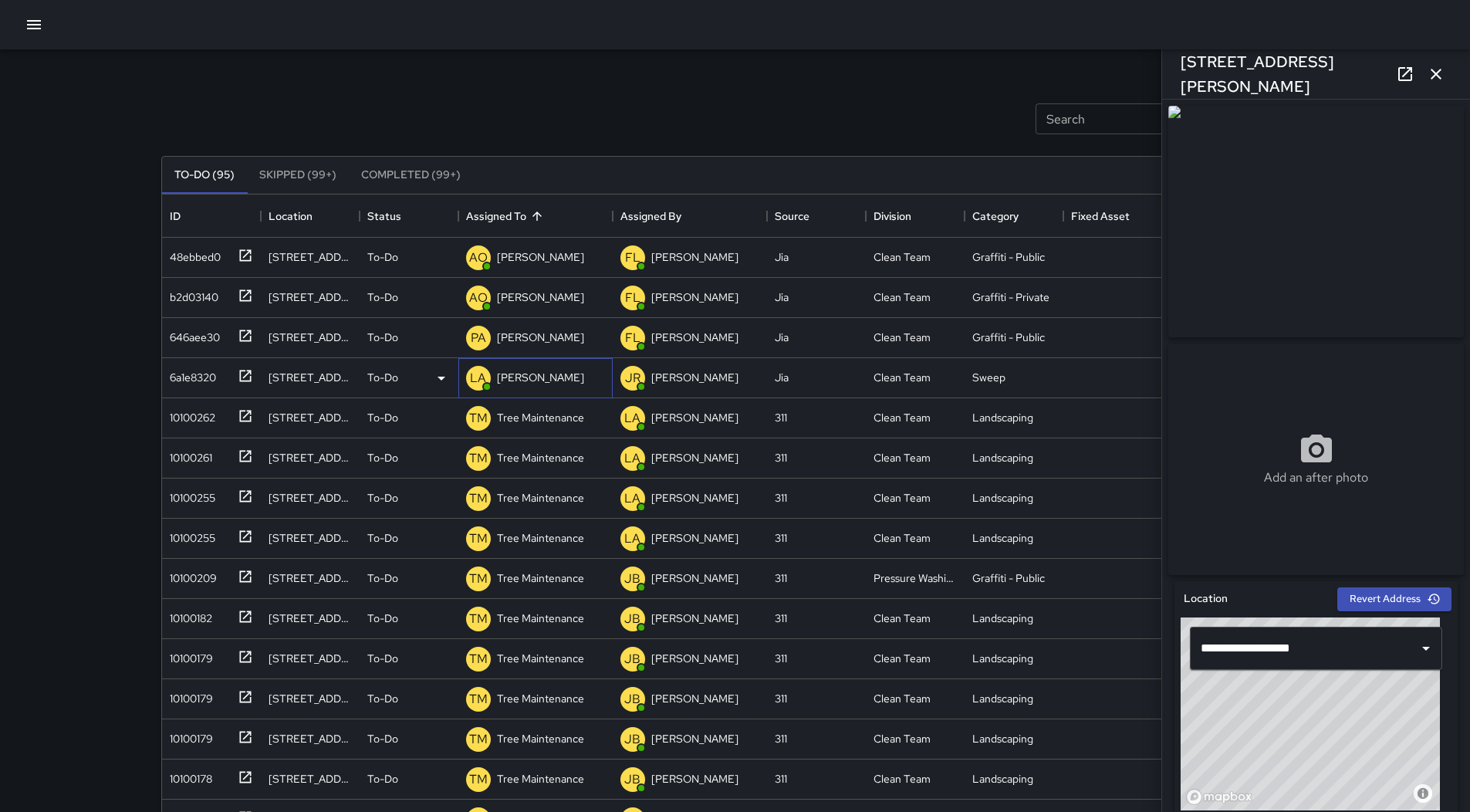
click at [540, 371] on p "[PERSON_NAME]" at bounding box center [541, 377] width 87 height 15
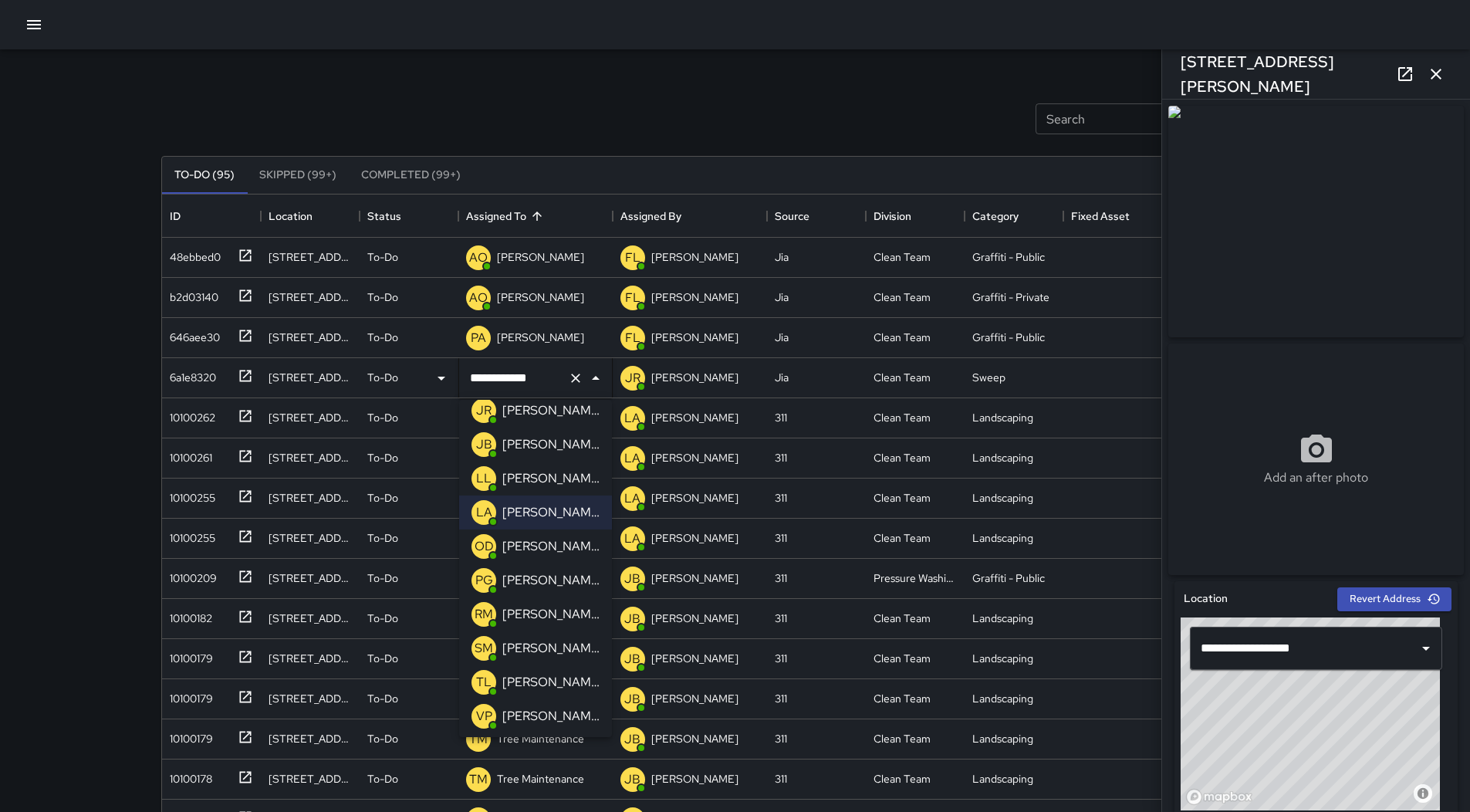
scroll to position [274, 0]
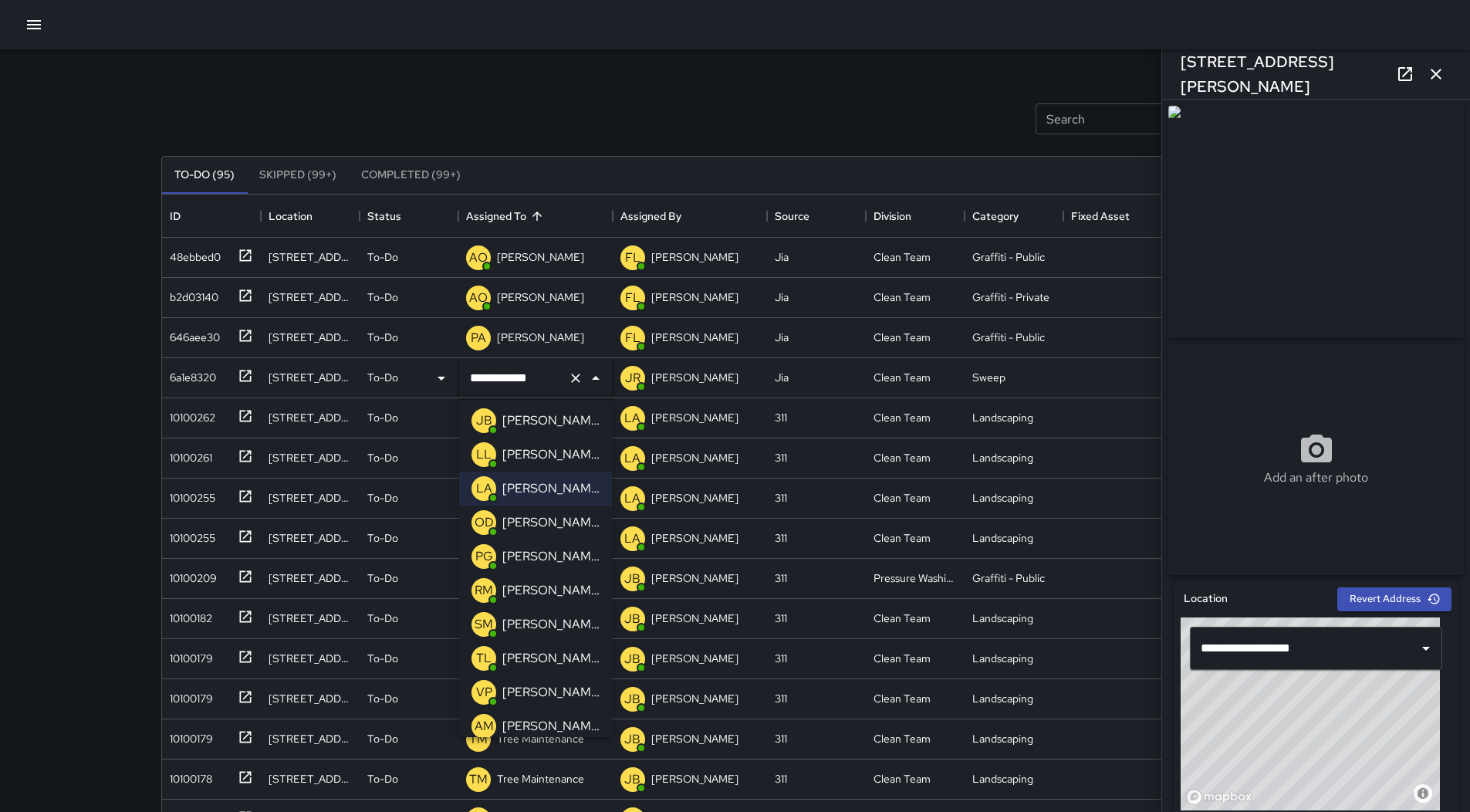
click at [523, 696] on p "[PERSON_NAME]" at bounding box center [551, 691] width 97 height 18
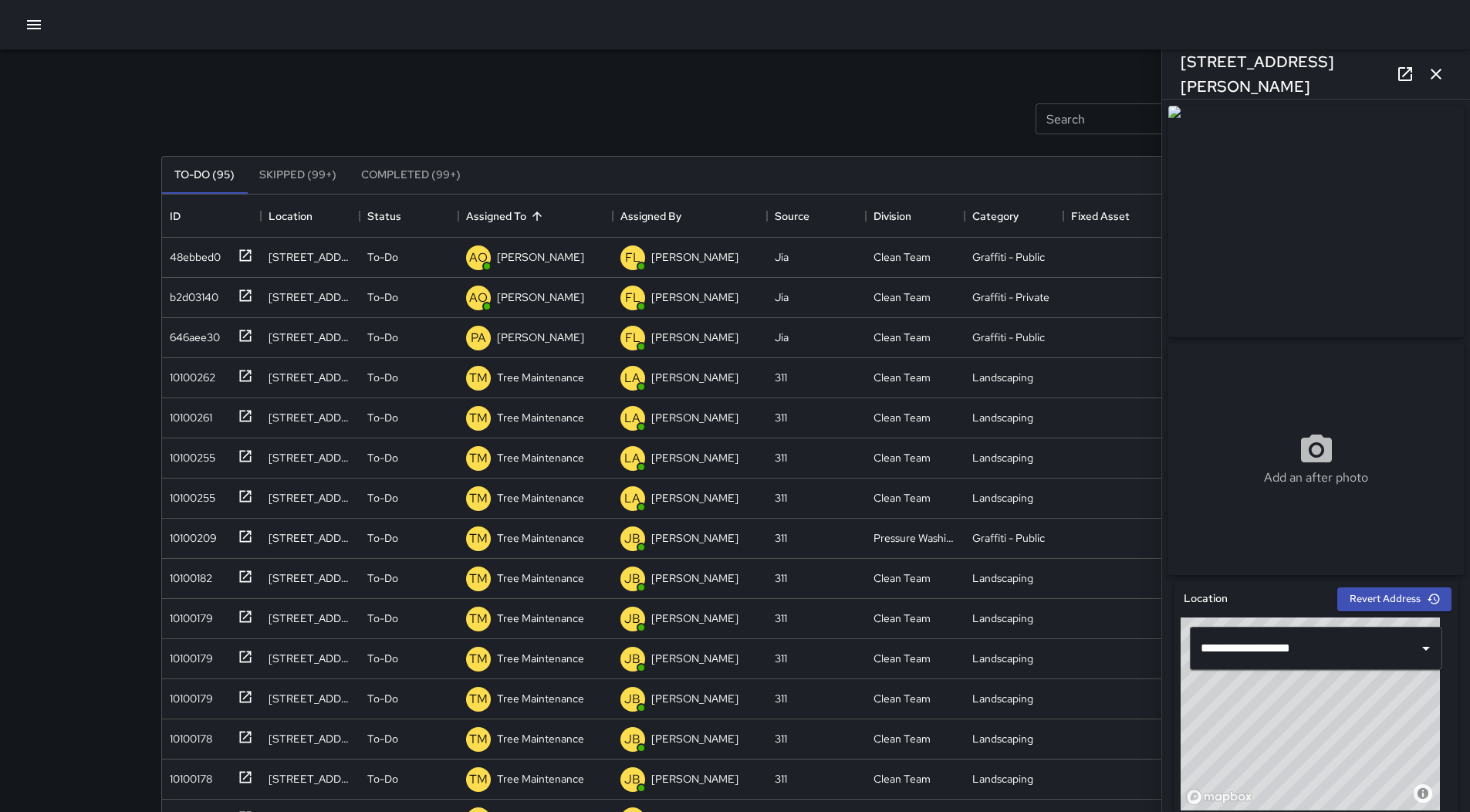
click at [1445, 73] on button "button" at bounding box center [1436, 74] width 31 height 31
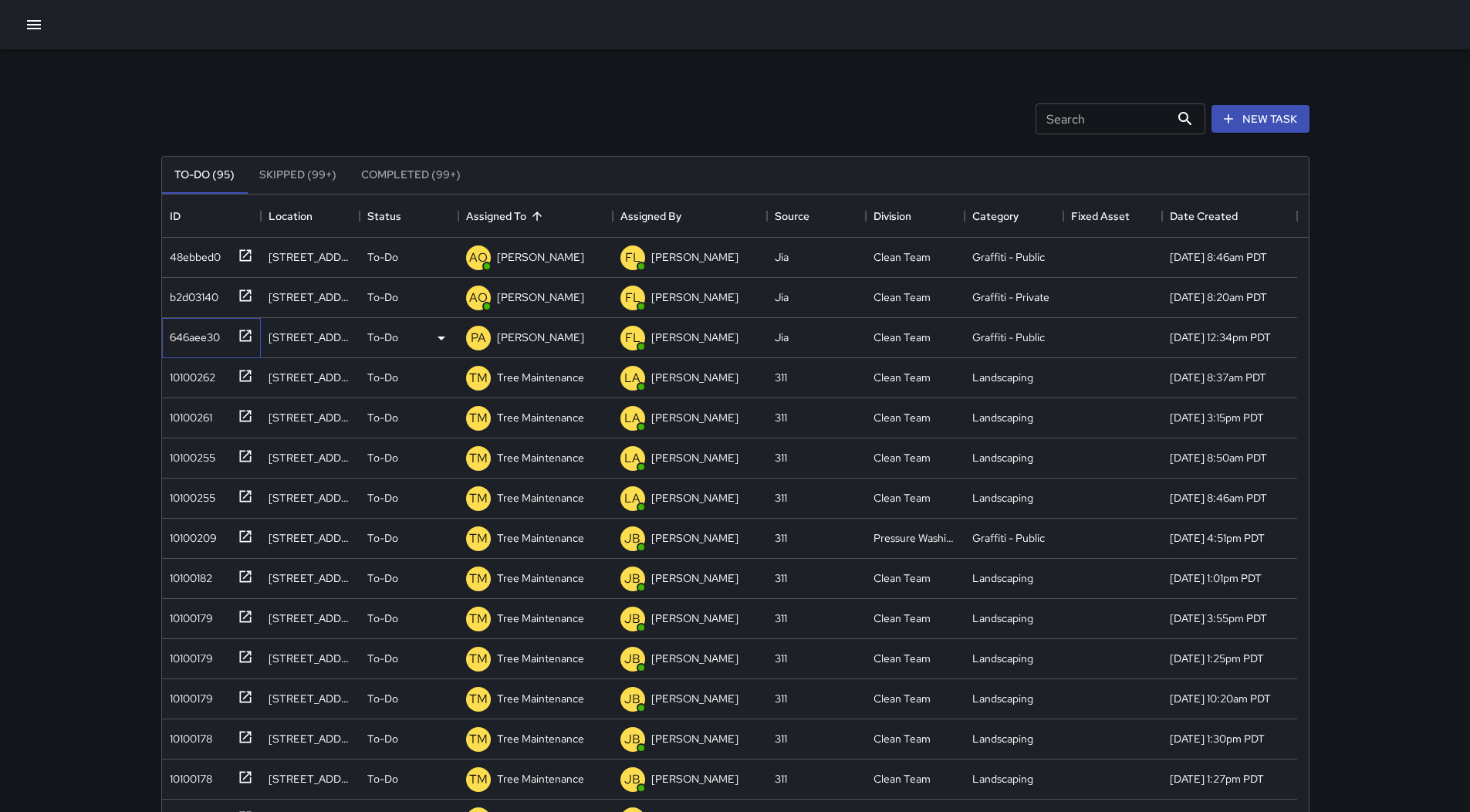
click at [227, 348] on div "646aee30" at bounding box center [211, 337] width 98 height 40
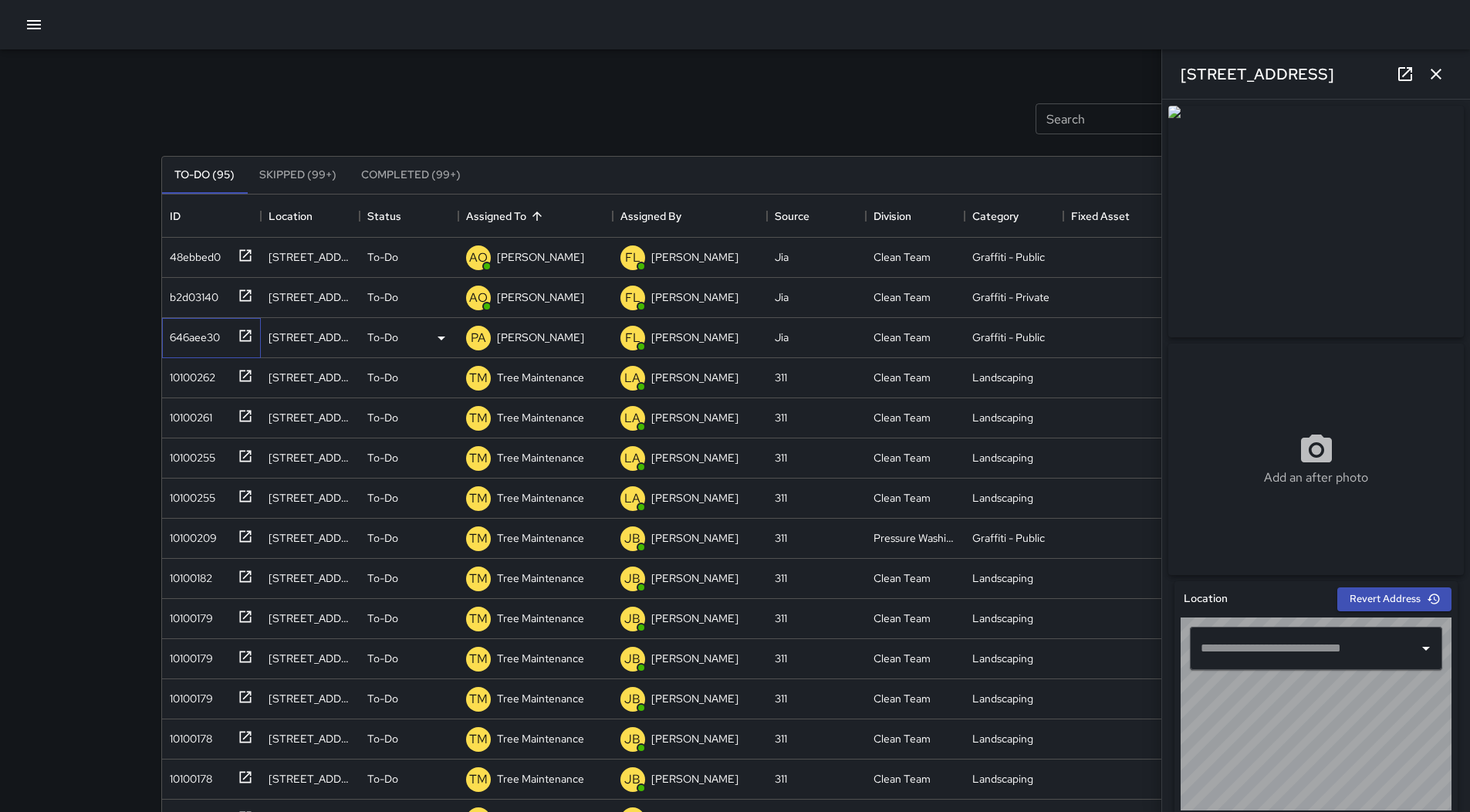
type input "**********"
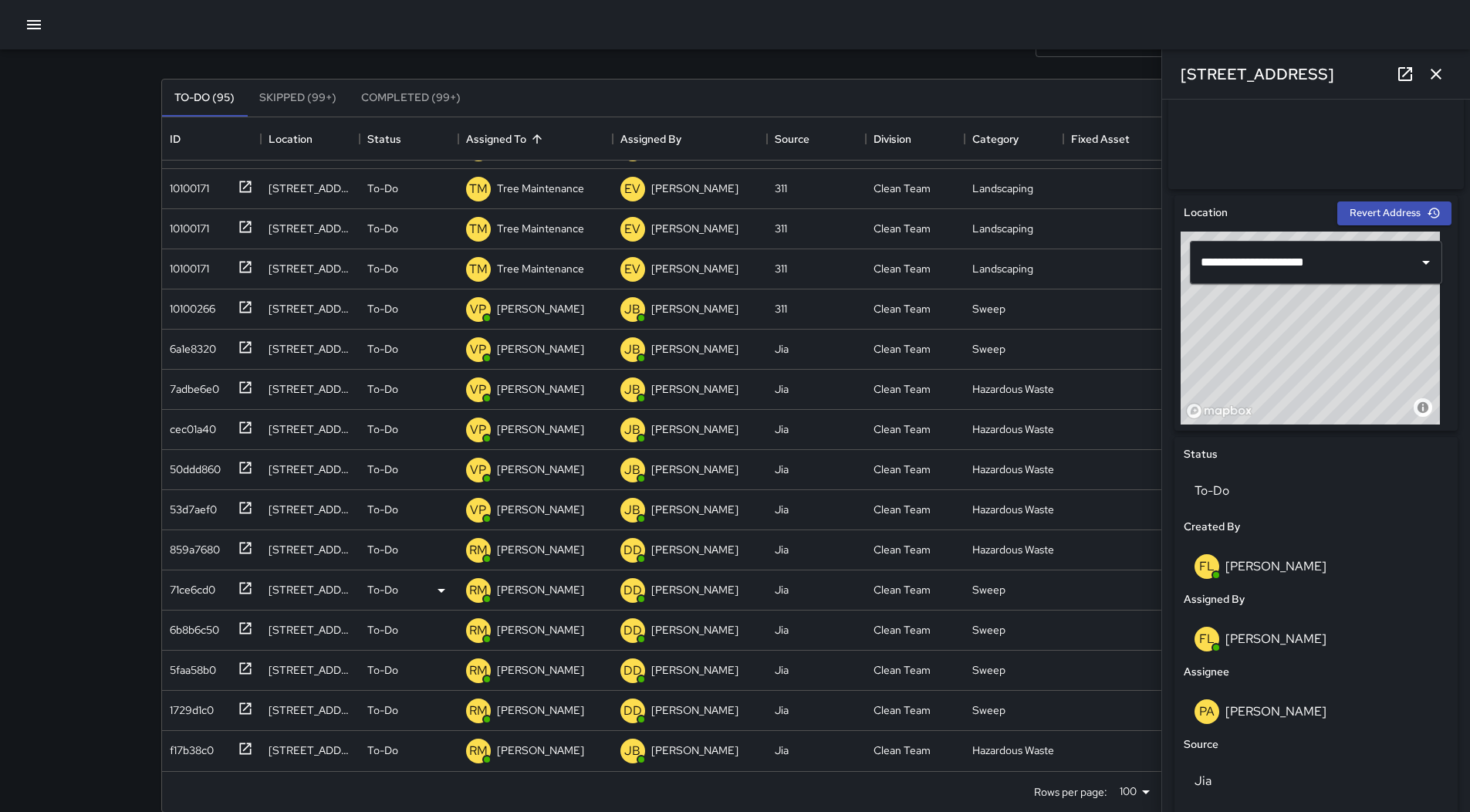
scroll to position [99, 0]
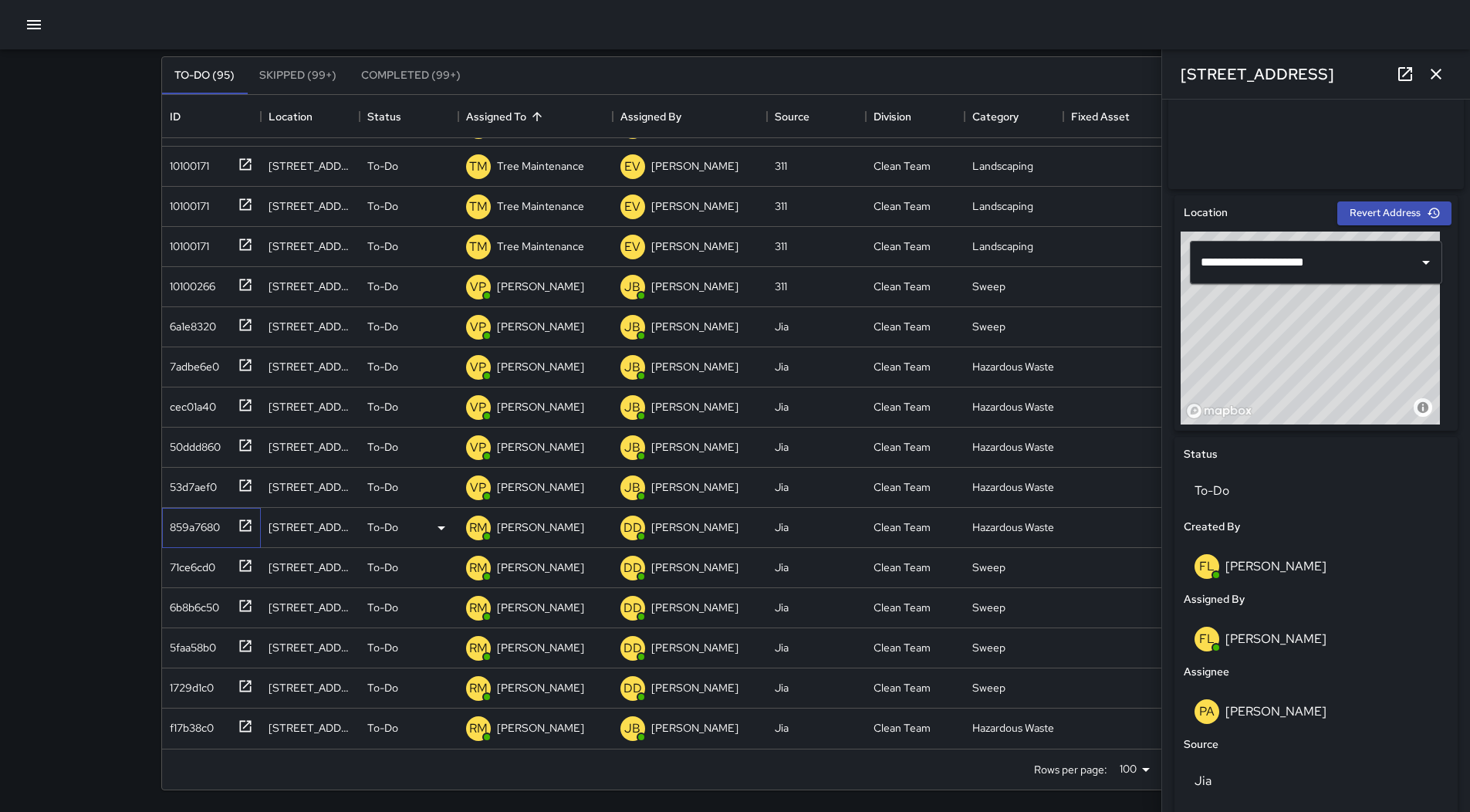
click at [186, 521] on div "859a7680" at bounding box center [191, 523] width 56 height 21
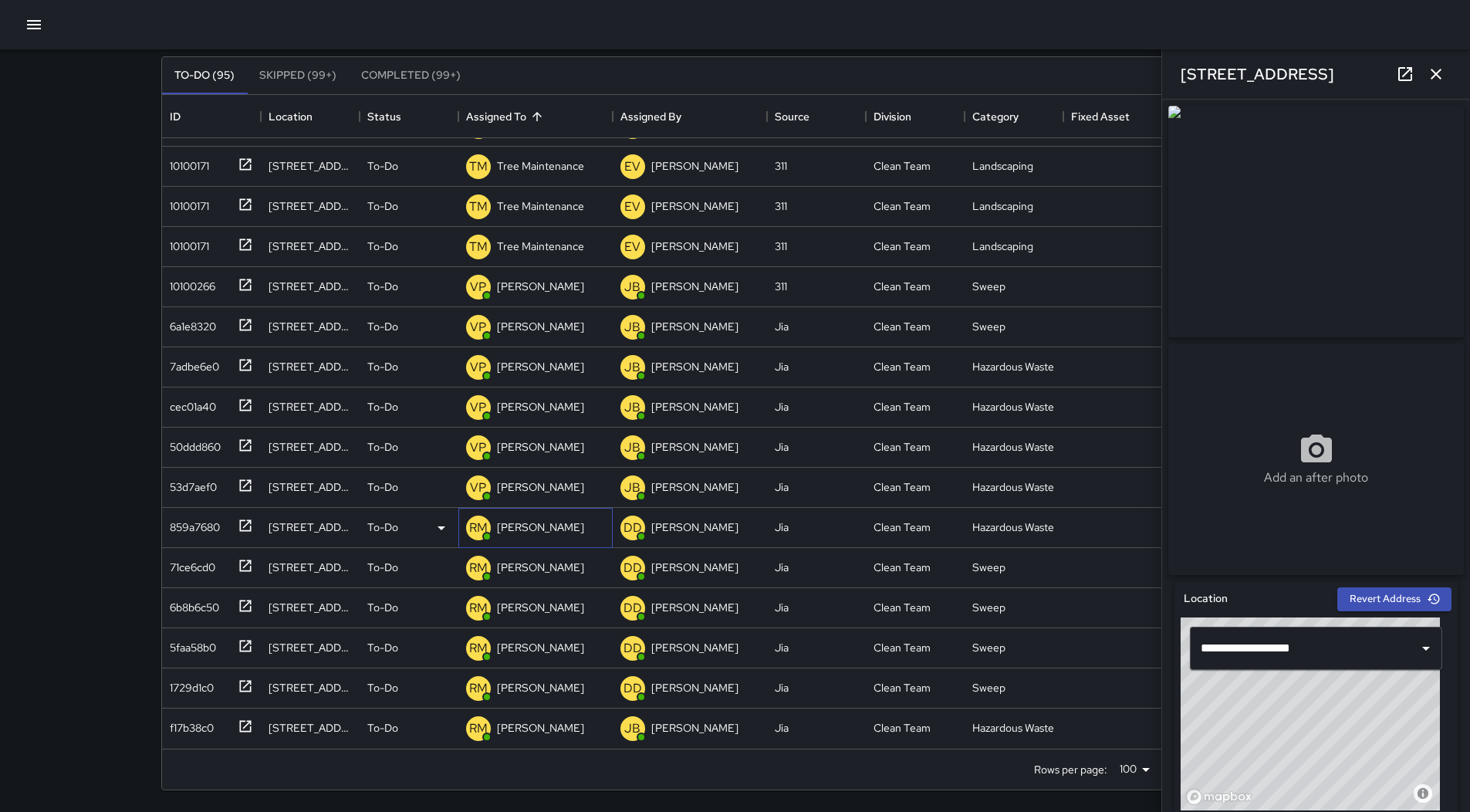
click at [516, 517] on div "[PERSON_NAME]" at bounding box center [541, 526] width 94 height 21
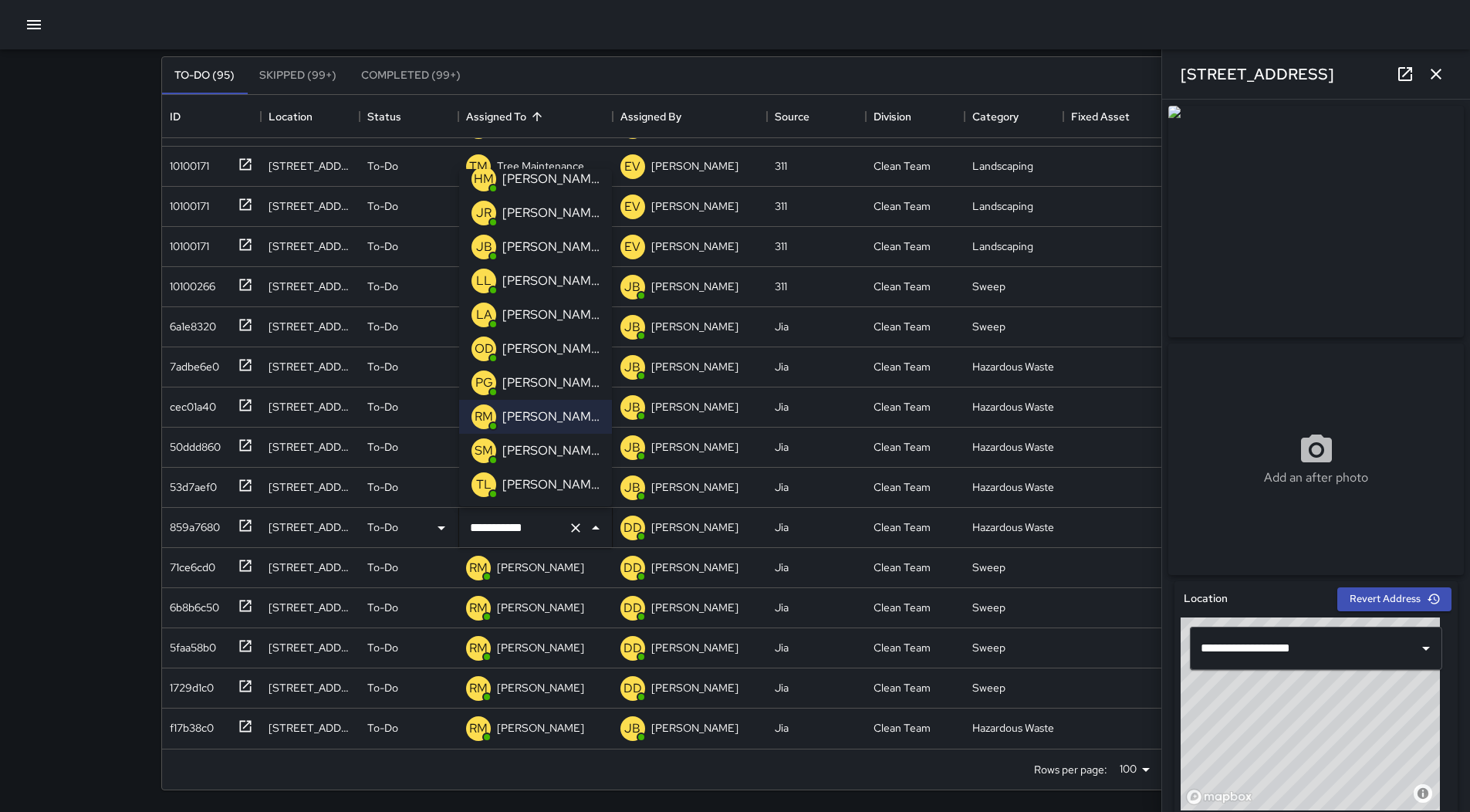
scroll to position [298, 0]
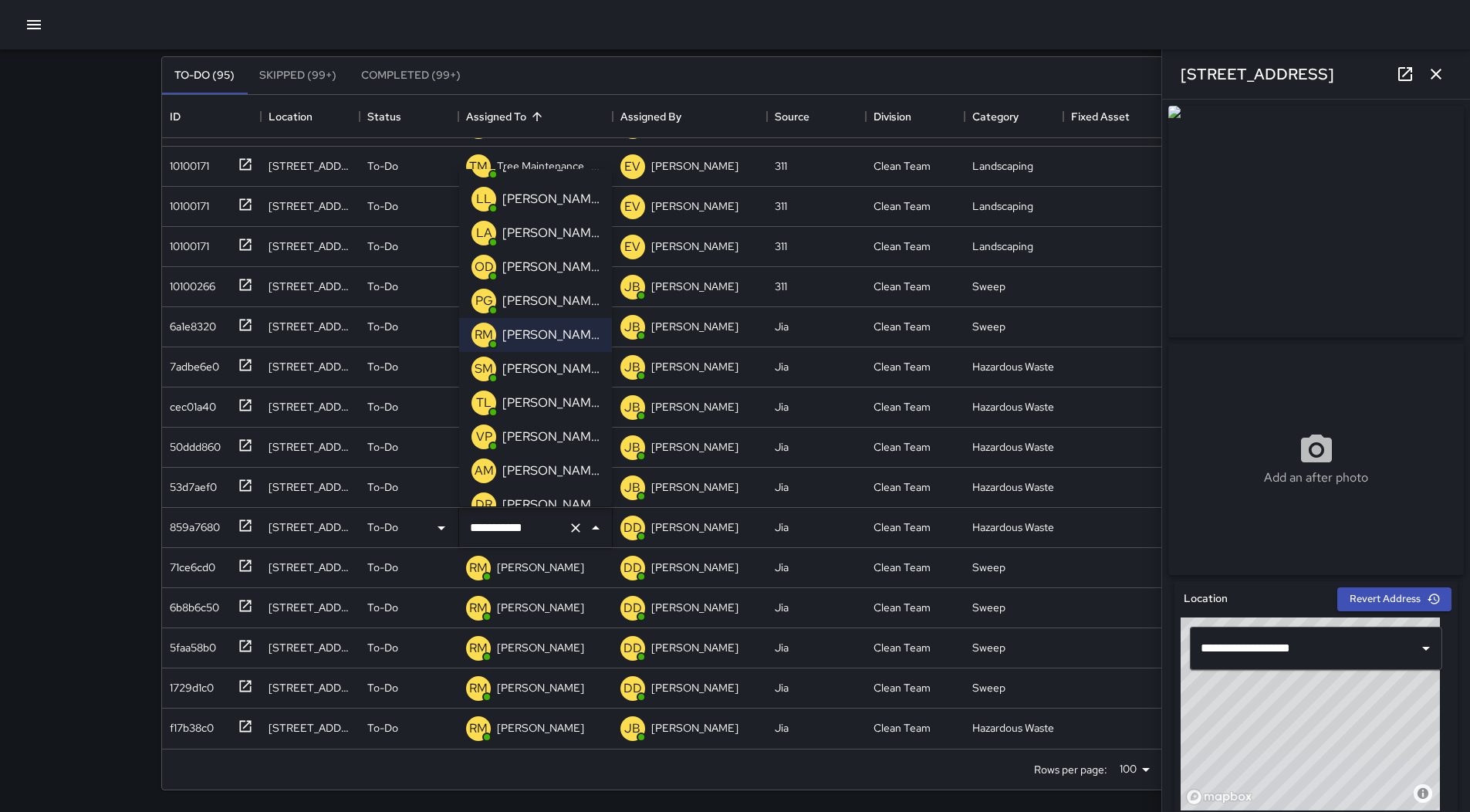
click at [556, 442] on p "[PERSON_NAME]" at bounding box center [551, 437] width 97 height 18
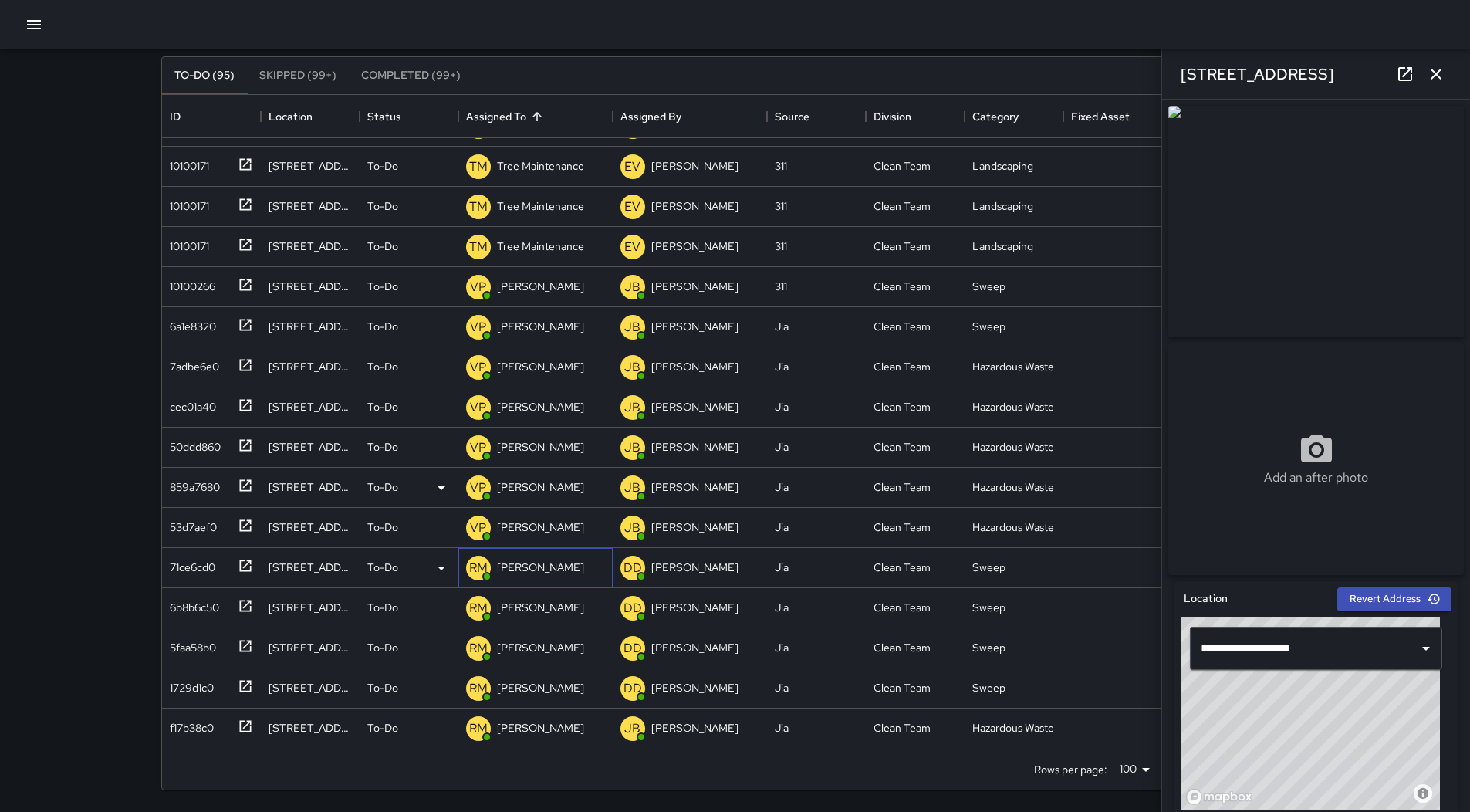
click at [549, 560] on p "[PERSON_NAME]" at bounding box center [541, 567] width 87 height 15
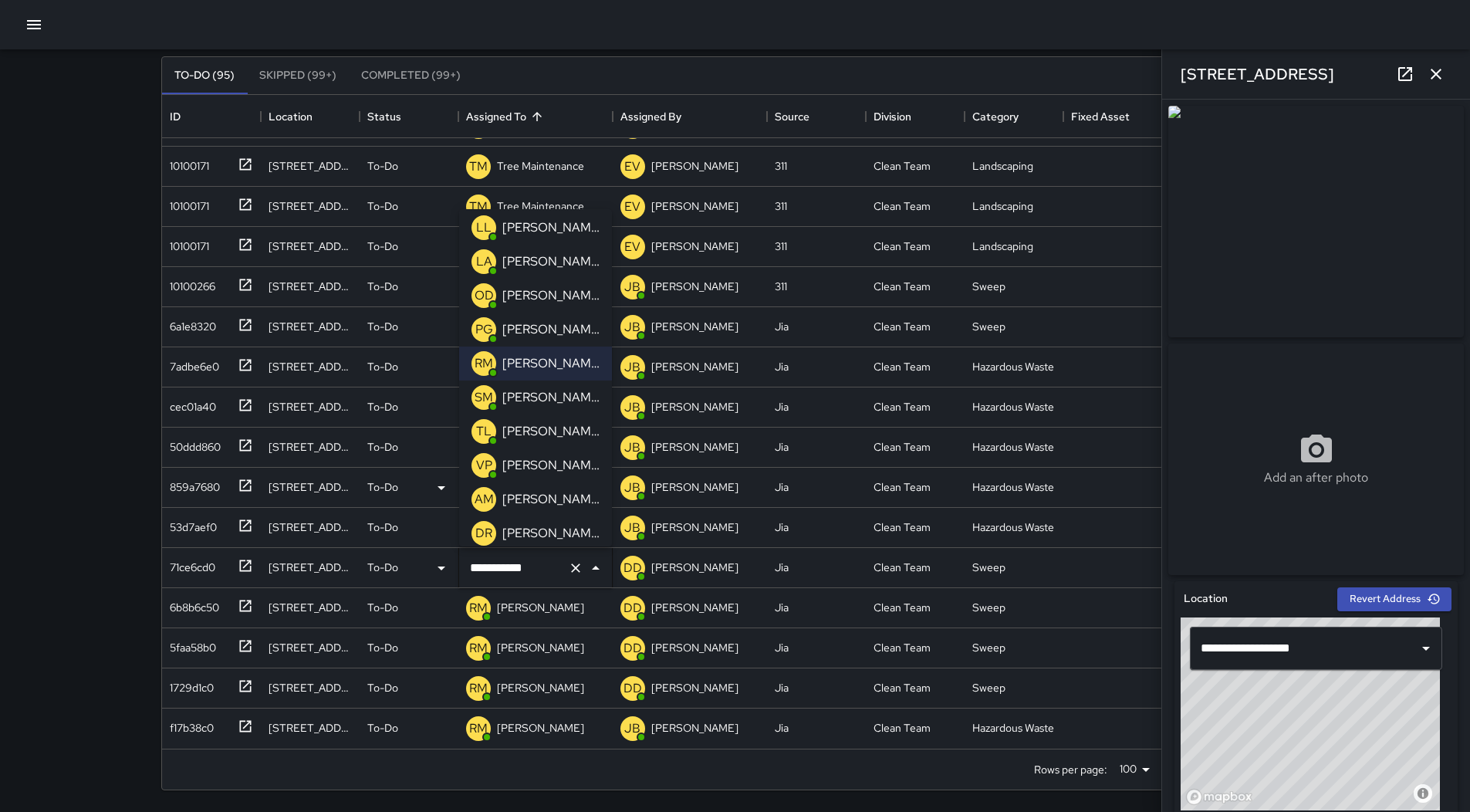
scroll to position [375, 0]
click at [545, 395] on p "[PERSON_NAME]" at bounding box center [551, 399] width 97 height 18
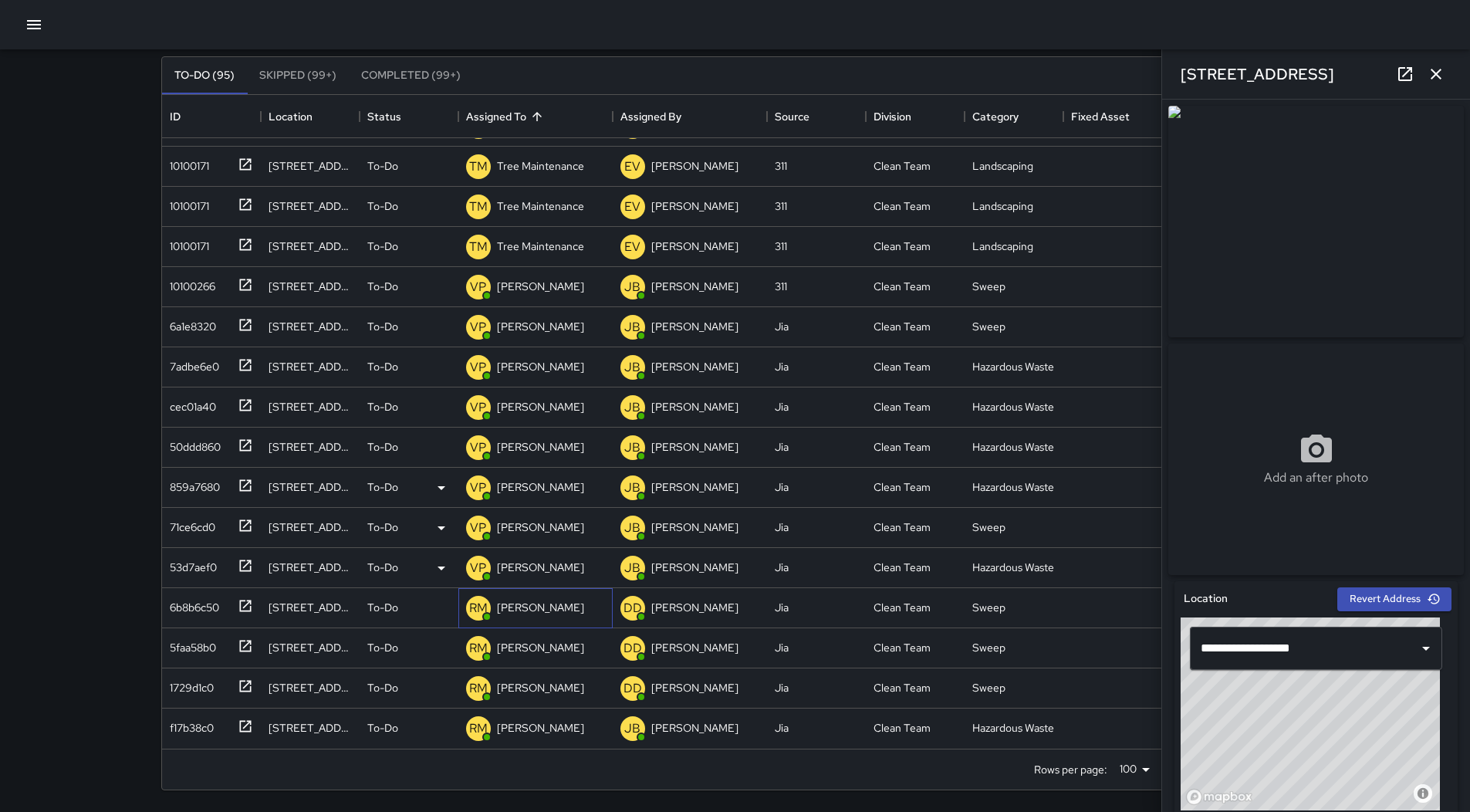
drag, startPoint x: 554, startPoint y: 598, endPoint x: 553, endPoint y: 587, distance: 11.0
click at [553, 599] on div "[PERSON_NAME]" at bounding box center [541, 606] width 94 height 21
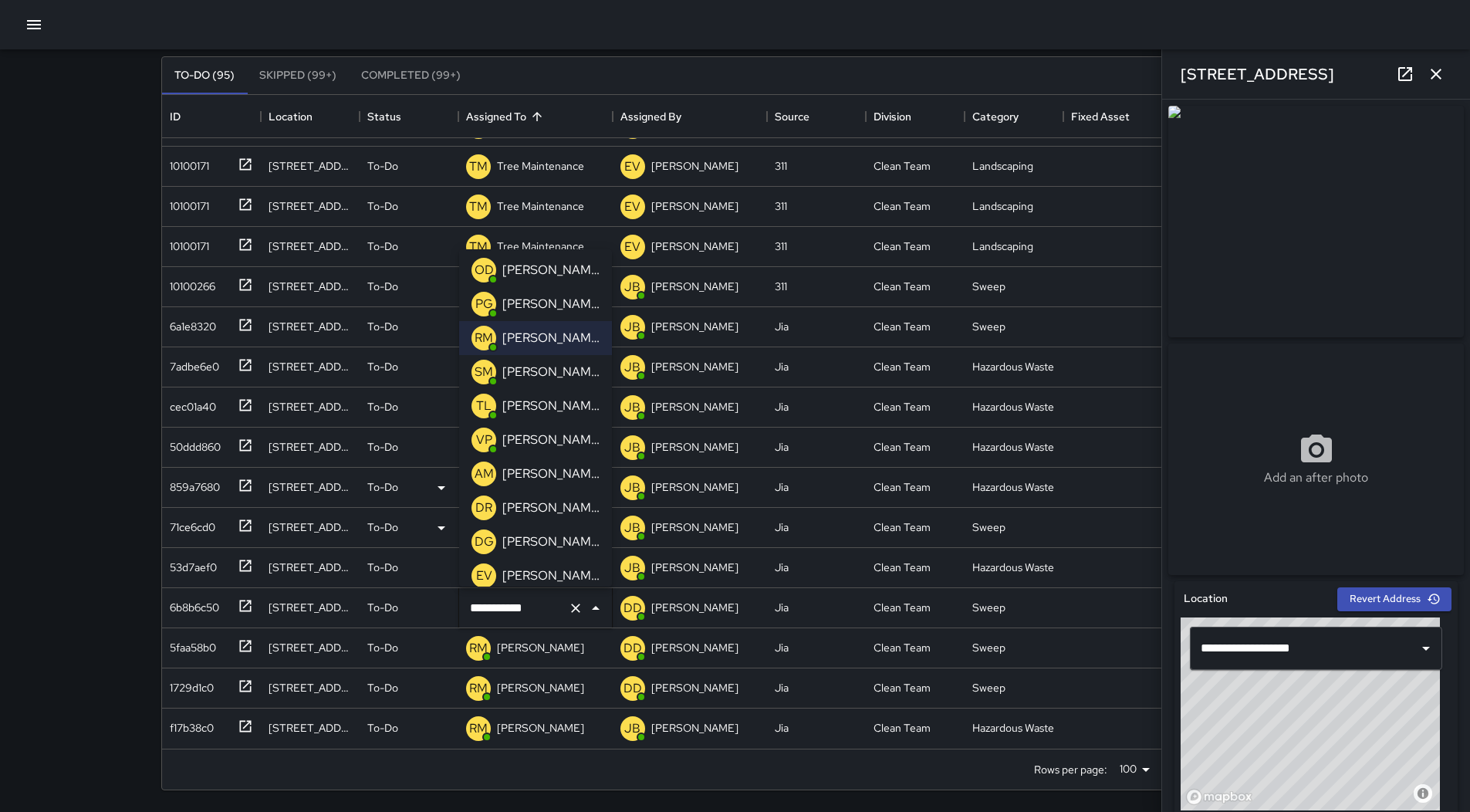
click at [545, 447] on p "[PERSON_NAME]" at bounding box center [551, 439] width 97 height 18
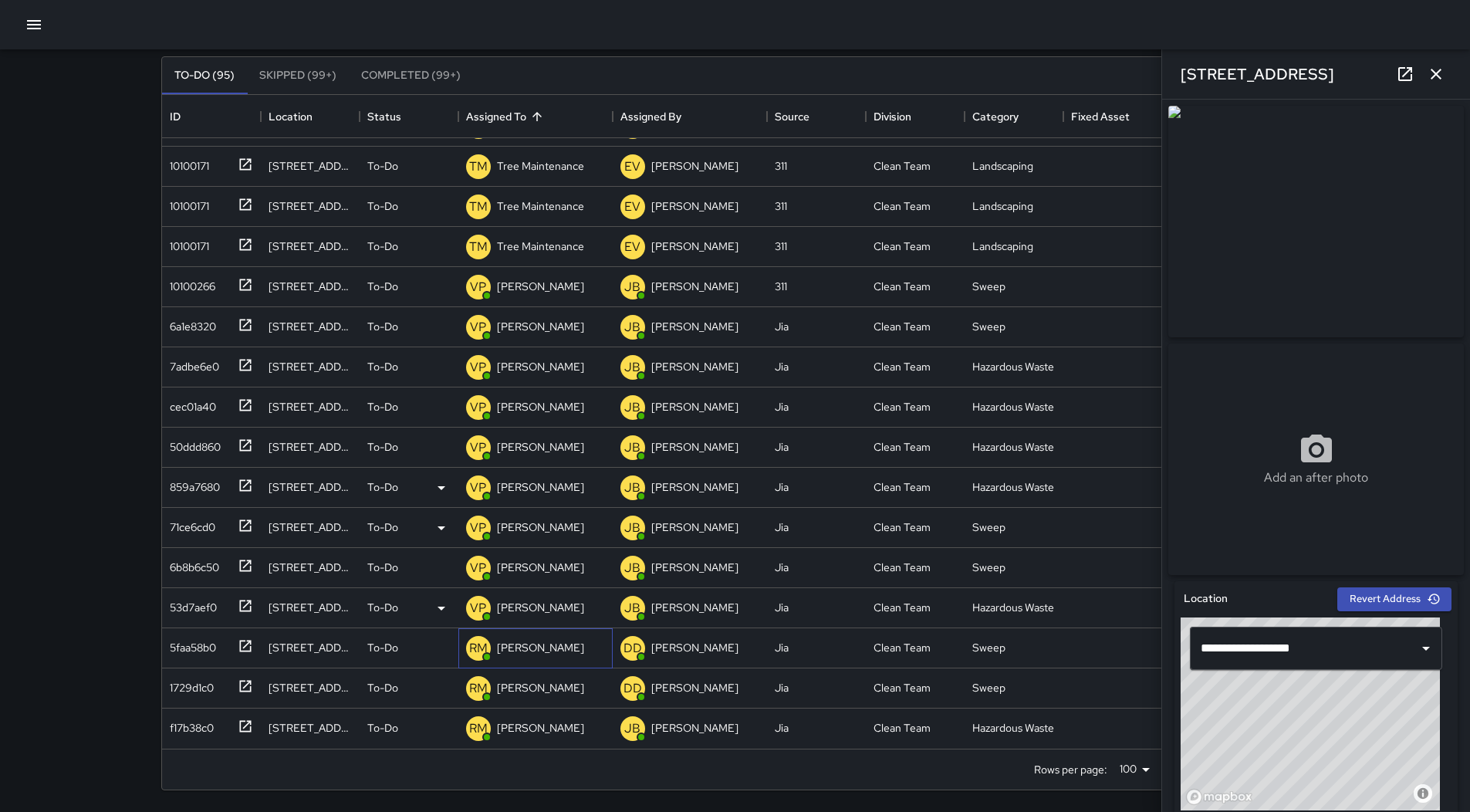
drag, startPoint x: 541, startPoint y: 649, endPoint x: 529, endPoint y: 626, distance: 25.9
click at [540, 649] on p "[PERSON_NAME]" at bounding box center [541, 647] width 87 height 15
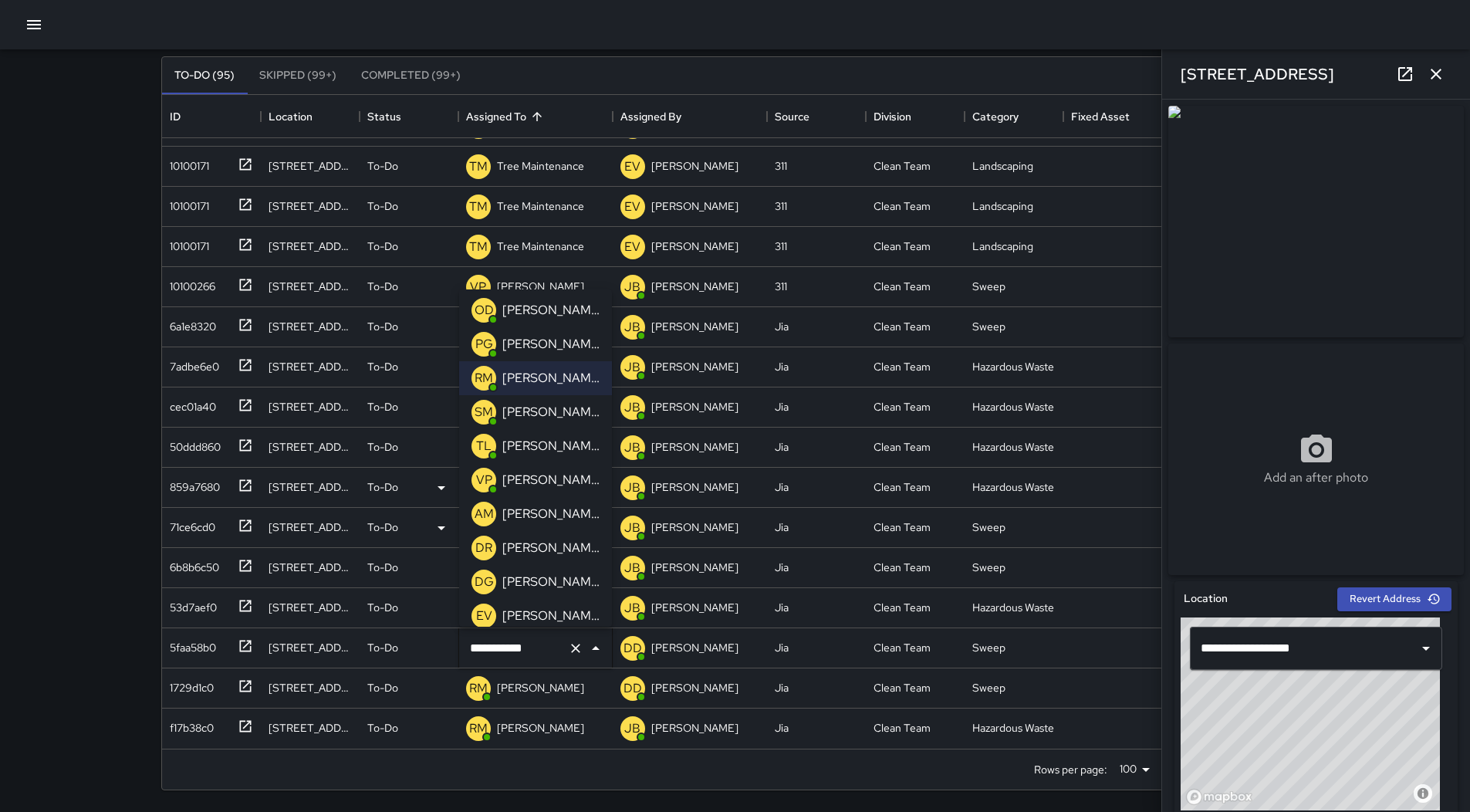
click at [548, 479] on p "[PERSON_NAME]" at bounding box center [551, 479] width 97 height 18
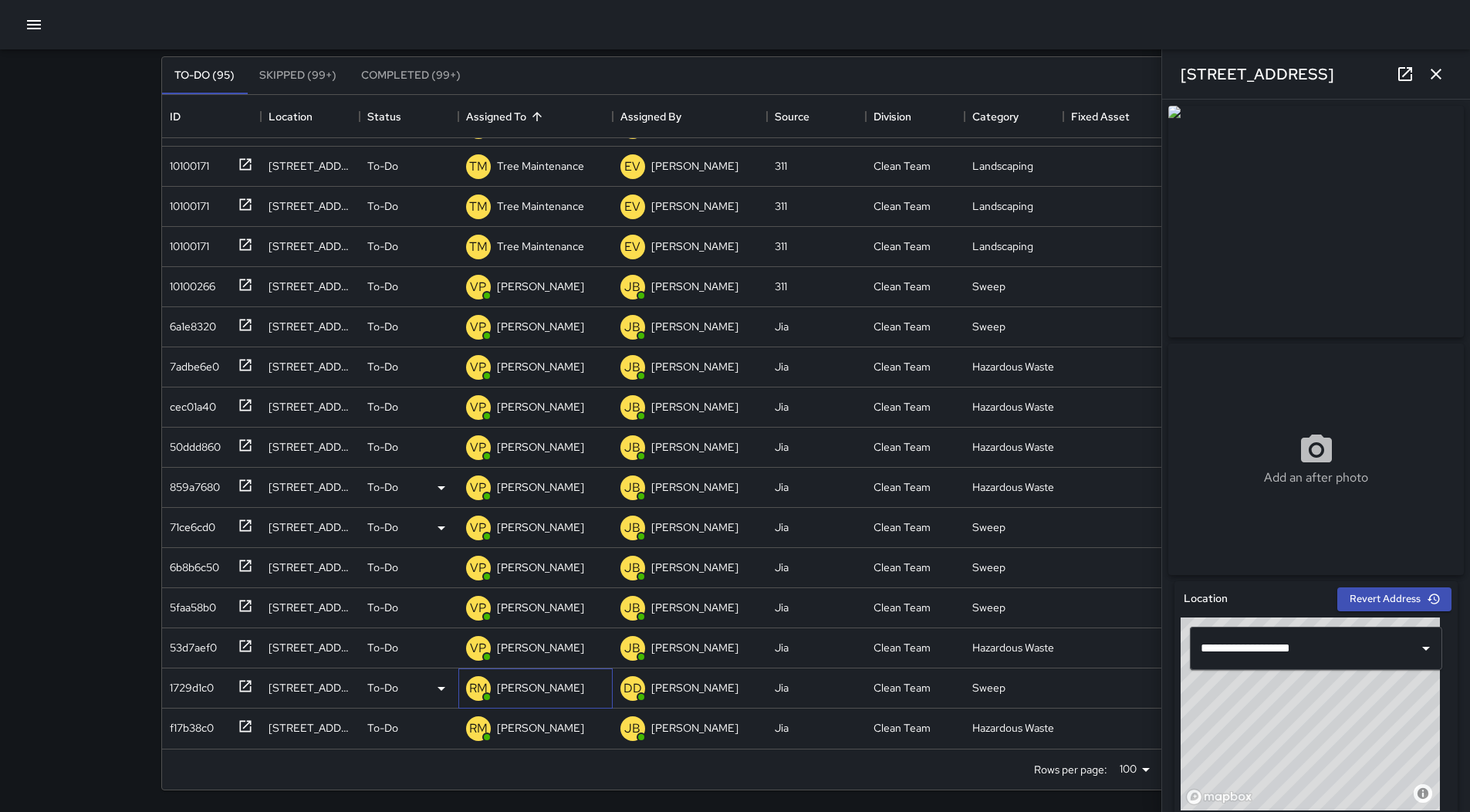
click at [546, 676] on div "RM [PERSON_NAME]" at bounding box center [525, 688] width 125 height 31
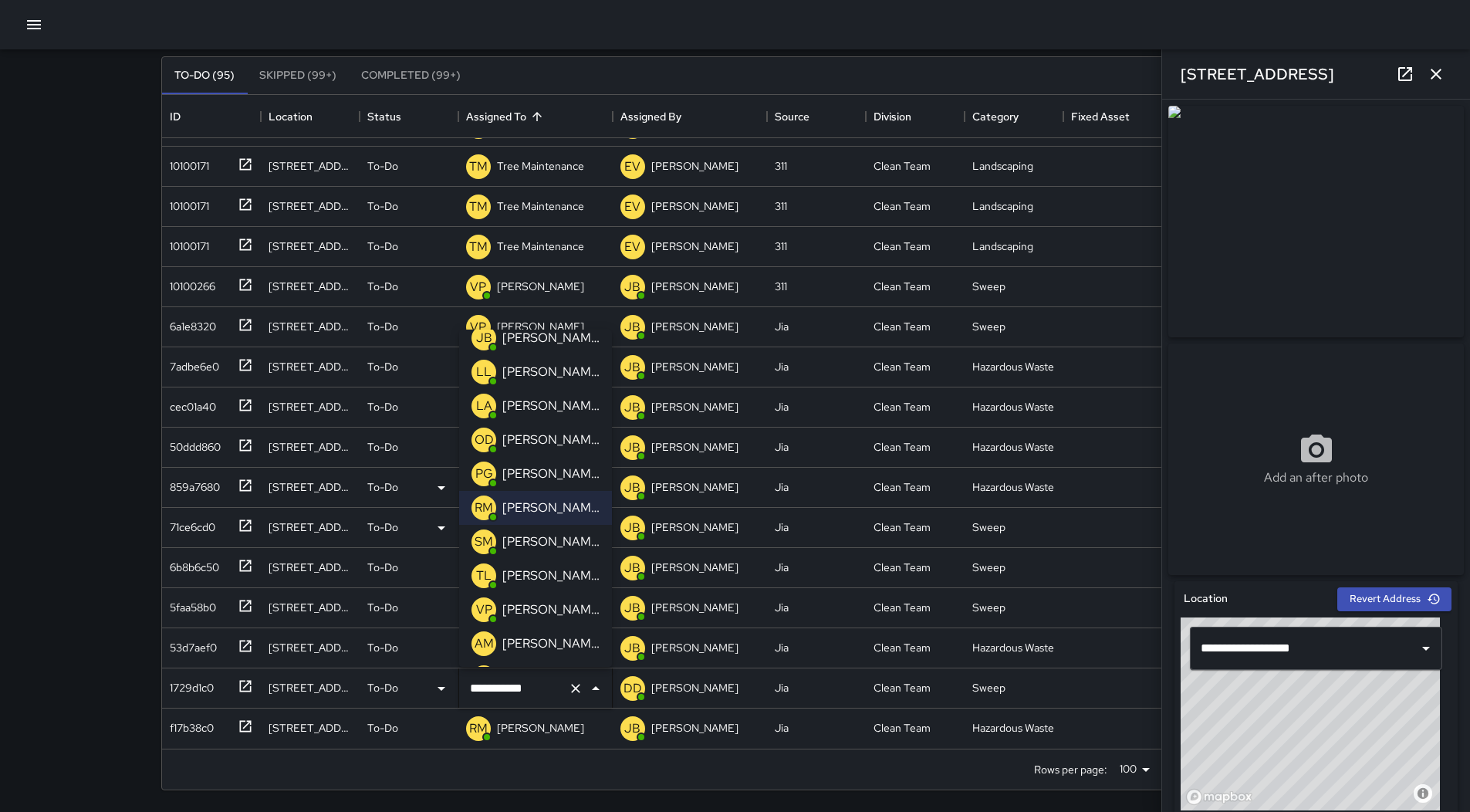
scroll to position [298, 0]
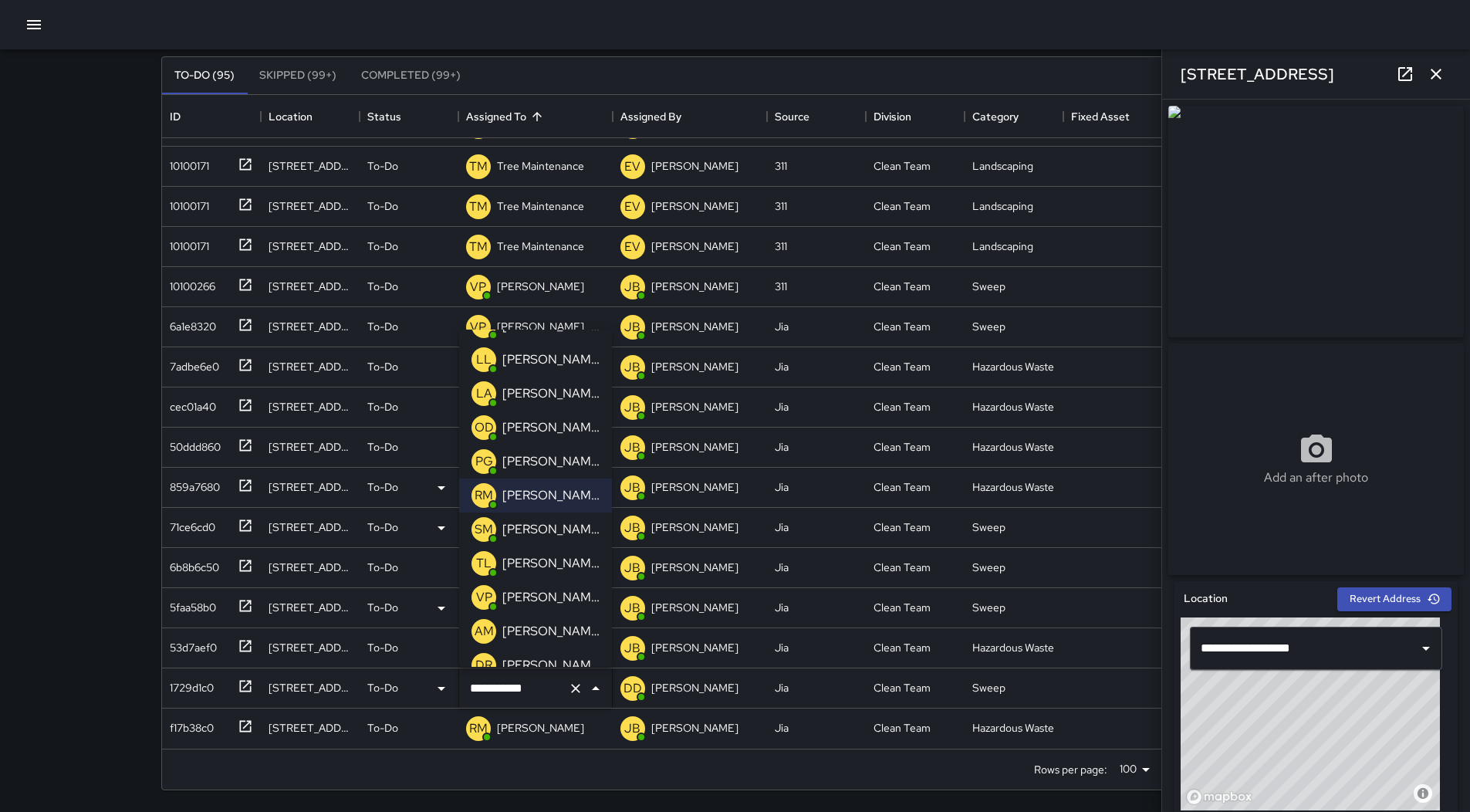
click at [547, 598] on p "[PERSON_NAME]" at bounding box center [551, 597] width 97 height 18
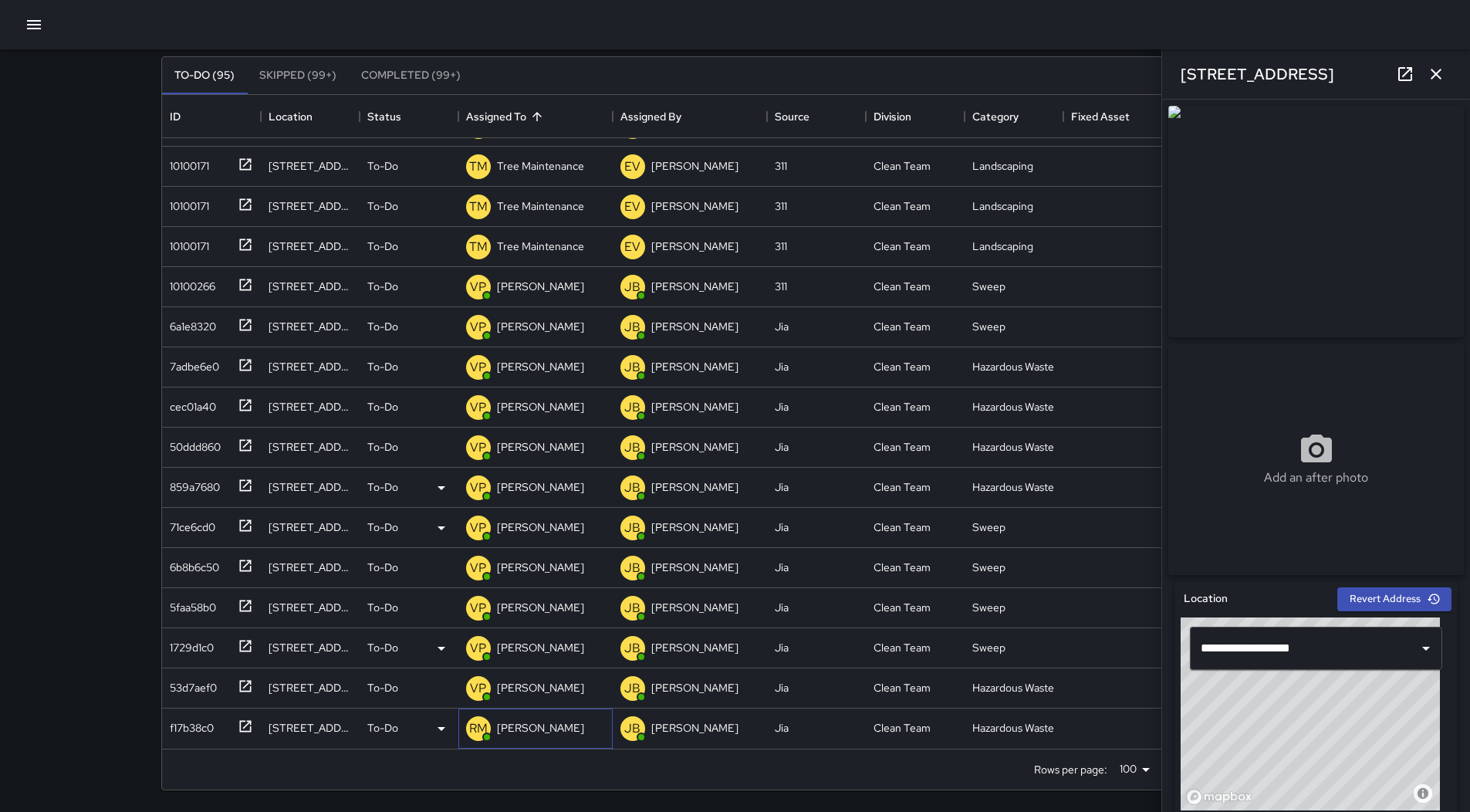
click at [575, 732] on div "RM [PERSON_NAME]" at bounding box center [535, 728] width 154 height 40
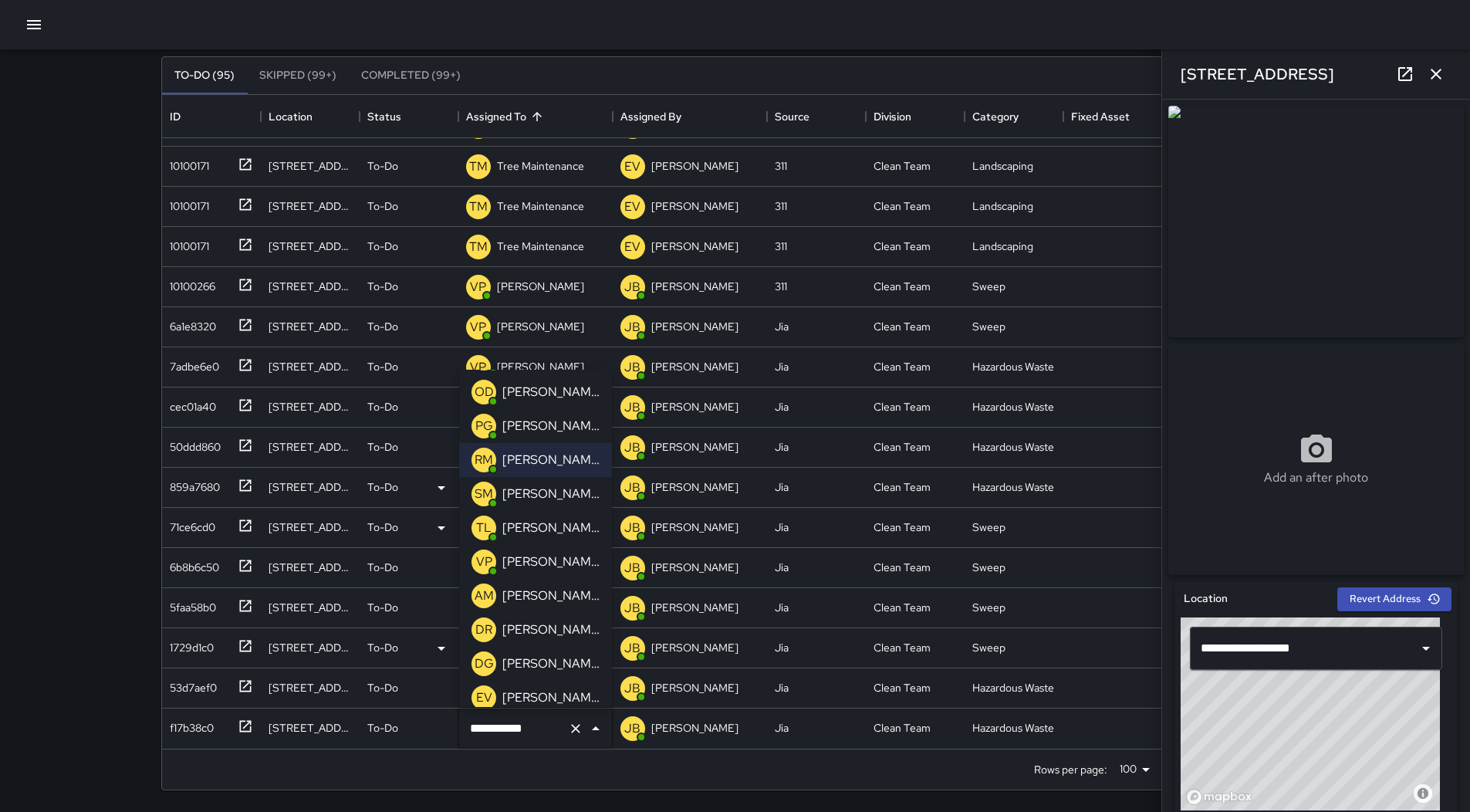
scroll to position [375, 0]
click at [556, 553] on p "[PERSON_NAME]" at bounding box center [551, 560] width 97 height 18
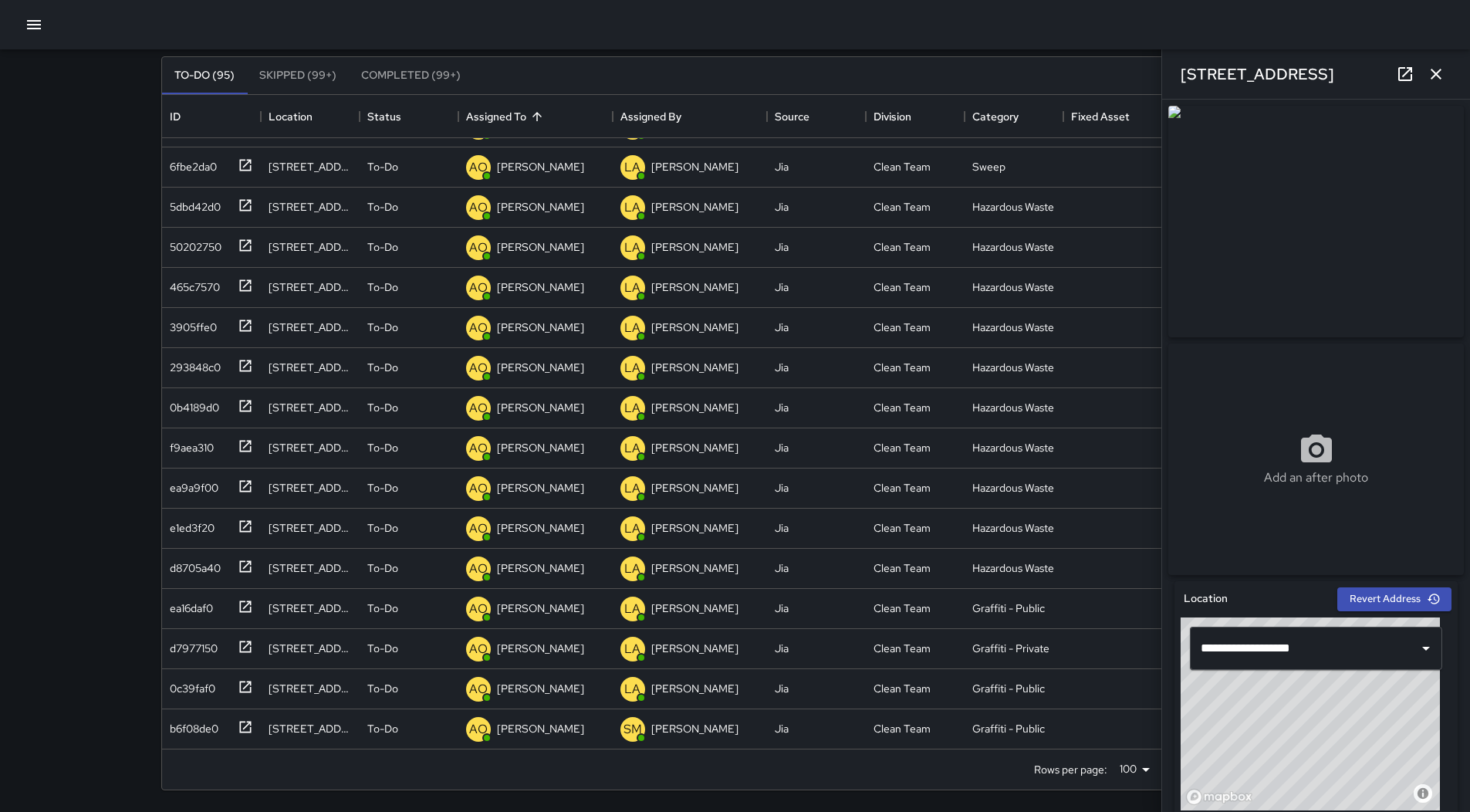
scroll to position [0, 0]
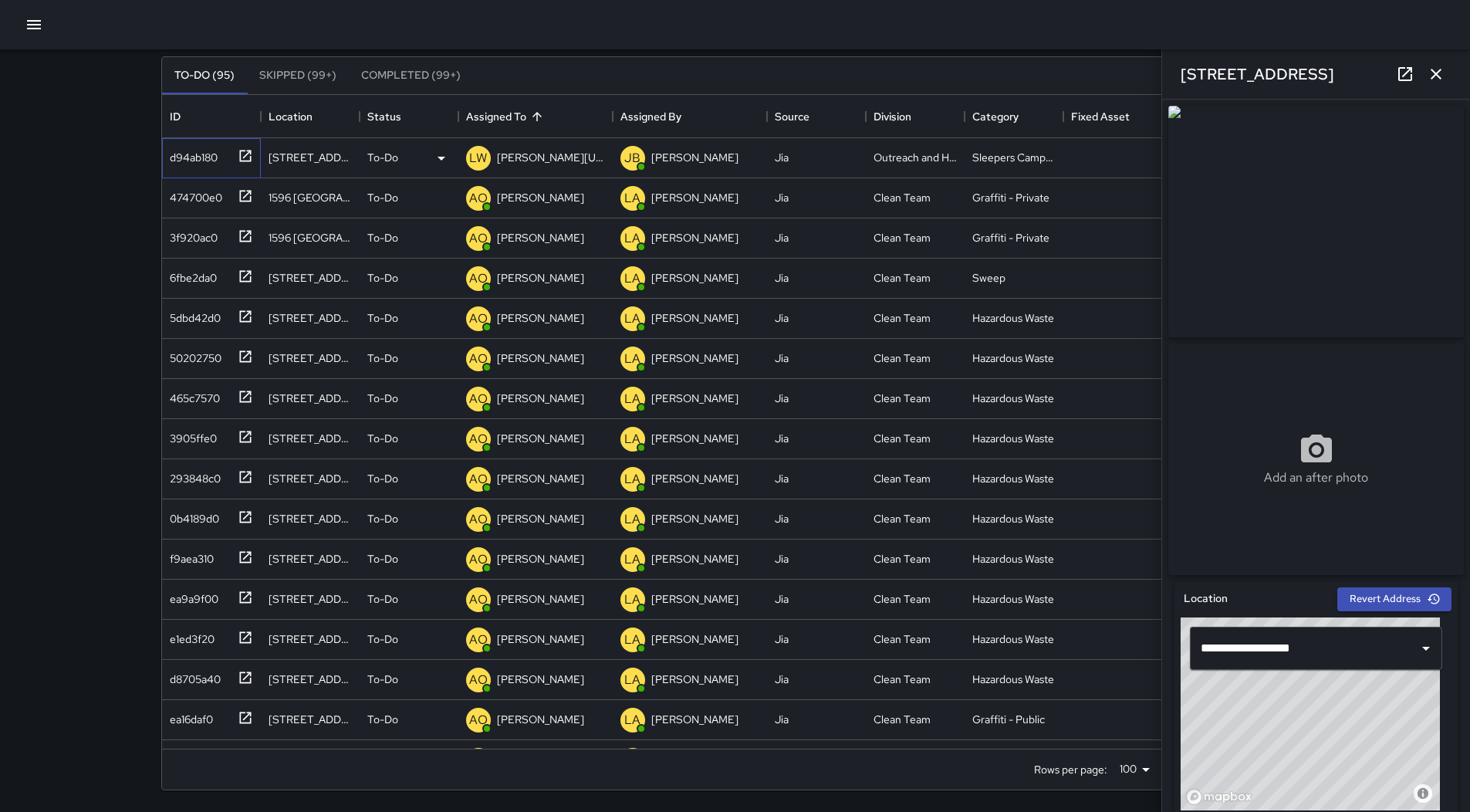
click at [181, 164] on div "d94ab180" at bounding box center [190, 154] width 54 height 21
click at [41, 37] on button "button" at bounding box center [33, 25] width 31 height 31
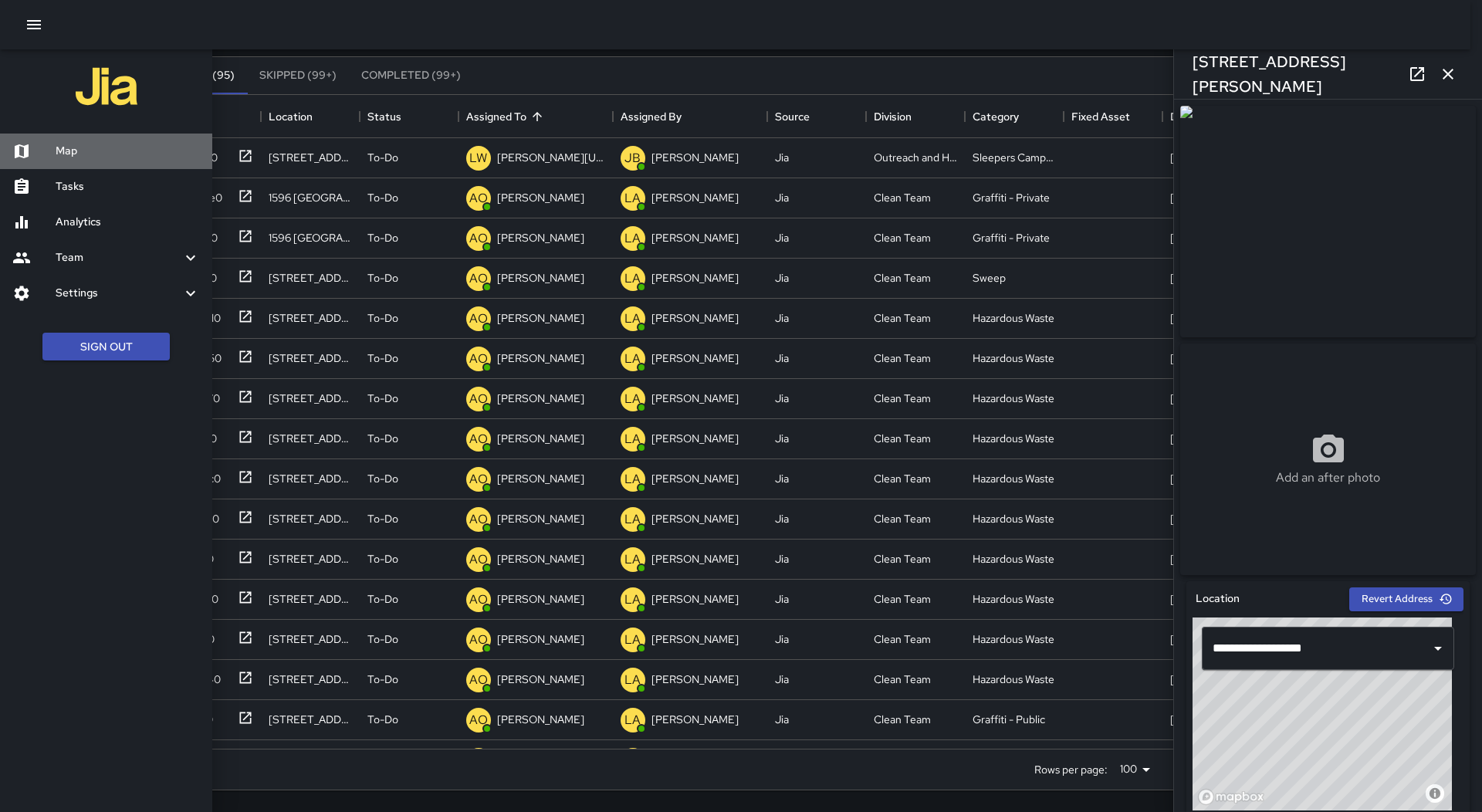
drag, startPoint x: 79, startPoint y: 144, endPoint x: 347, endPoint y: 202, distance: 274.2
click at [78, 145] on h6 "Map" at bounding box center [128, 151] width 145 height 17
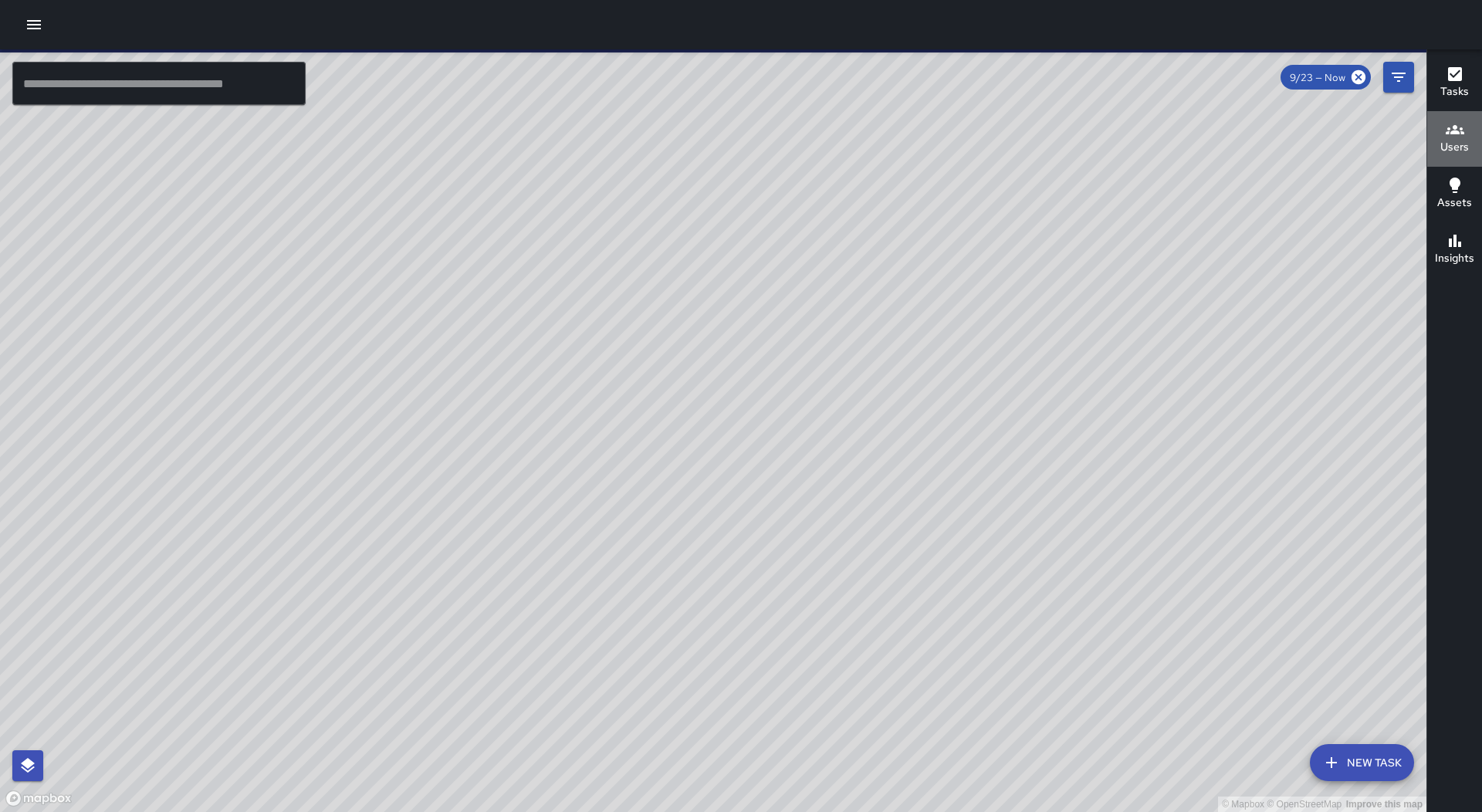
click at [1468, 143] on h6 "Users" at bounding box center [1455, 147] width 29 height 17
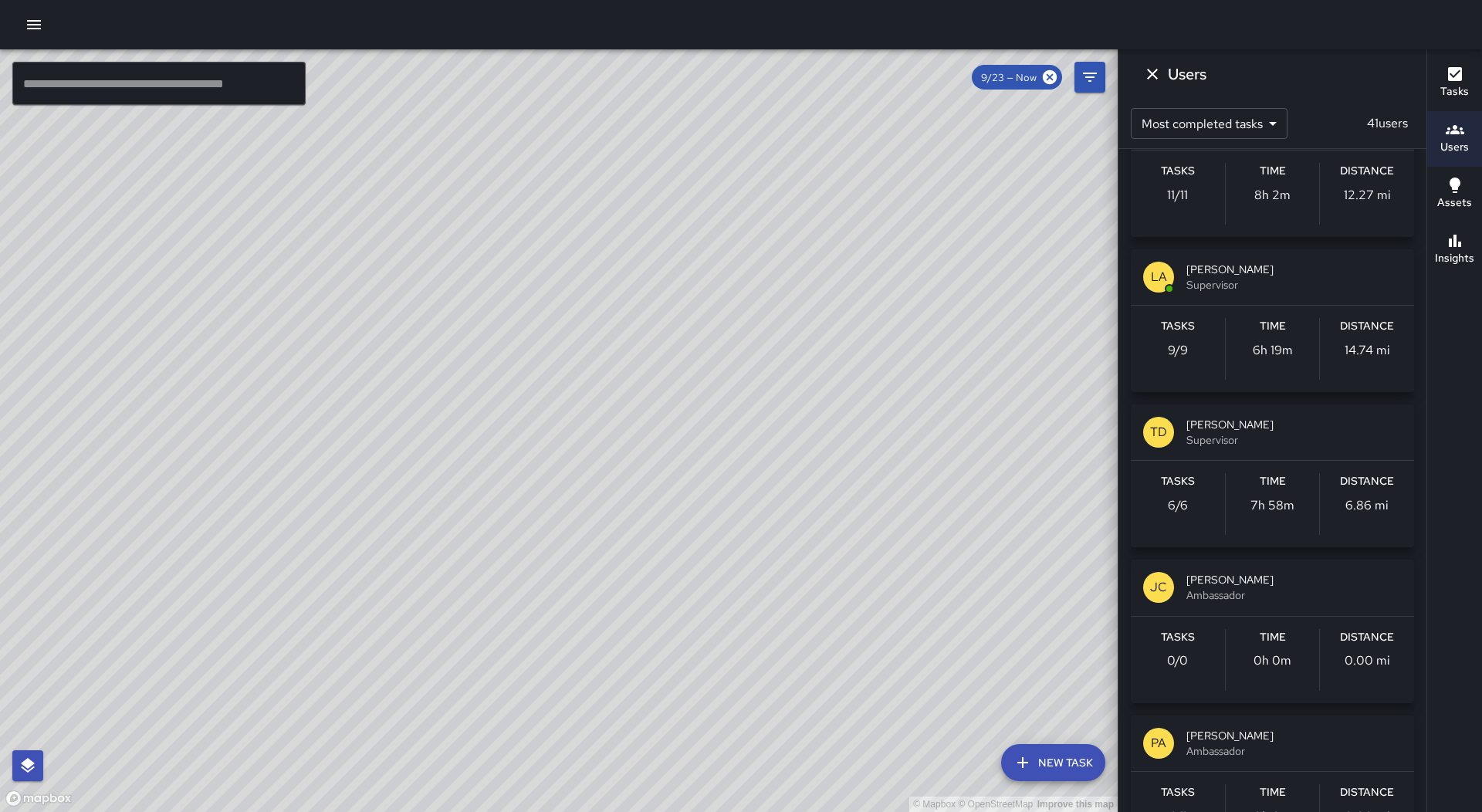
scroll to position [1929, 0]
click at [1271, 456] on div "TD [PERSON_NAME] Supervisor" at bounding box center [1272, 431] width 284 height 56
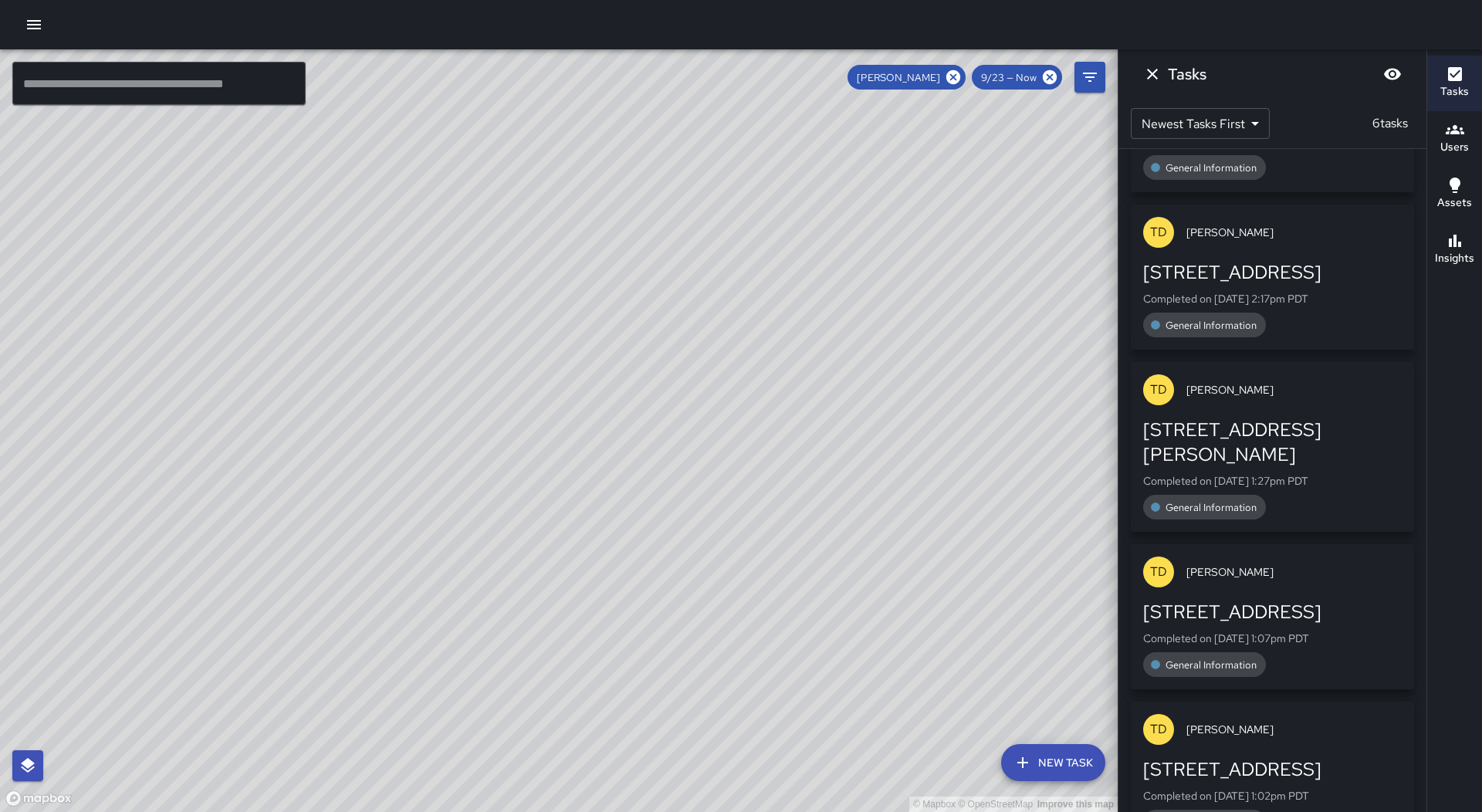
scroll to position [0, 0]
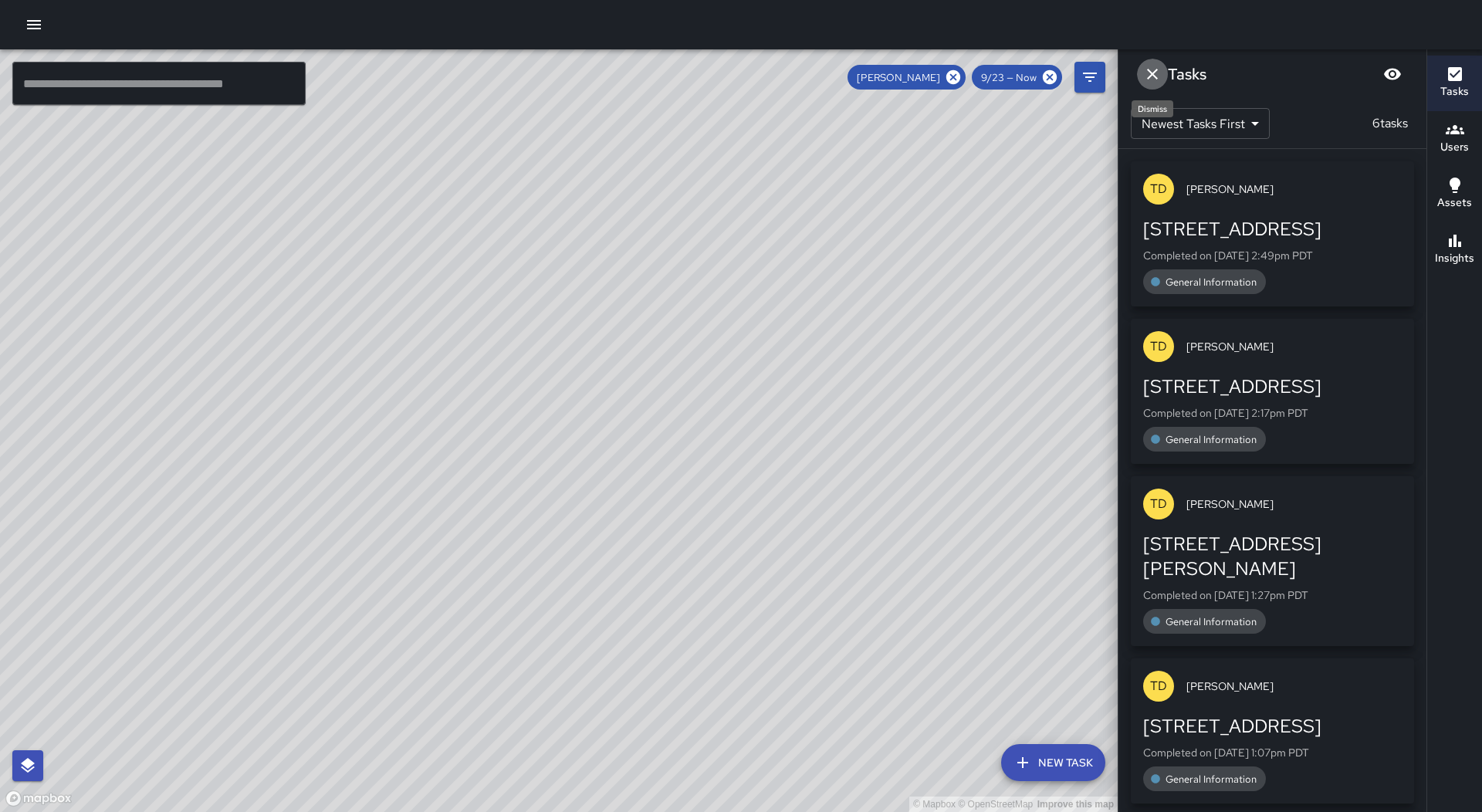
click at [1147, 68] on icon "Dismiss" at bounding box center [1152, 74] width 18 height 18
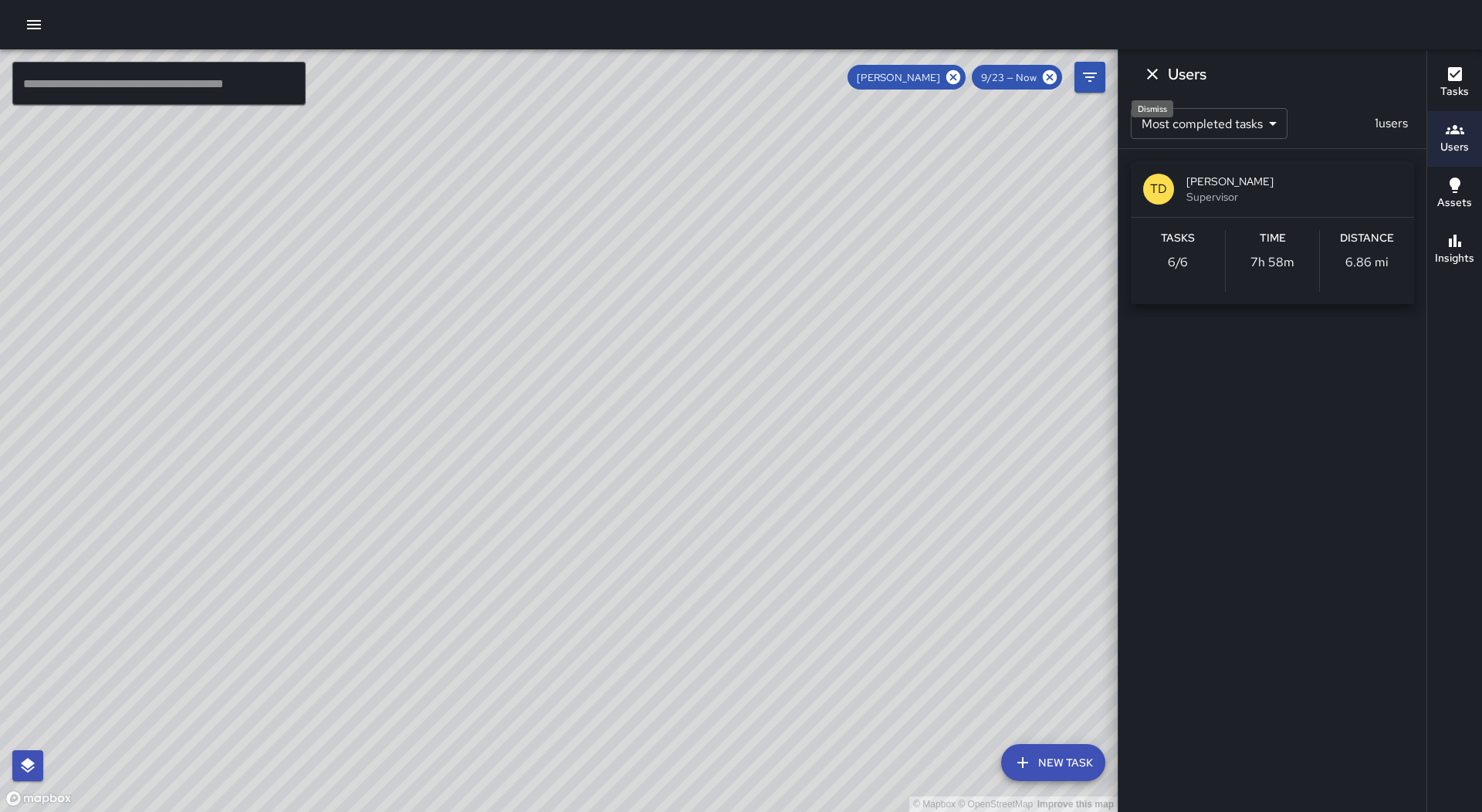
click at [1150, 69] on icon "Dismiss" at bounding box center [1152, 74] width 18 height 18
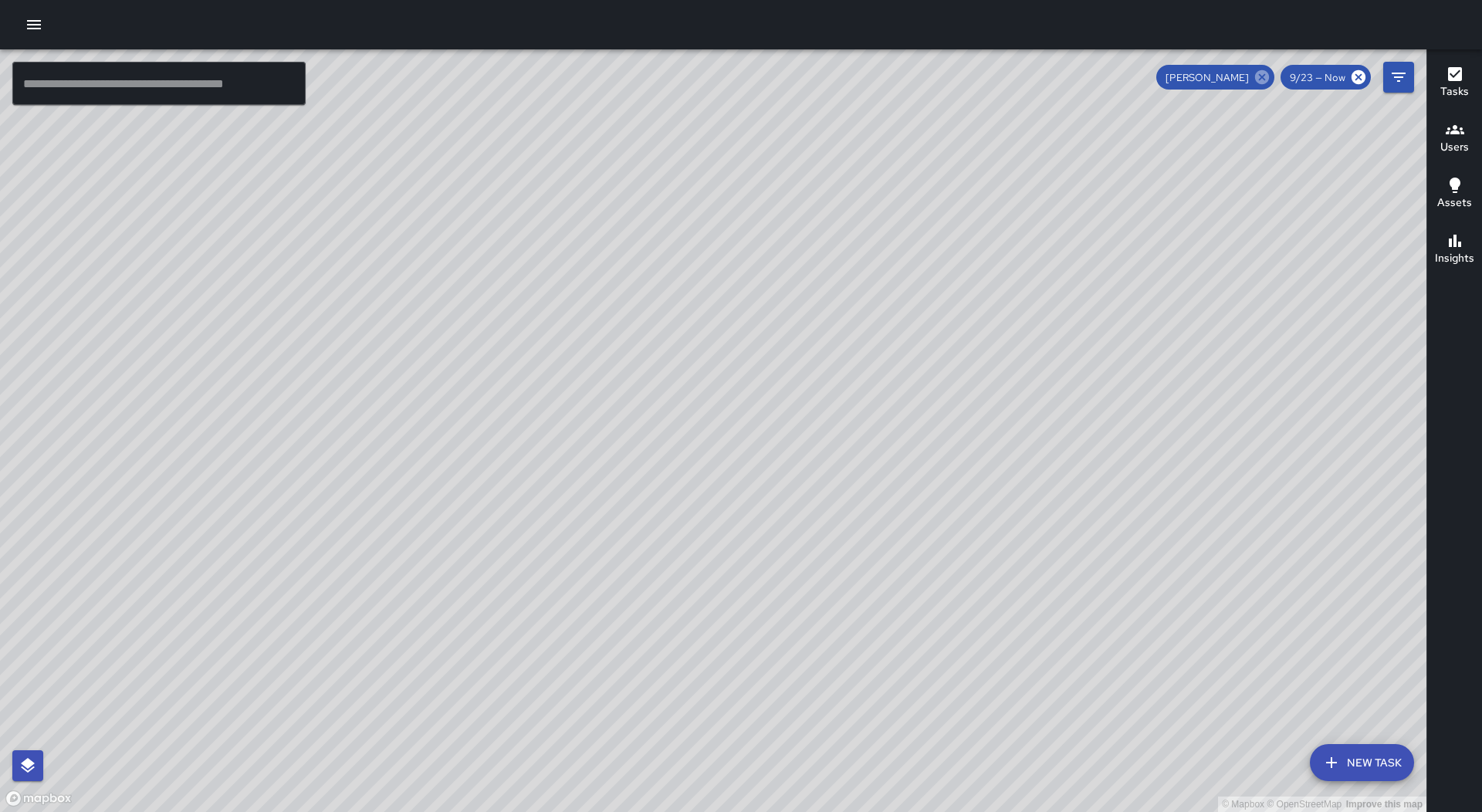
click at [1259, 75] on icon at bounding box center [1262, 76] width 14 height 13
click at [1434, 136] on button "Users" at bounding box center [1454, 139] width 55 height 56
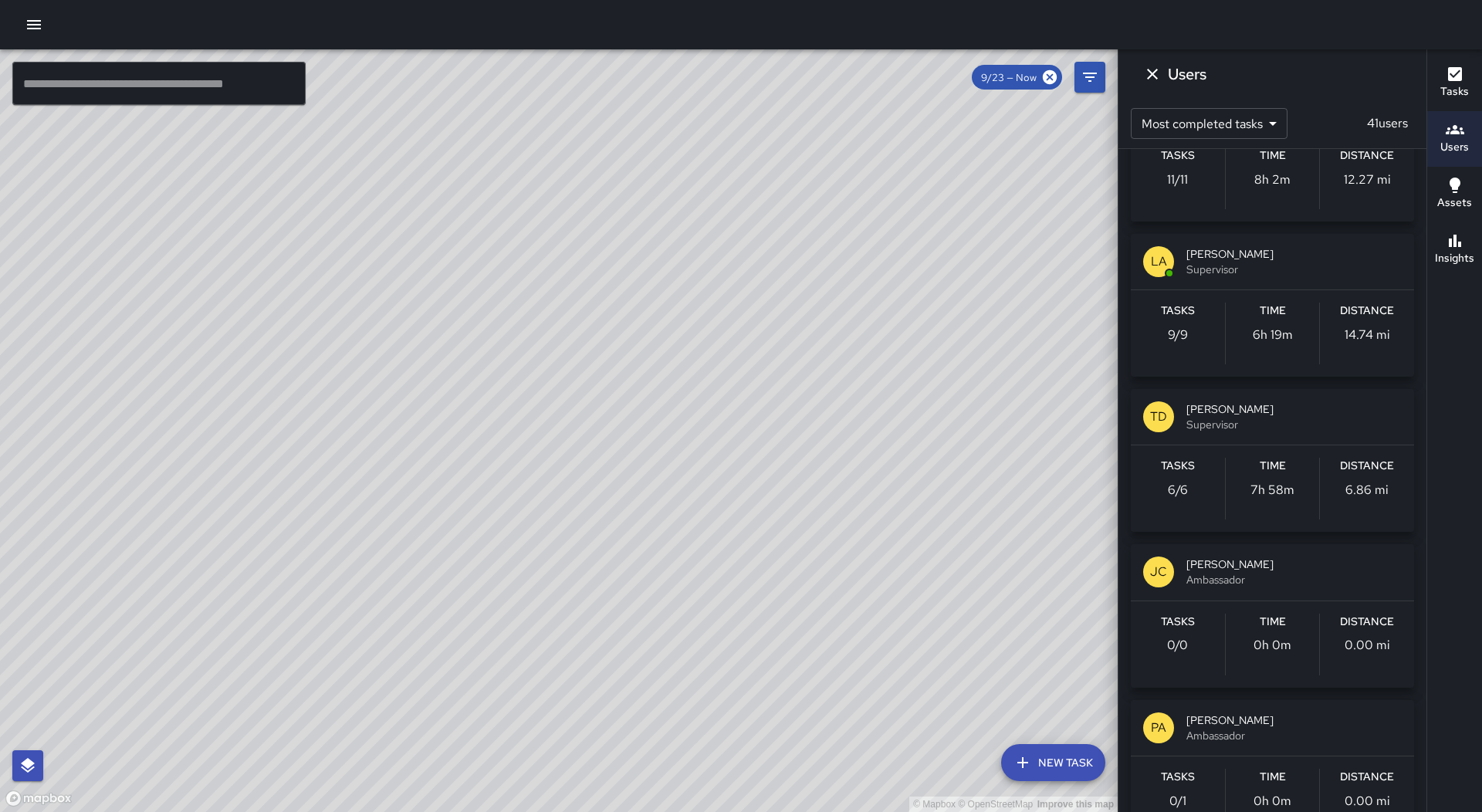
scroll to position [2084, 0]
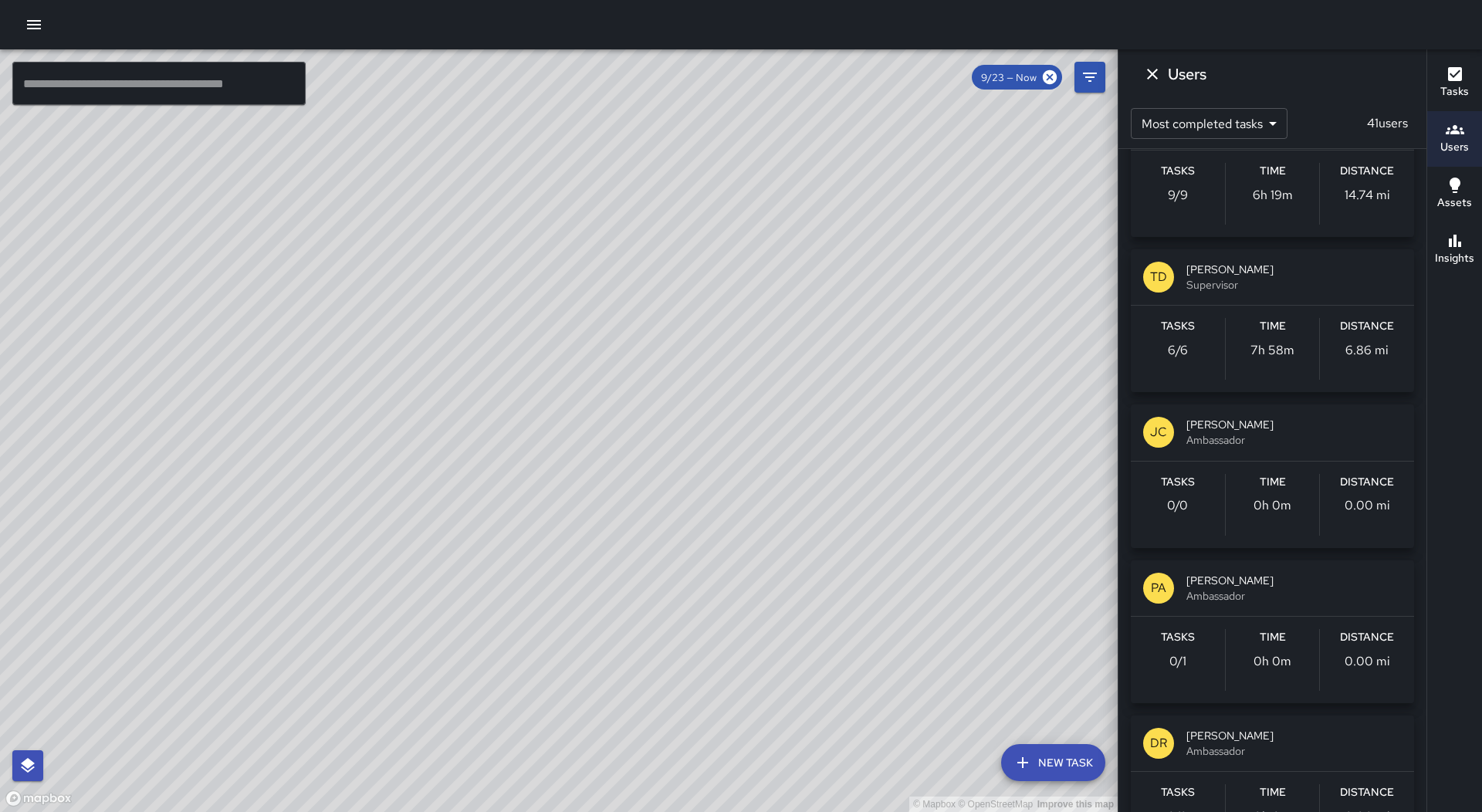
click at [1291, 592] on span "Ambassador" at bounding box center [1294, 595] width 215 height 15
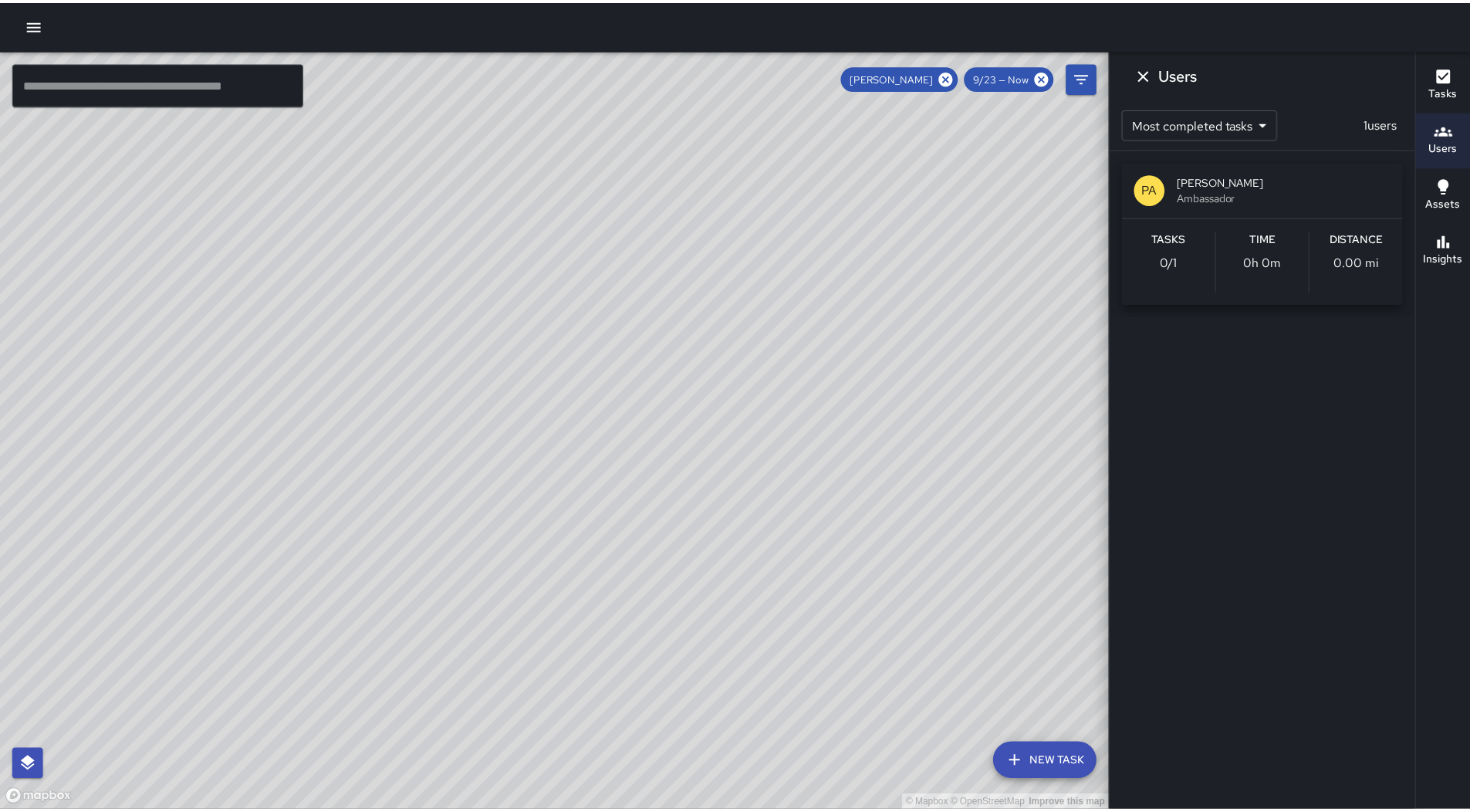
scroll to position [0, 0]
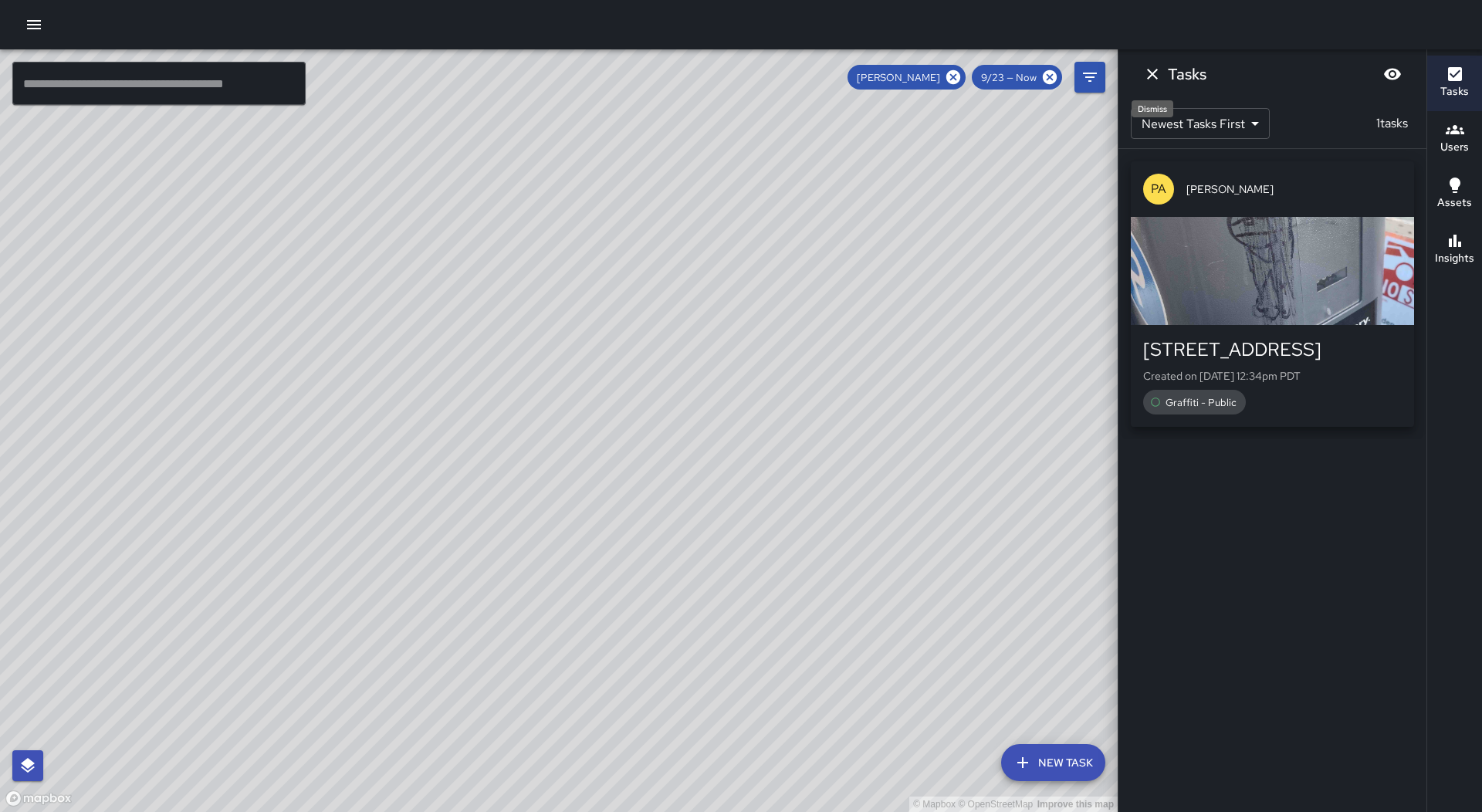
click at [1148, 70] on icon "Dismiss" at bounding box center [1152, 75] width 11 height 11
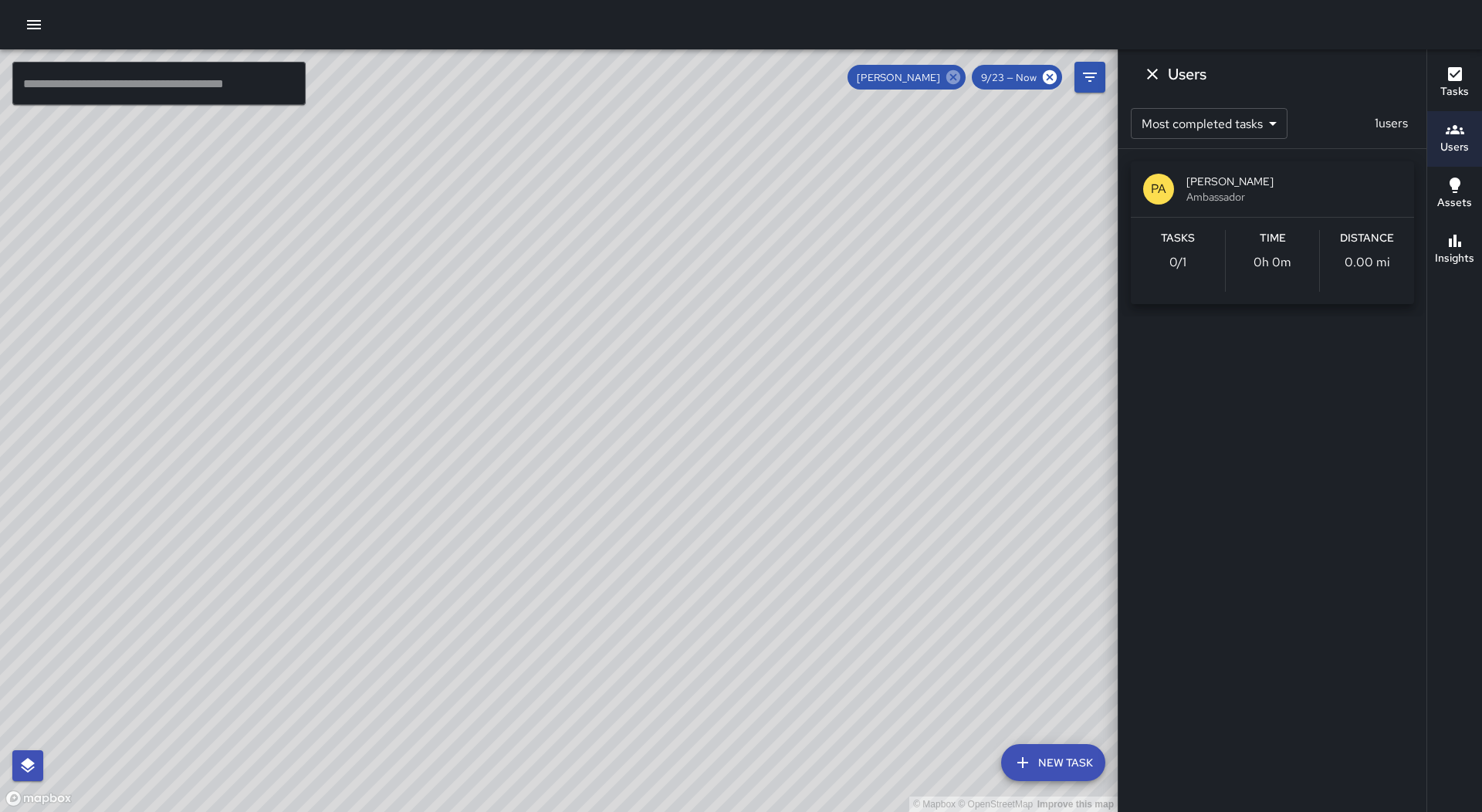
click at [952, 72] on icon at bounding box center [953, 76] width 14 height 13
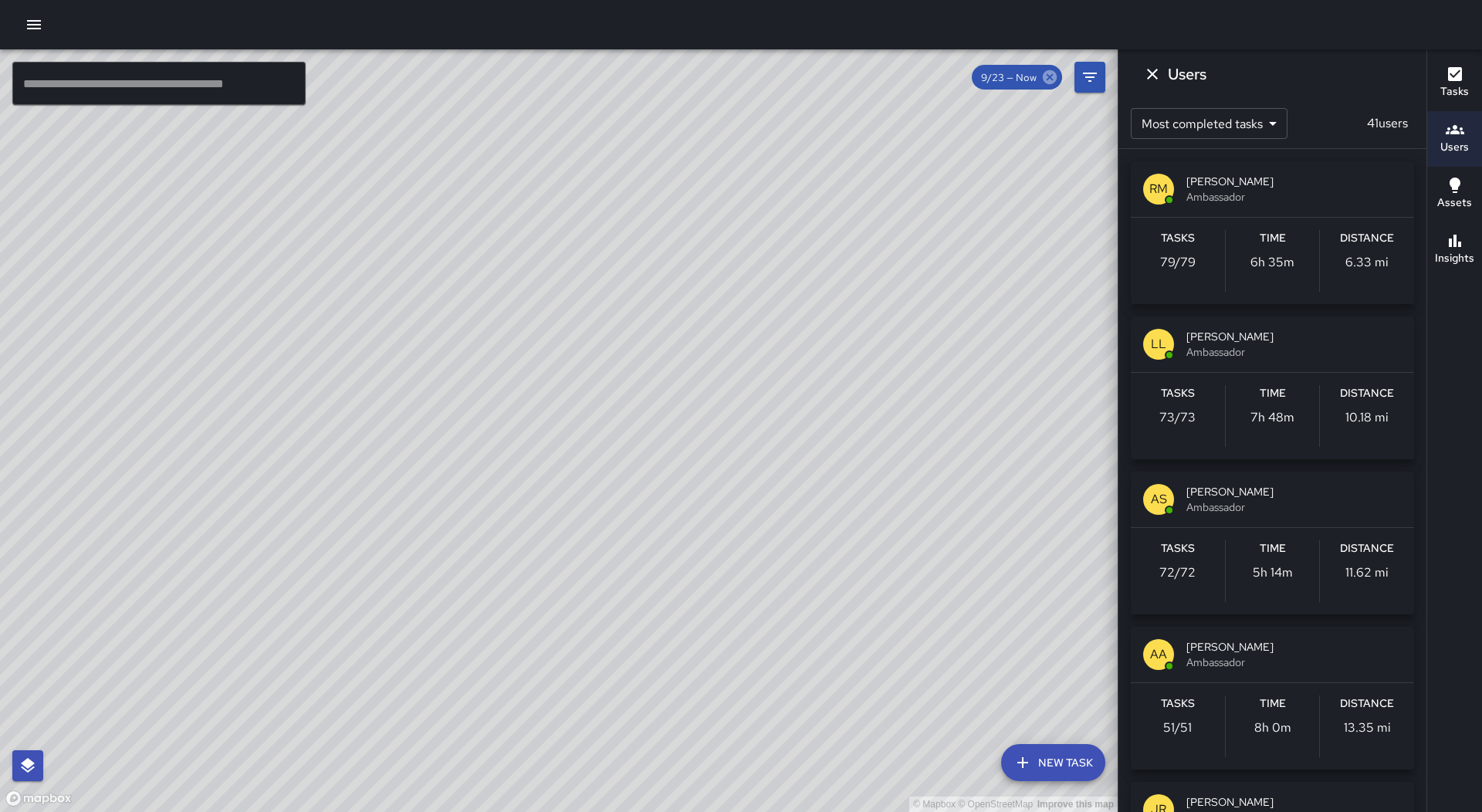
click at [1045, 75] on icon at bounding box center [1049, 76] width 14 height 13
click at [1053, 75] on icon at bounding box center [1049, 76] width 14 height 13
click at [1160, 73] on icon "Dismiss" at bounding box center [1152, 74] width 18 height 18
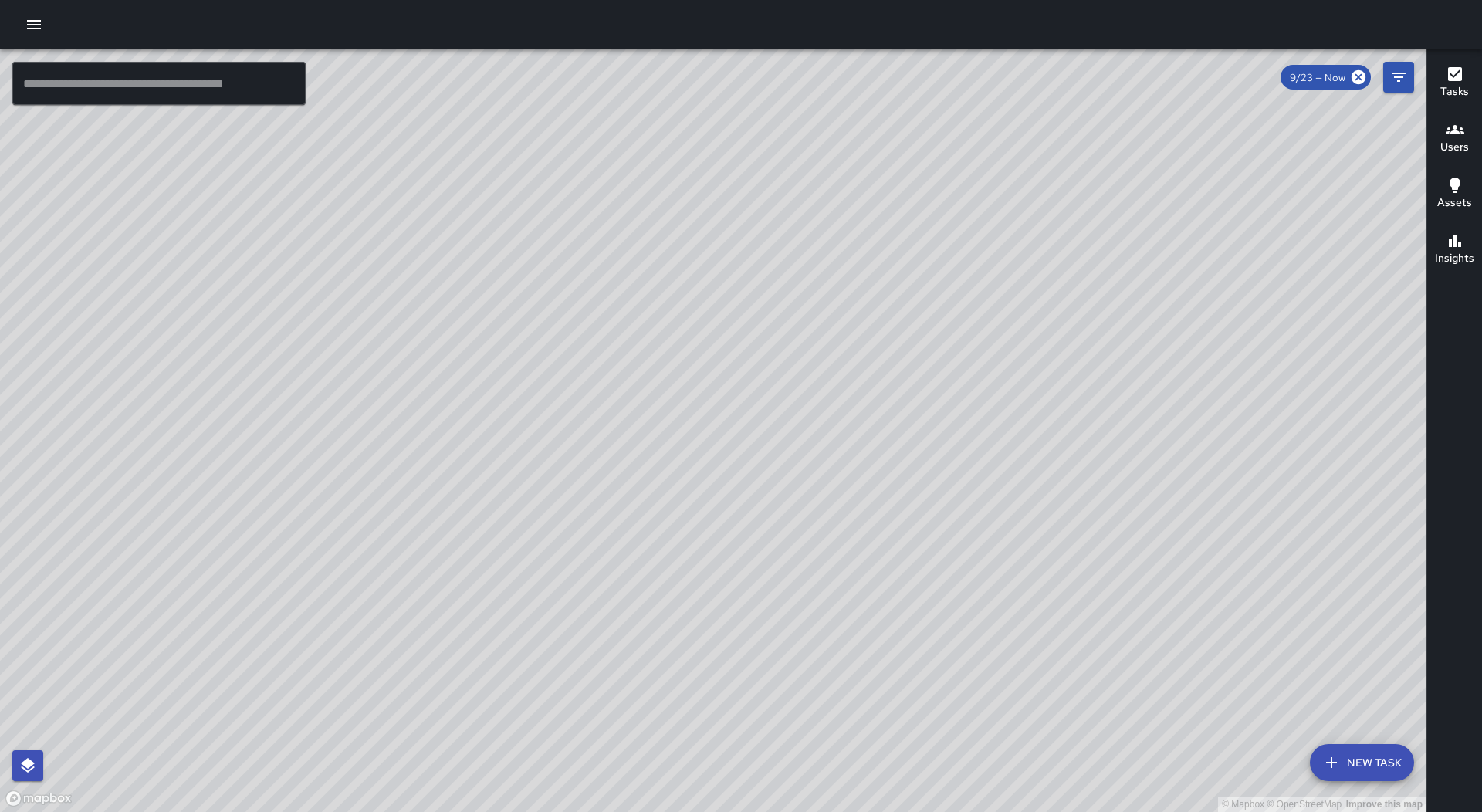
drag, startPoint x: 1081, startPoint y: 207, endPoint x: 803, endPoint y: 340, distance: 308.2
click at [803, 340] on div "© Mapbox © OpenStreetMap Improve this map" at bounding box center [713, 430] width 1426 height 762
drag, startPoint x: 1258, startPoint y: 317, endPoint x: 1002, endPoint y: 314, distance: 256.0
click at [1002, 314] on div "© Mapbox © OpenStreetMap Improve this map" at bounding box center [713, 430] width 1426 height 762
drag, startPoint x: 1263, startPoint y: 269, endPoint x: 644, endPoint y: 451, distance: 645.2
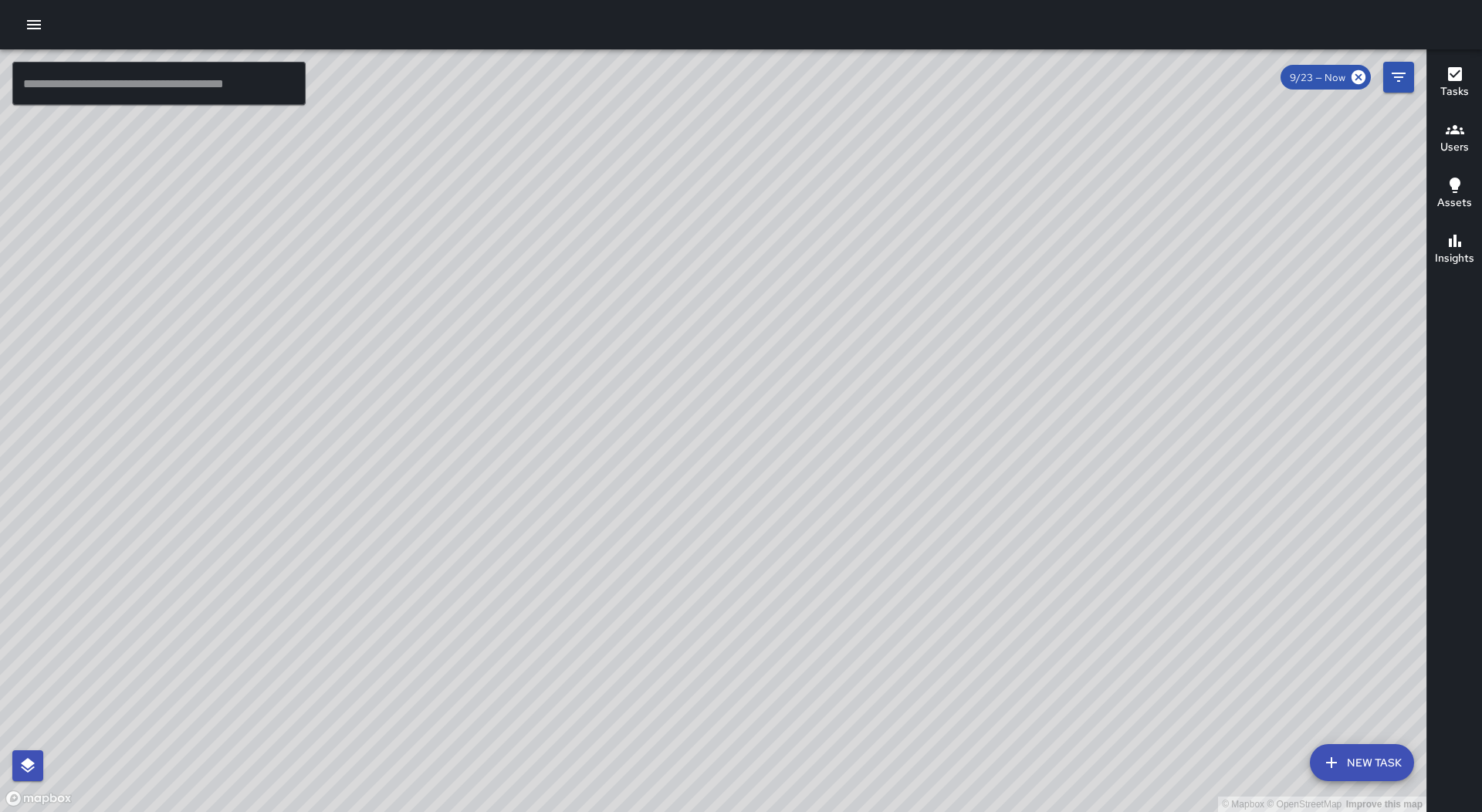
click at [634, 462] on div "© Mapbox © OpenStreetMap Improve this map" at bounding box center [713, 430] width 1426 height 762
drag, startPoint x: 1170, startPoint y: 313, endPoint x: 780, endPoint y: 468, distance: 419.7
click at [987, 367] on div "© Mapbox © OpenStreetMap Improve this map" at bounding box center [713, 430] width 1426 height 762
drag, startPoint x: 787, startPoint y: 441, endPoint x: 778, endPoint y: 697, distance: 256.2
click at [778, 697] on div "© Mapbox © OpenStreetMap Improve this map" at bounding box center [713, 430] width 1426 height 762
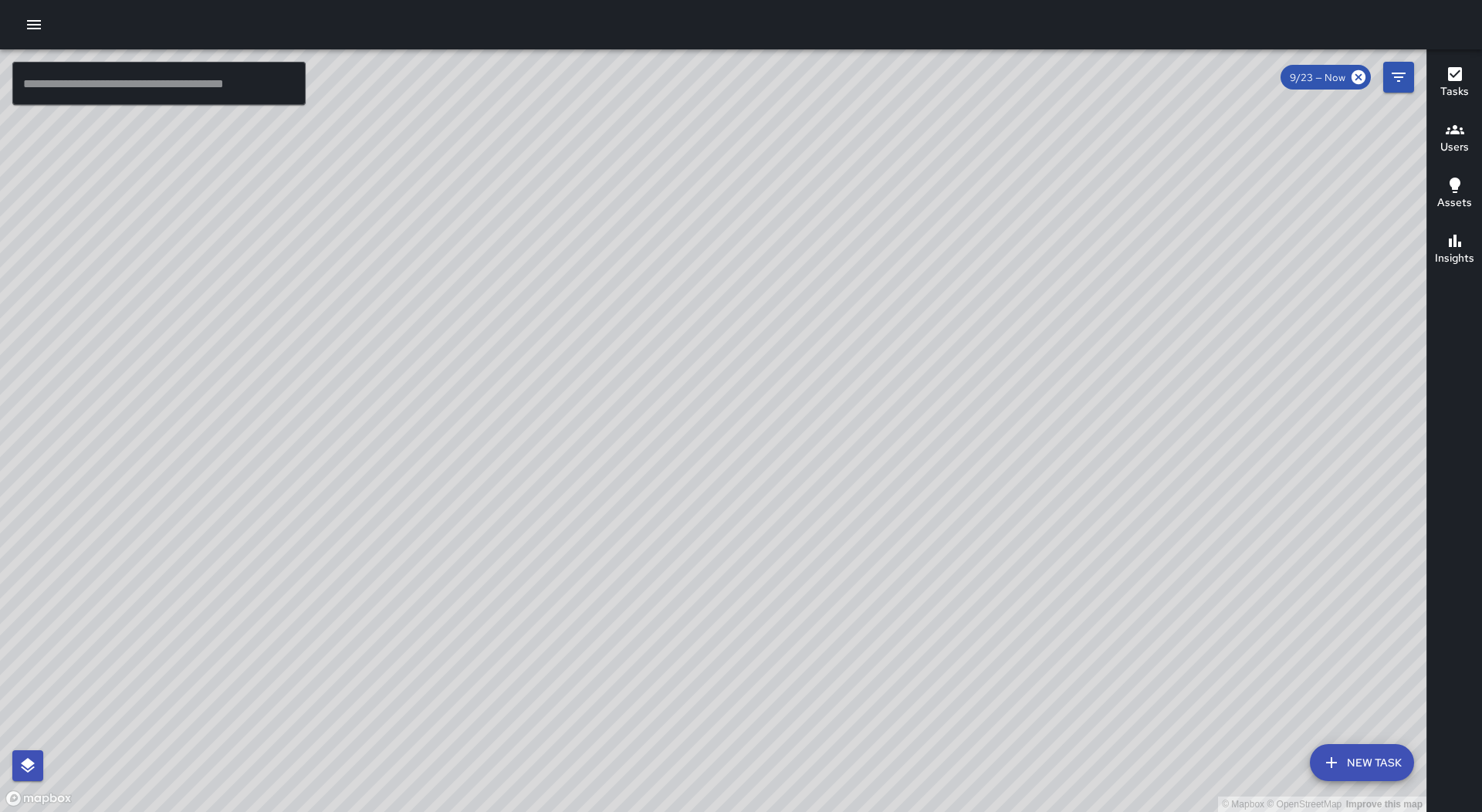
drag, startPoint x: 748, startPoint y: 253, endPoint x: 729, endPoint y: 575, distance: 322.6
click at [729, 575] on div "© Mapbox © OpenStreetMap Improve this map" at bounding box center [713, 430] width 1426 height 762
click at [32, 23] on icon "button" at bounding box center [33, 24] width 18 height 18
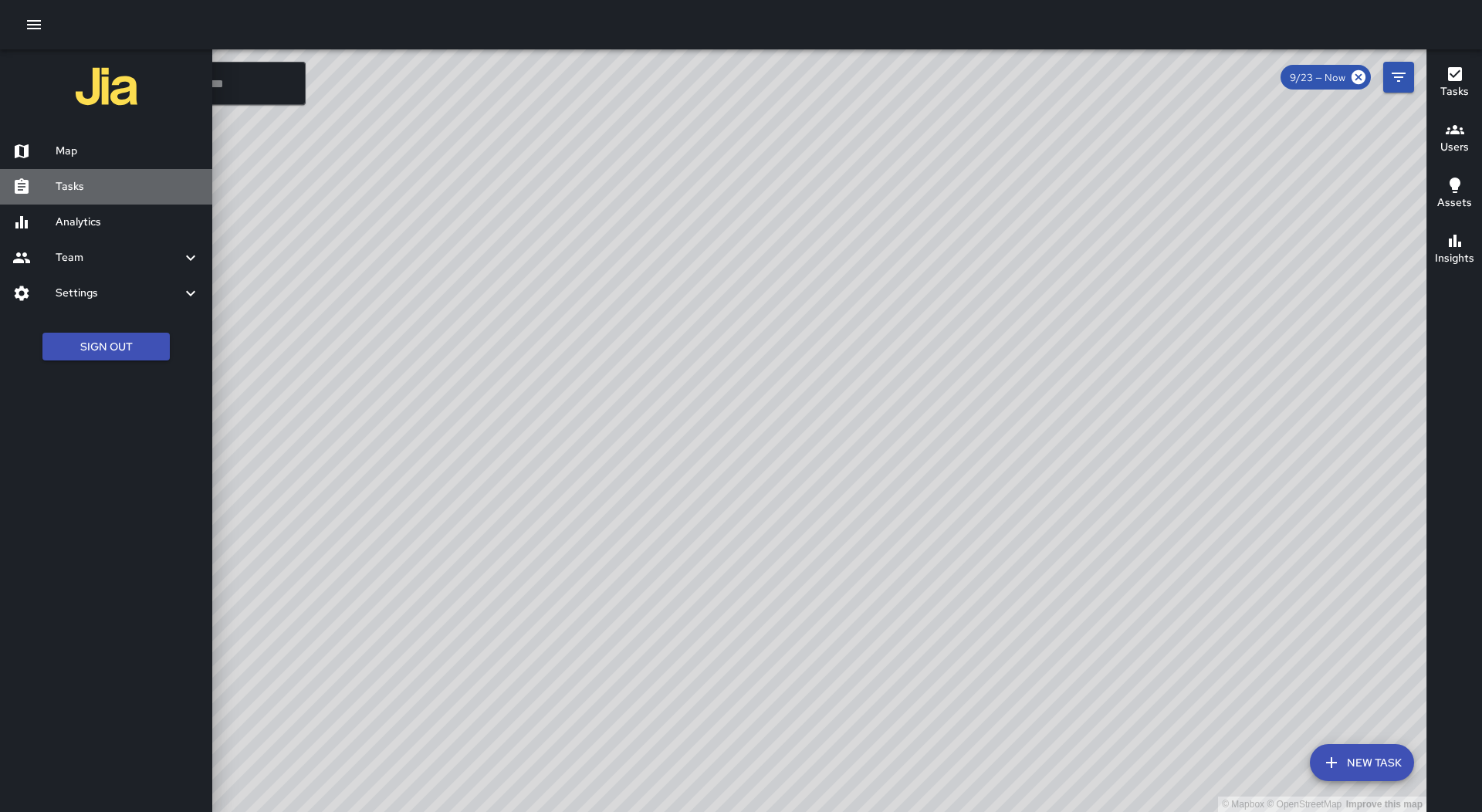
click at [162, 183] on h6 "Tasks" at bounding box center [128, 187] width 145 height 17
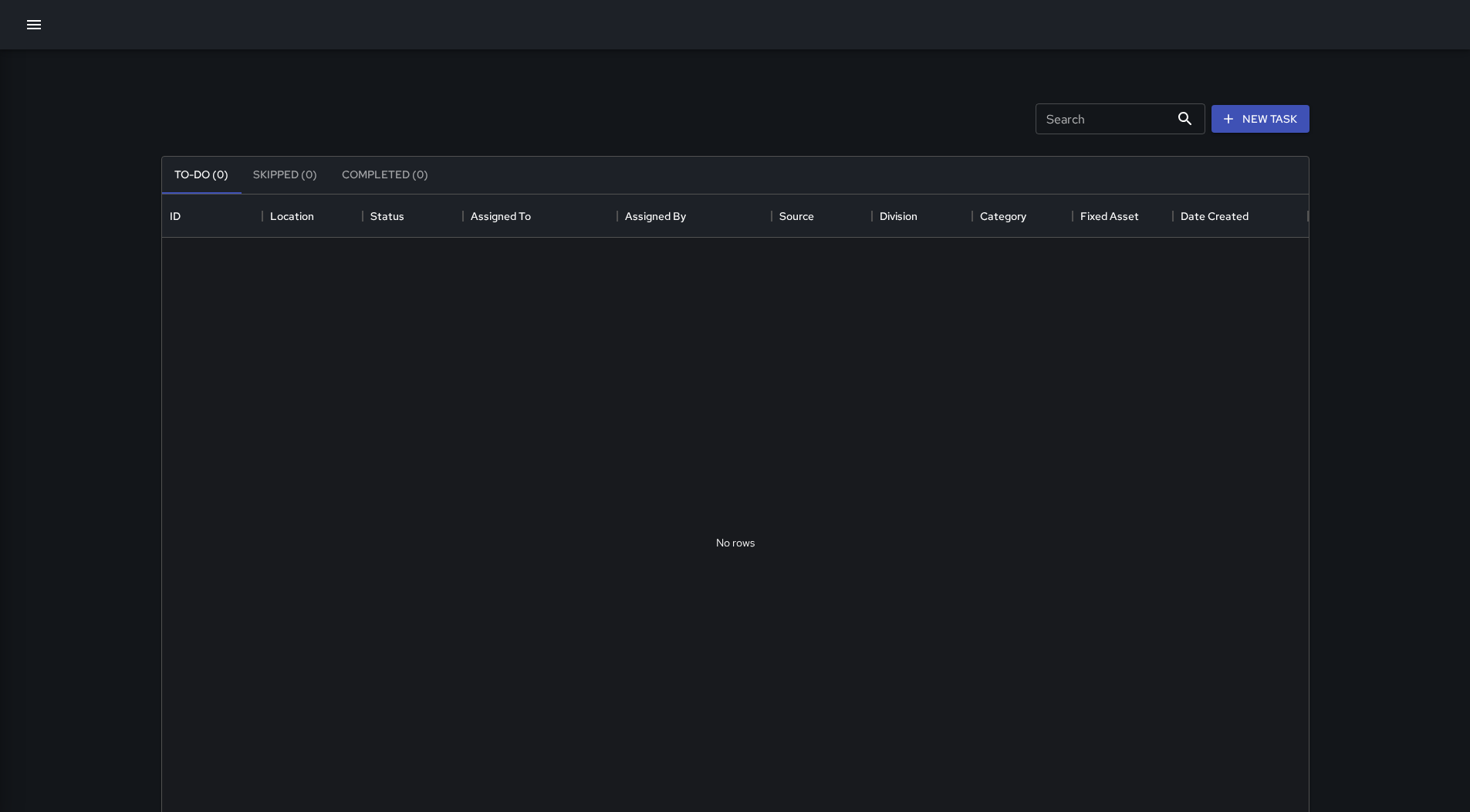
scroll to position [642, 1135]
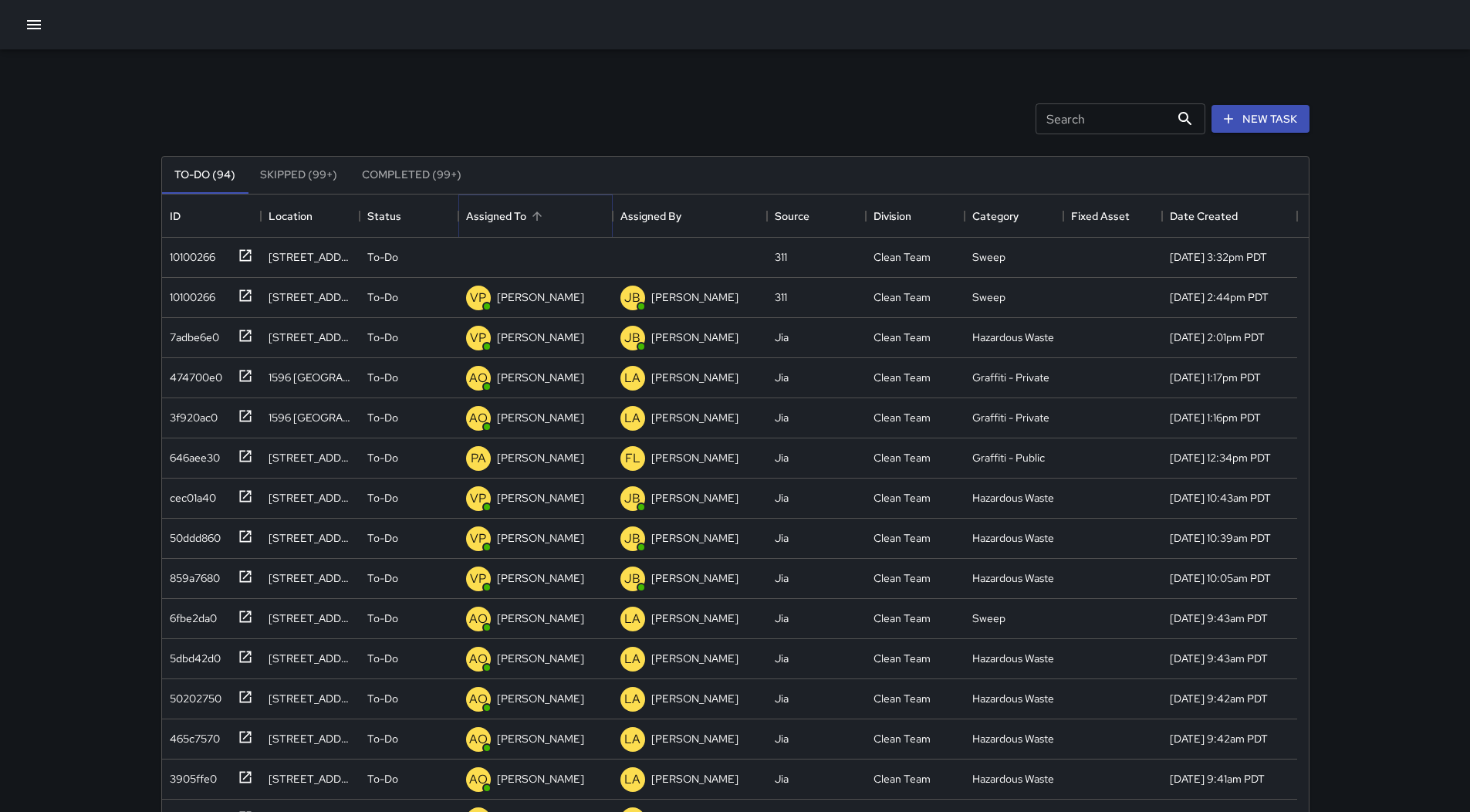
click at [544, 211] on button "Sort" at bounding box center [537, 216] width 21 height 21
click at [209, 257] on div "10100266" at bounding box center [189, 253] width 52 height 21
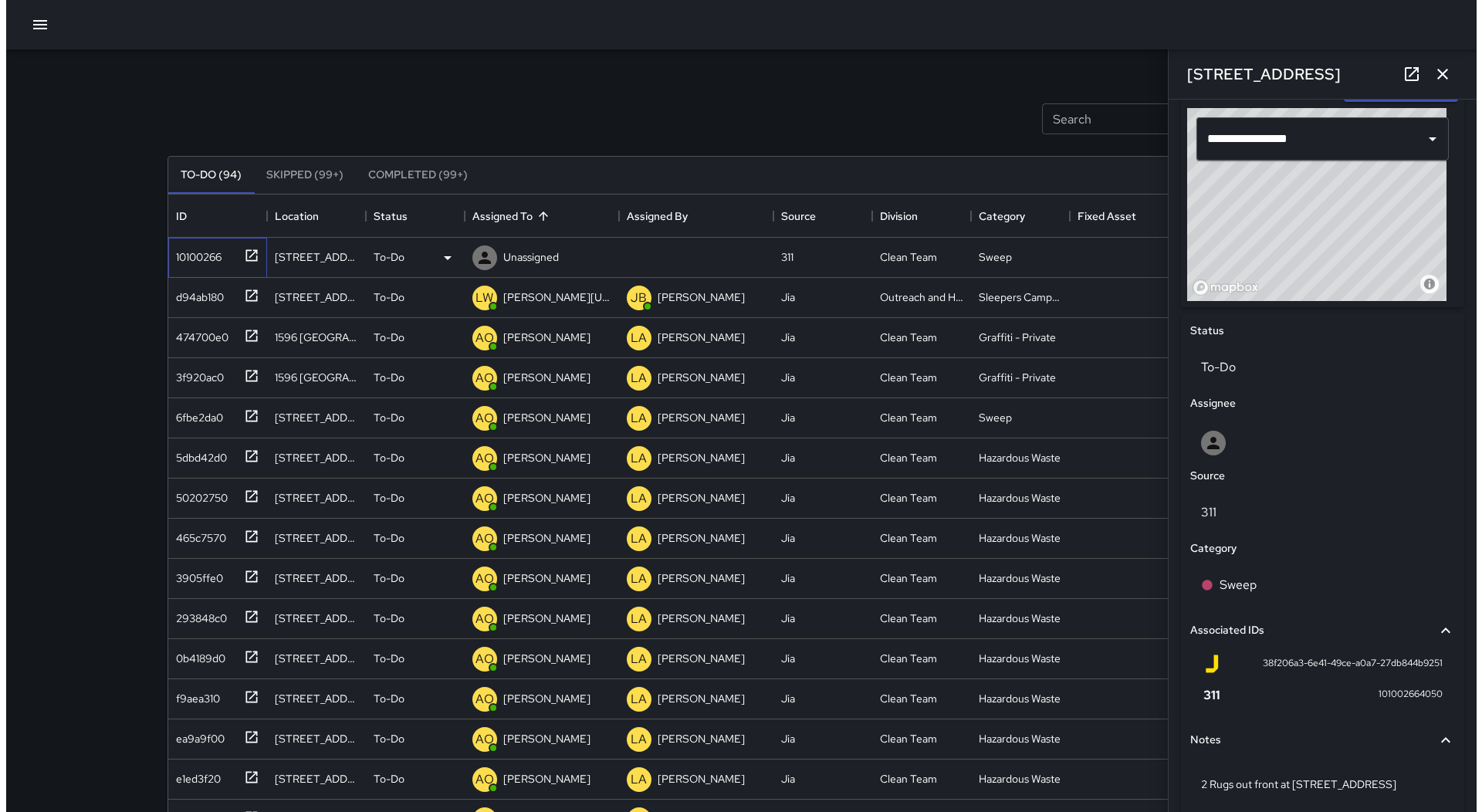
scroll to position [421, 0]
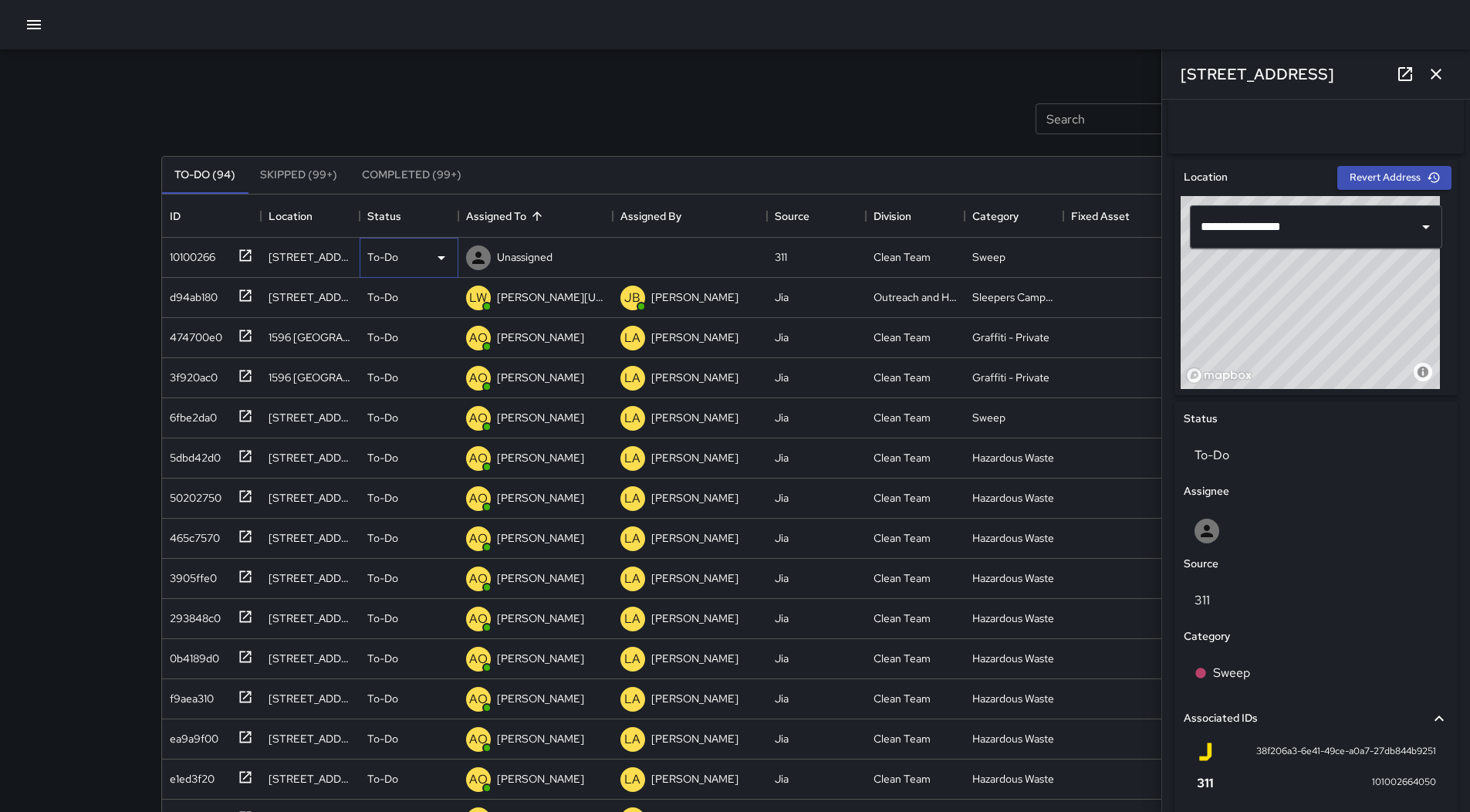
click at [424, 253] on div "To-Do" at bounding box center [409, 257] width 83 height 18
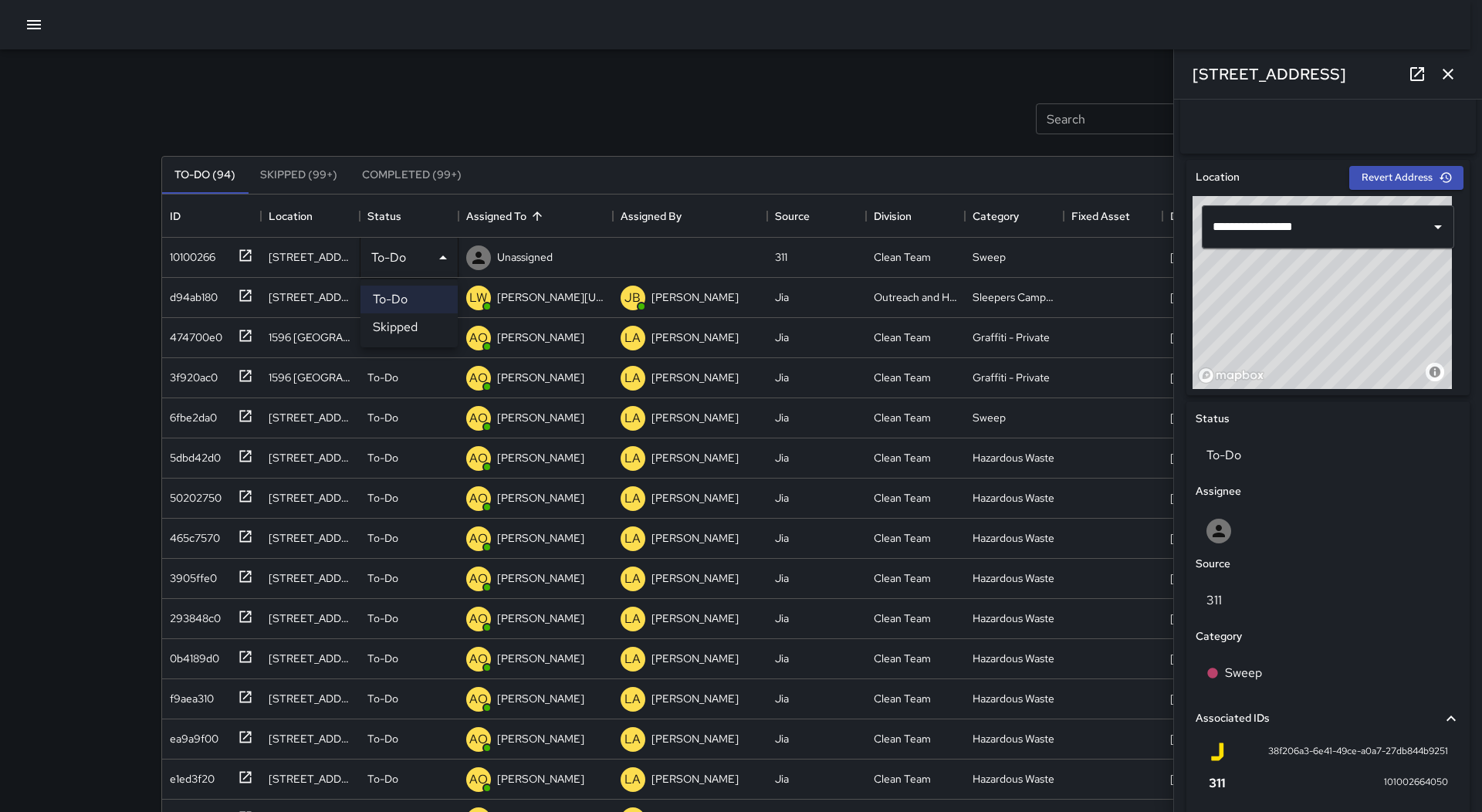
drag, startPoint x: 412, startPoint y: 325, endPoint x: 389, endPoint y: 325, distance: 23.0
click at [409, 325] on li "Skipped" at bounding box center [409, 327] width 97 height 28
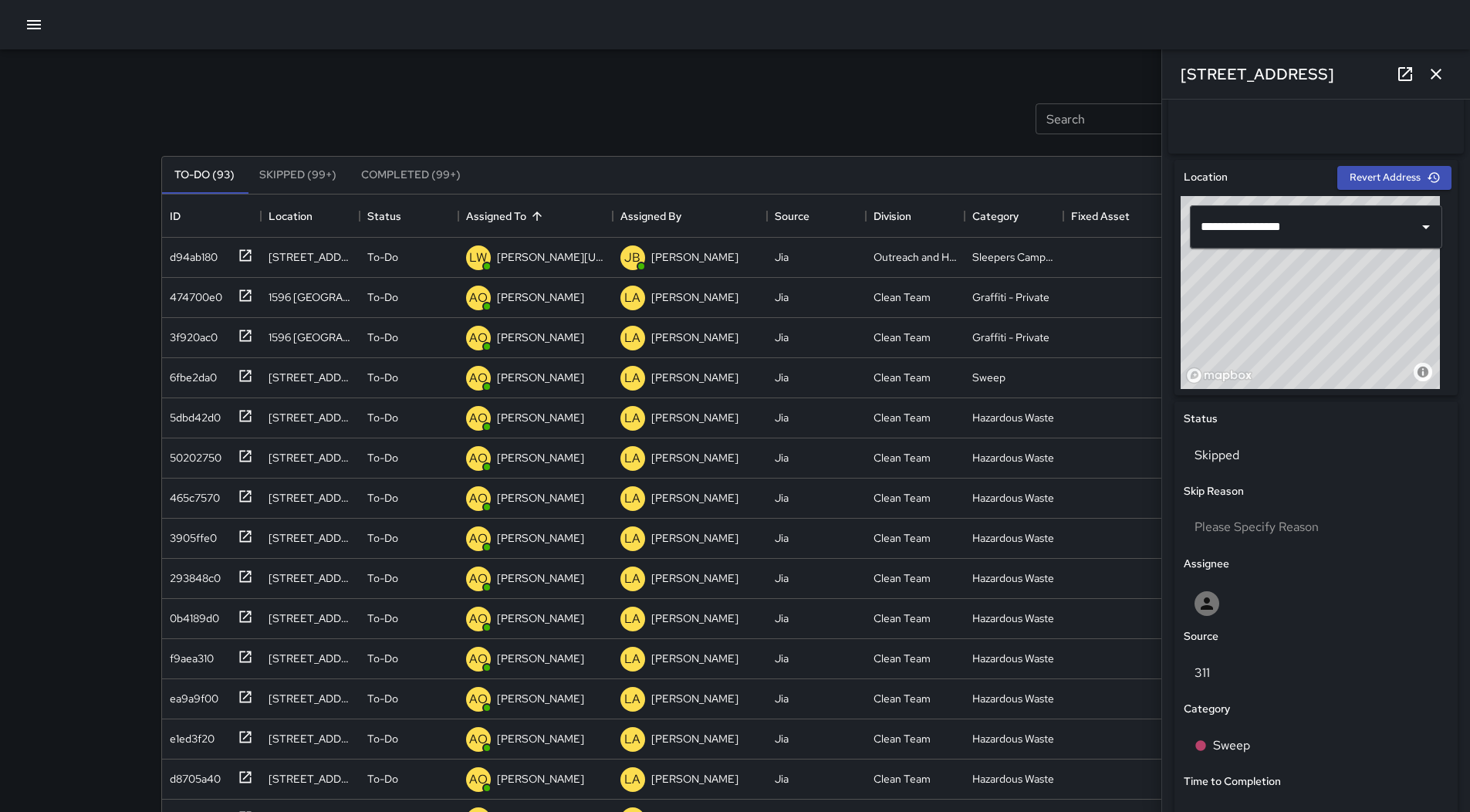
click at [37, 23] on icon "button" at bounding box center [33, 24] width 18 height 18
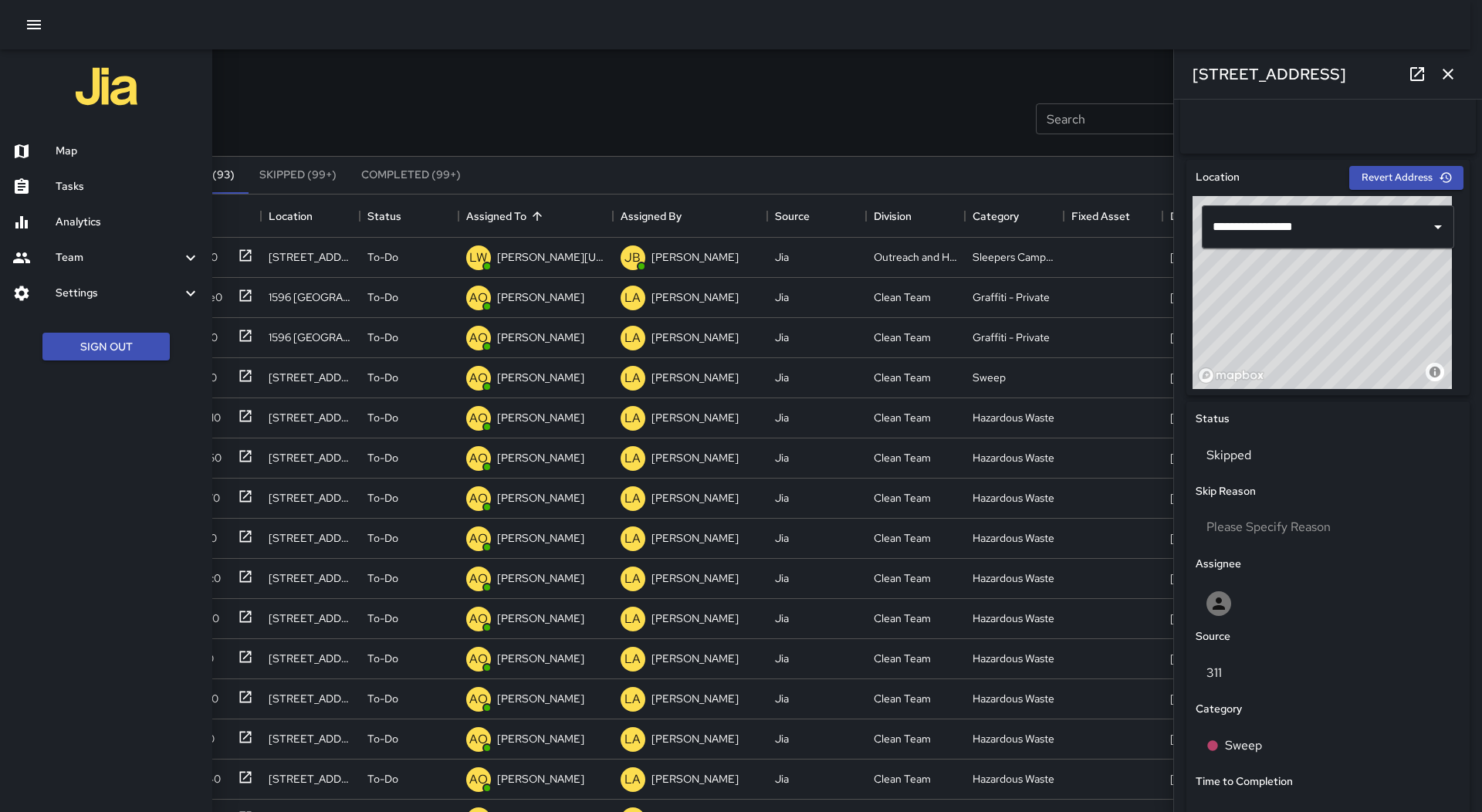
click at [89, 146] on h6 "Map" at bounding box center [128, 151] width 145 height 17
